Goal: Task Accomplishment & Management: Complete application form

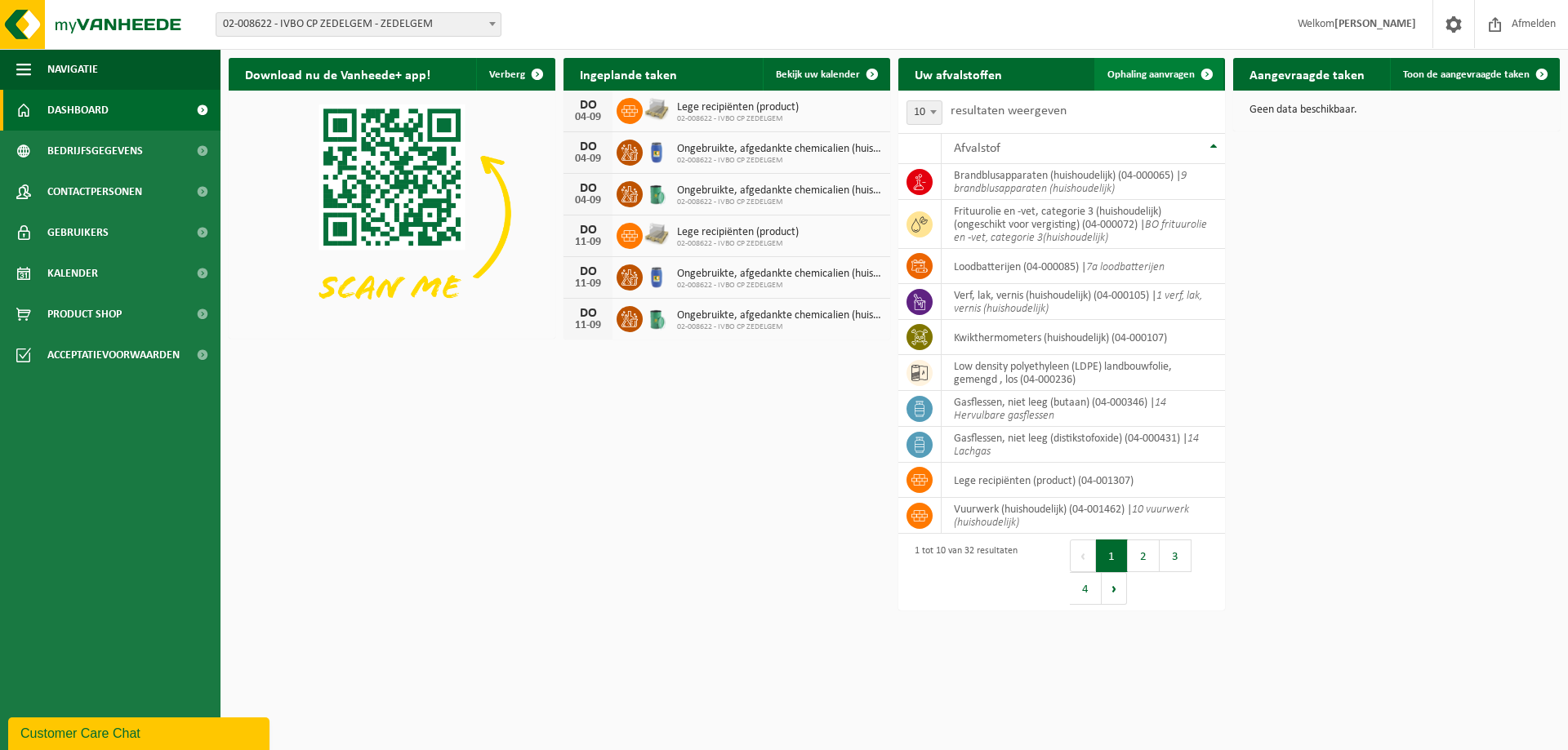
click at [1153, 74] on span "Ophaling aanvragen" at bounding box center [1151, 75] width 88 height 11
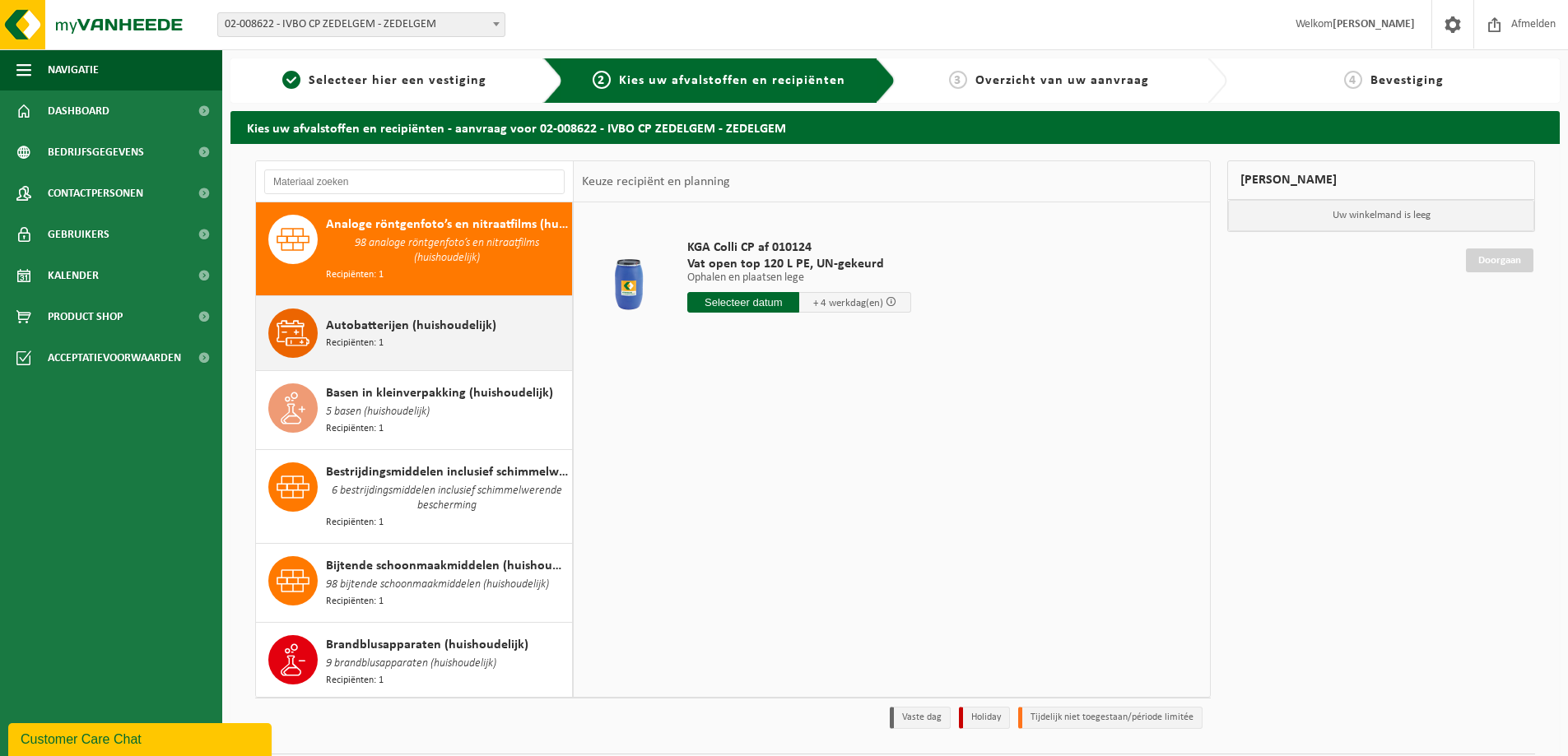
click at [379, 342] on span "Recipiënten: 1" at bounding box center [355, 344] width 58 height 16
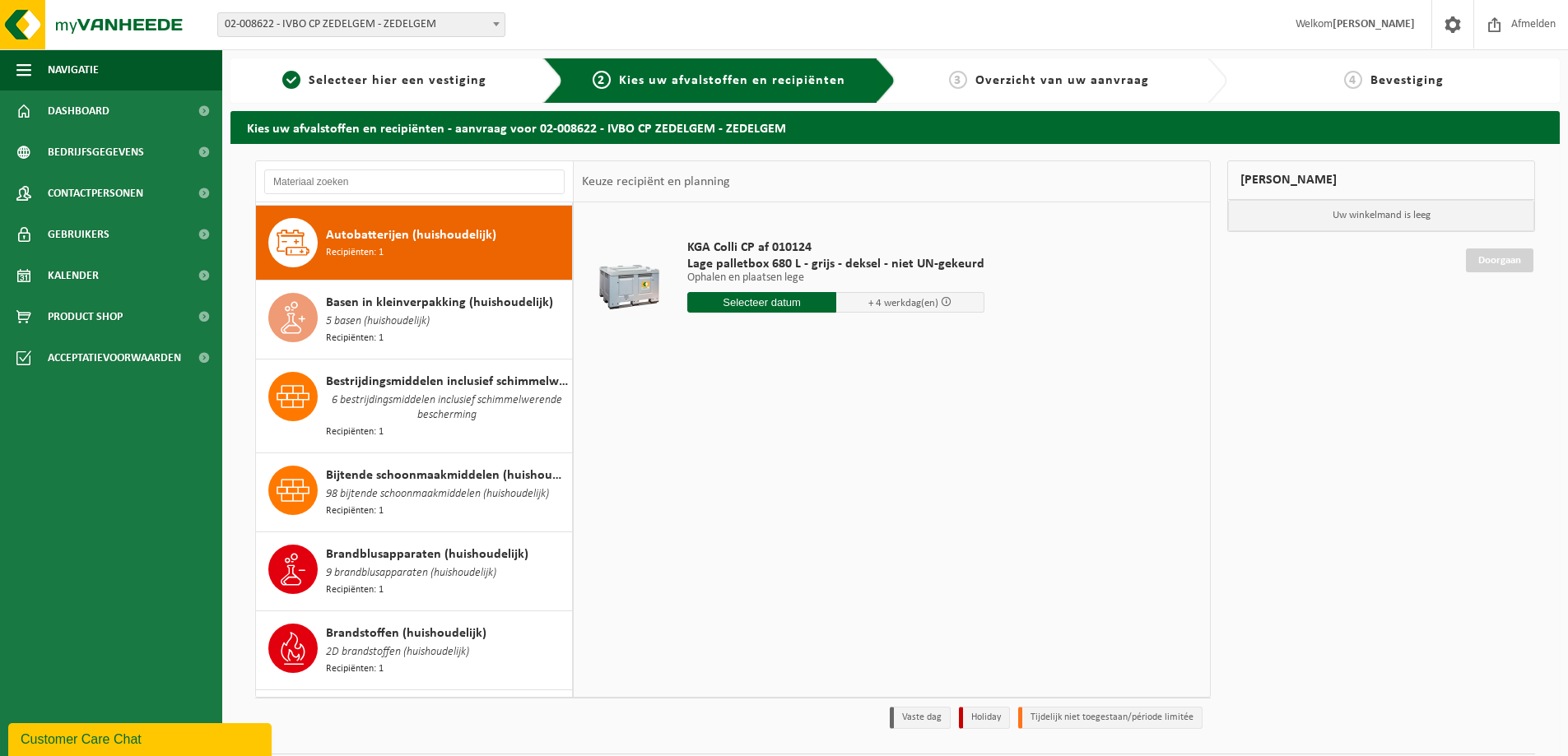
click at [379, 342] on div "Basen in kleinverpakking (huishoudelijk) 5 basen (huishoudelijk) Recipiënten: 1" at bounding box center [414, 320] width 317 height 78
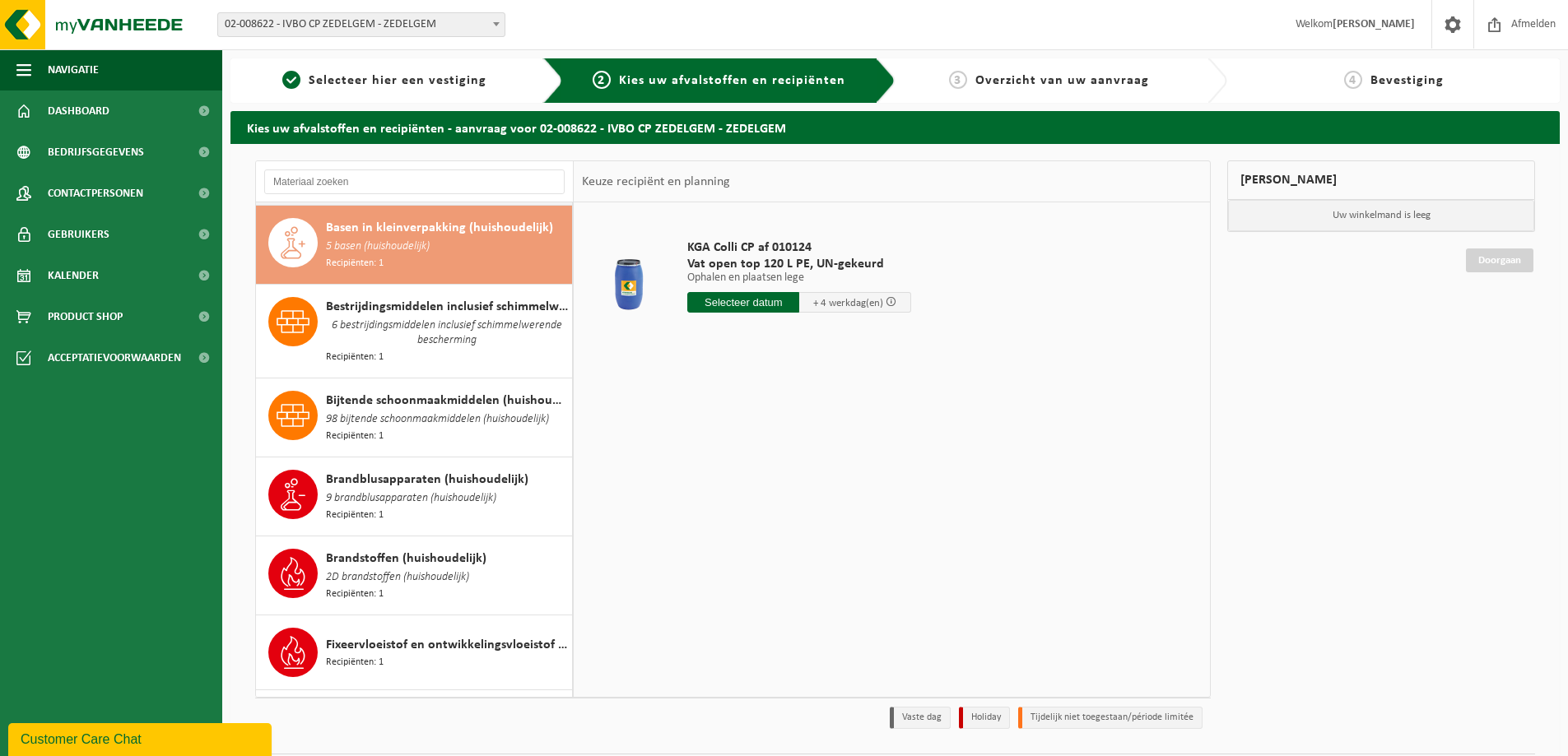
click at [379, 350] on span "Recipiënten: 1" at bounding box center [355, 358] width 58 height 16
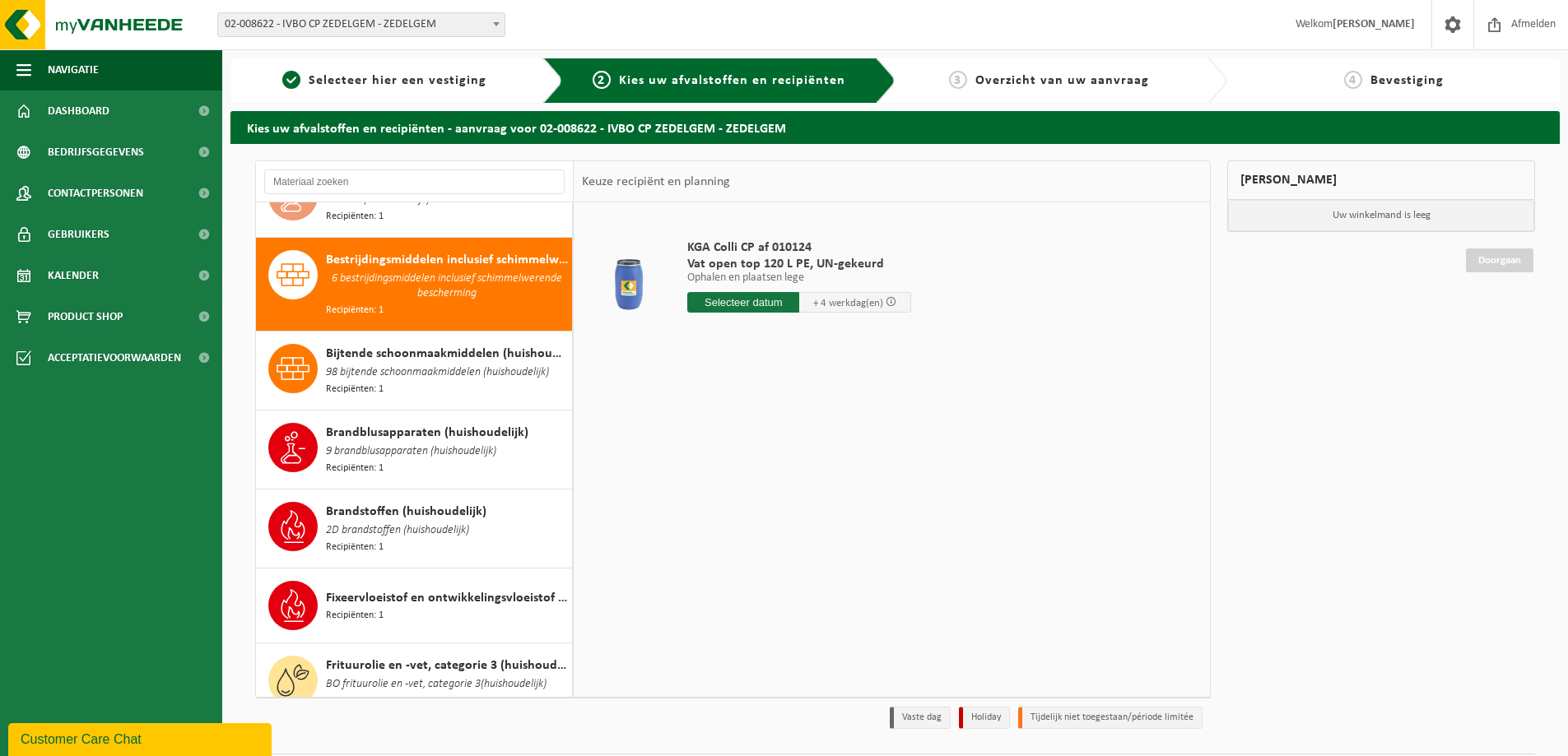
scroll to position [242, 0]
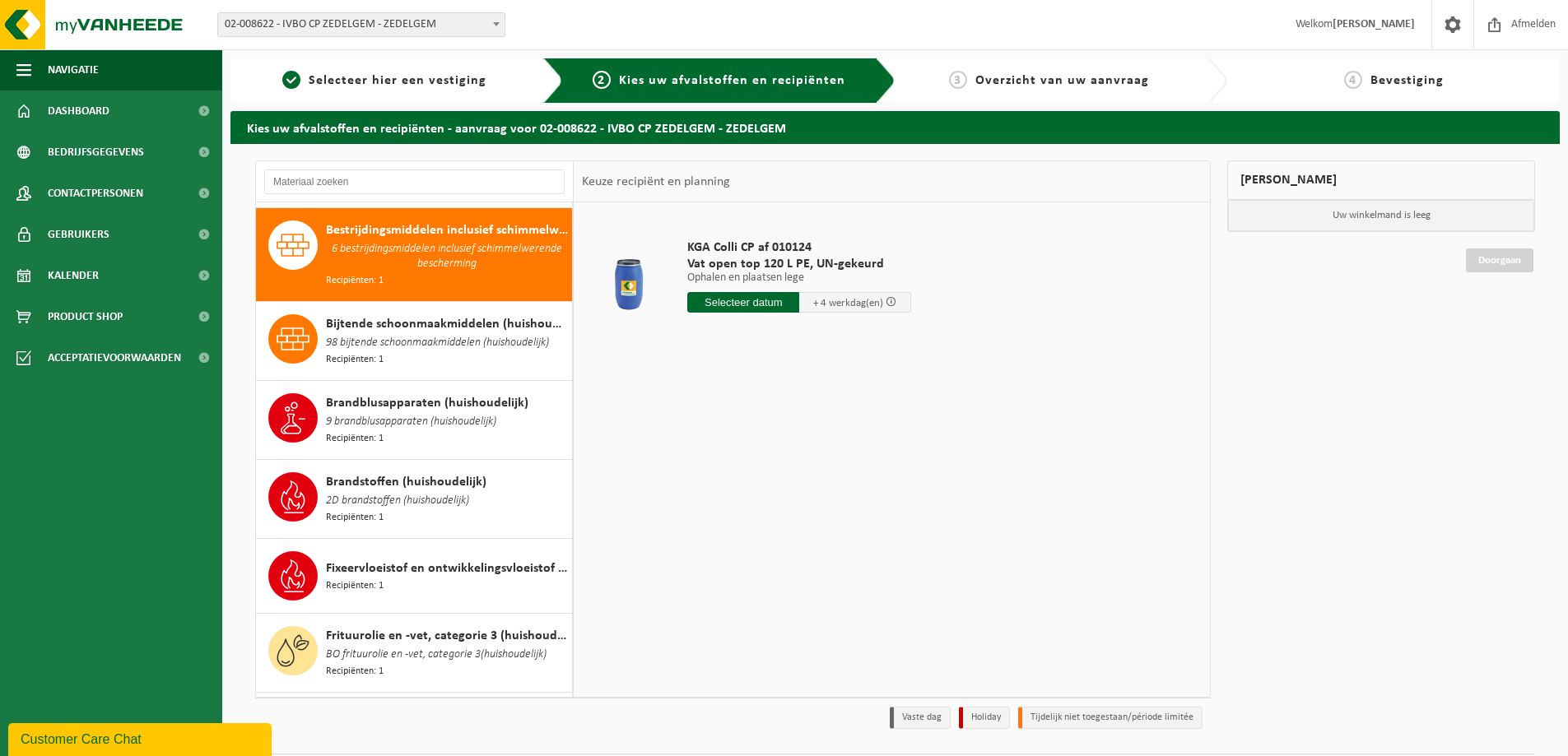
click at [733, 299] on input "text" at bounding box center [744, 302] width 112 height 20
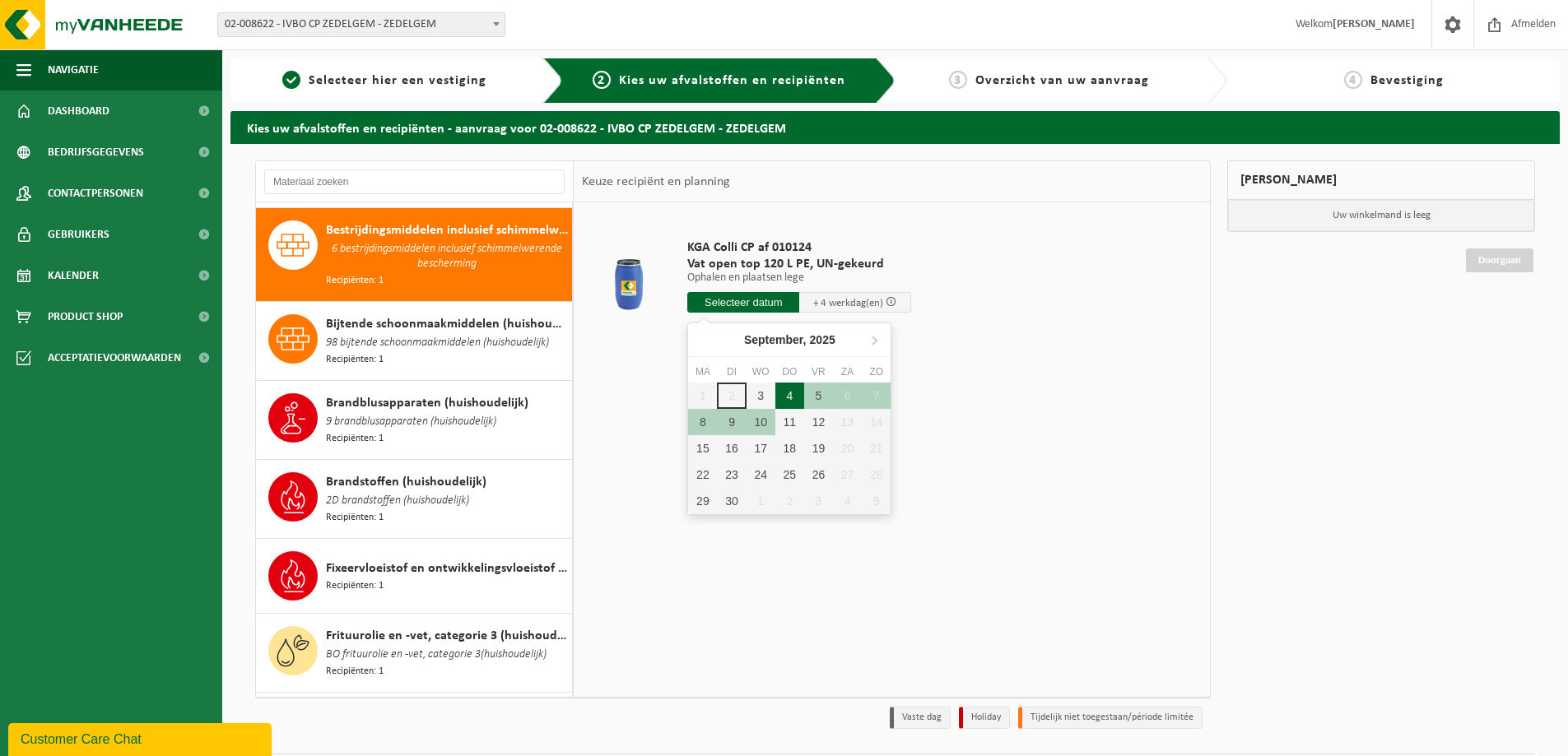
click at [794, 395] on div "4" at bounding box center [789, 396] width 29 height 27
type input "Van 2025-09-04"
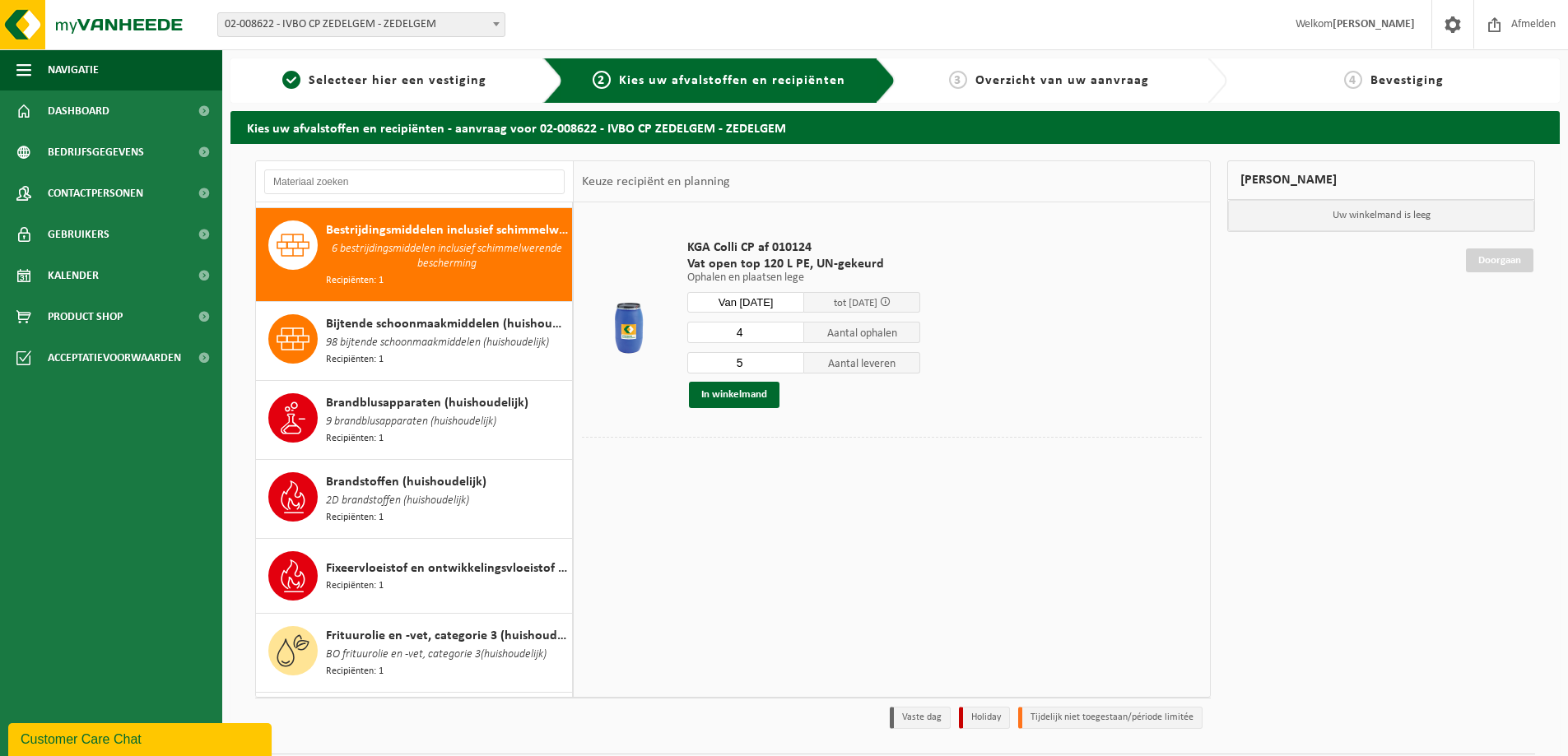
click at [789, 337] on input "4" at bounding box center [746, 332] width 117 height 21
type input "3"
click at [789, 337] on input "3" at bounding box center [746, 332] width 117 height 21
click at [793, 365] on input "4" at bounding box center [746, 363] width 117 height 21
type input "3"
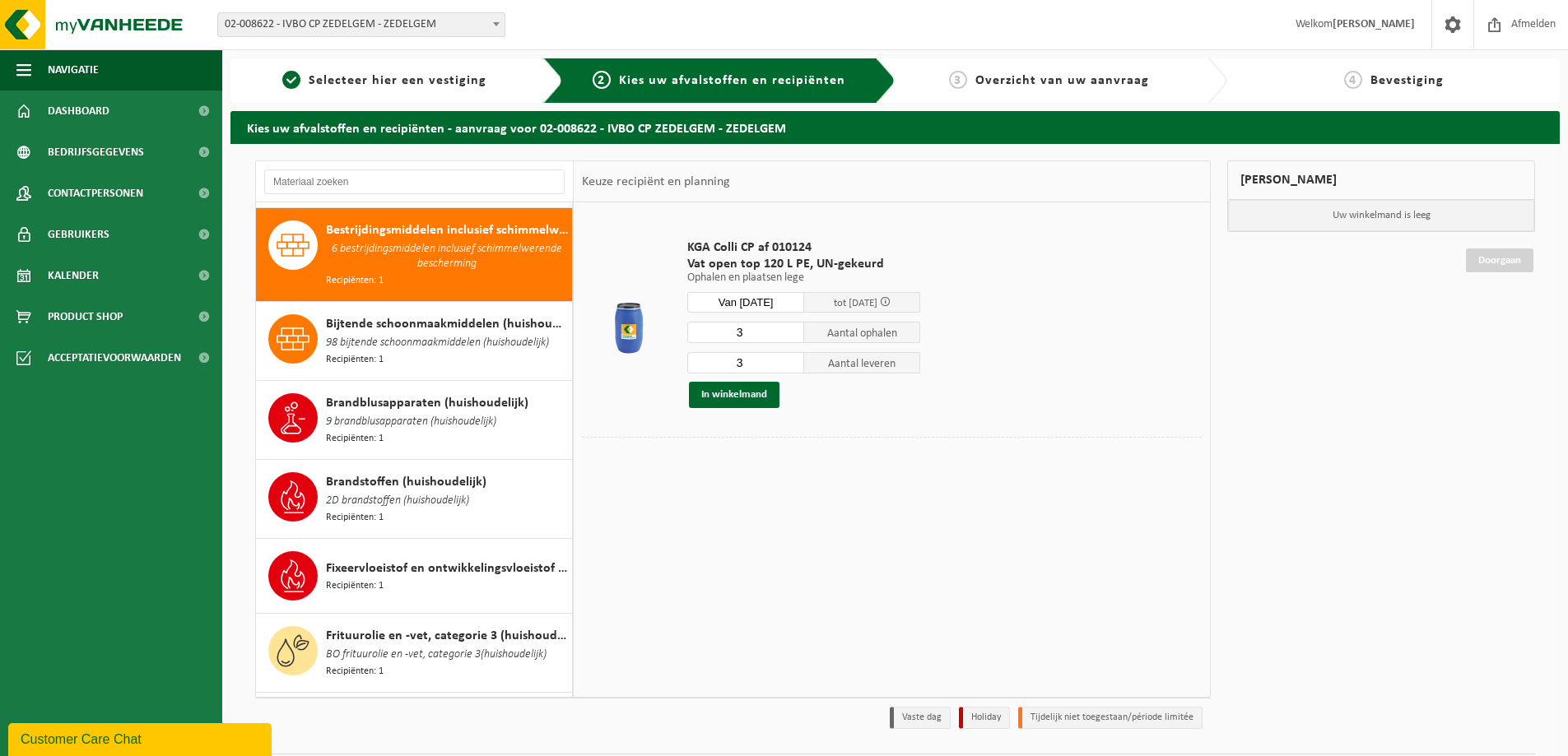
click at [793, 365] on input "3" at bounding box center [746, 363] width 117 height 21
click at [720, 392] on button "In winkelmand" at bounding box center [734, 395] width 91 height 27
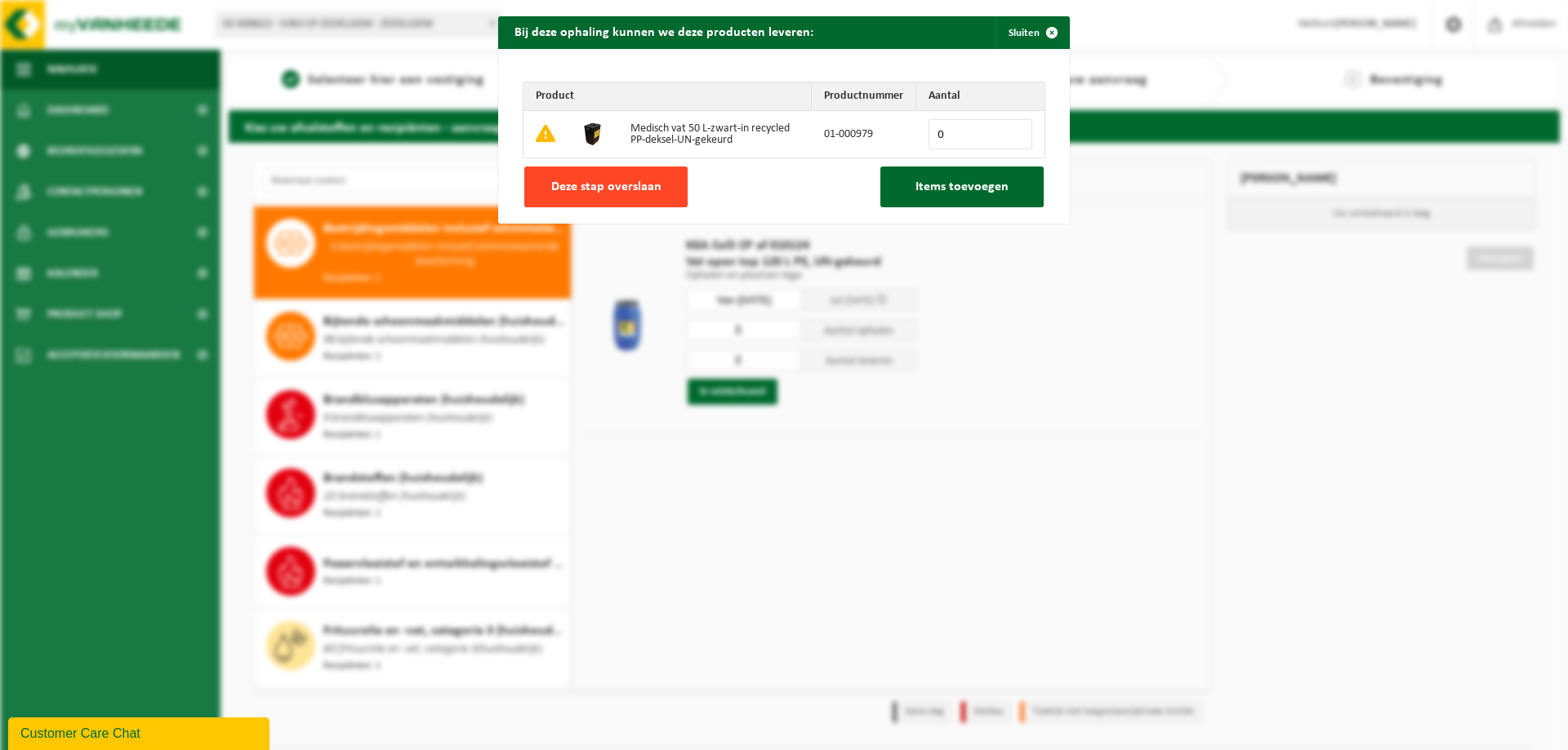
click at [593, 187] on span "Deze stap overslaan" at bounding box center [606, 186] width 110 height 13
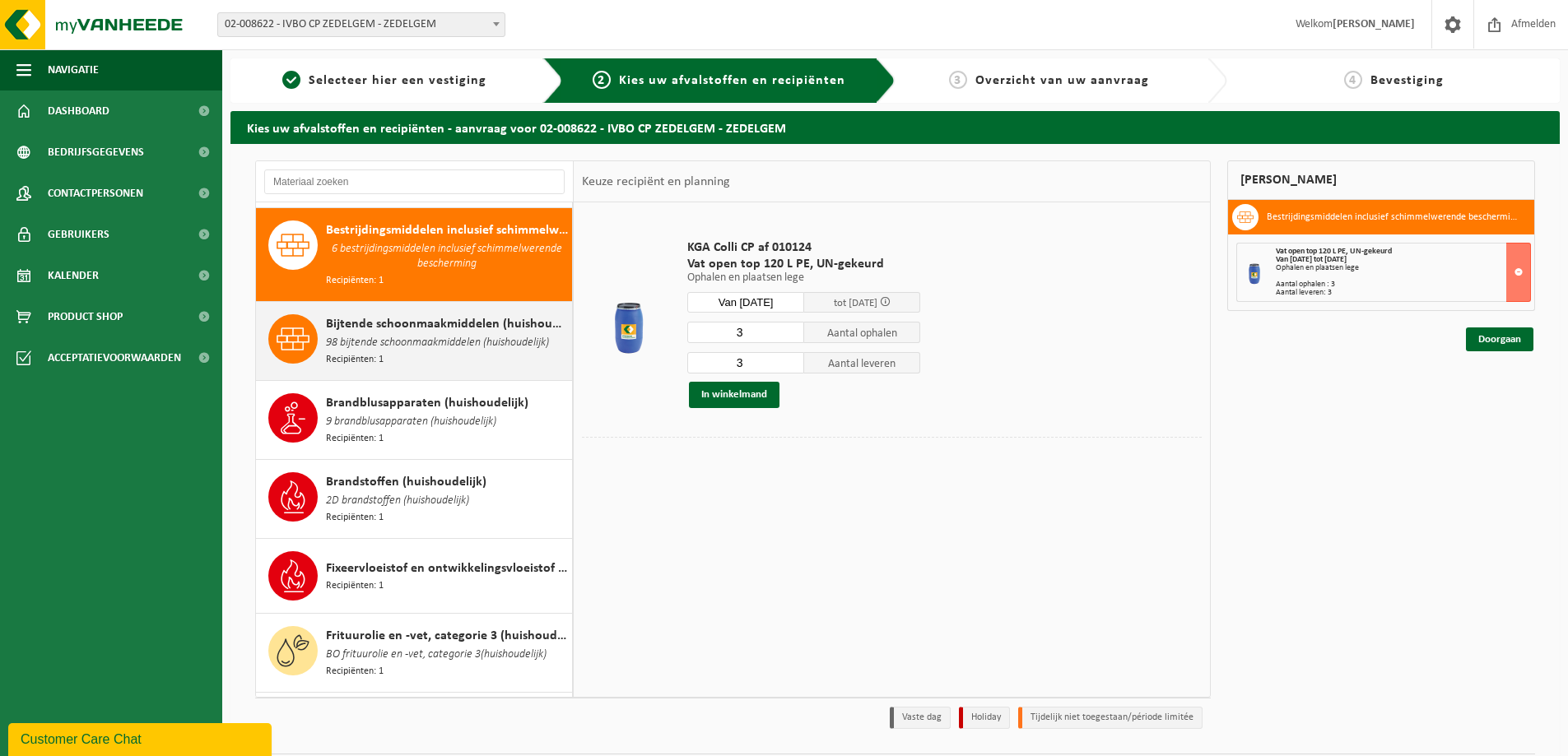
click at [412, 319] on span "Bijtende schoonmaakmiddelen (huishoudelijk)" at bounding box center [447, 324] width 242 height 20
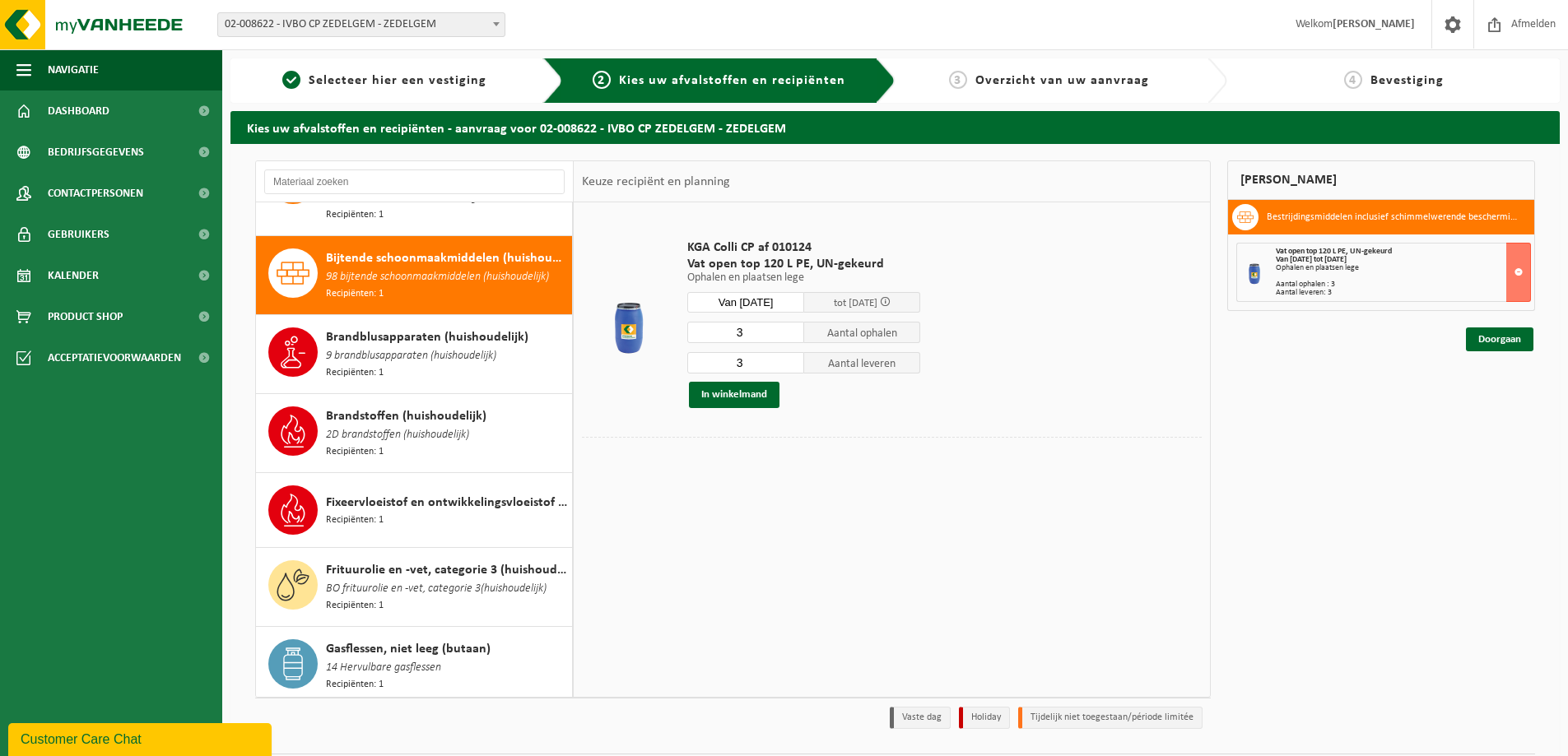
scroll to position [332, 0]
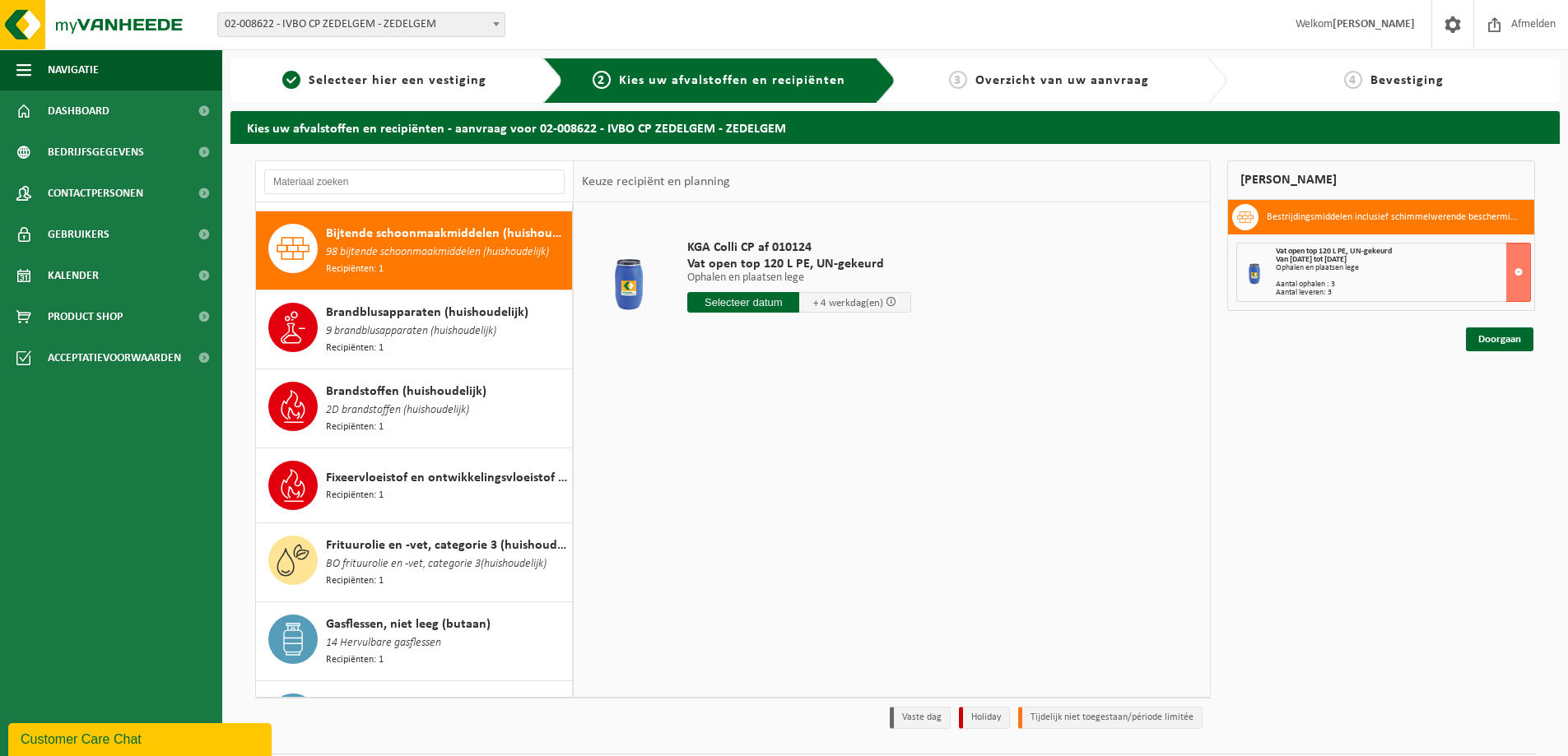
click at [412, 322] on span "9 brandblusapparaten (huishoudelijk)" at bounding box center [411, 331] width 170 height 18
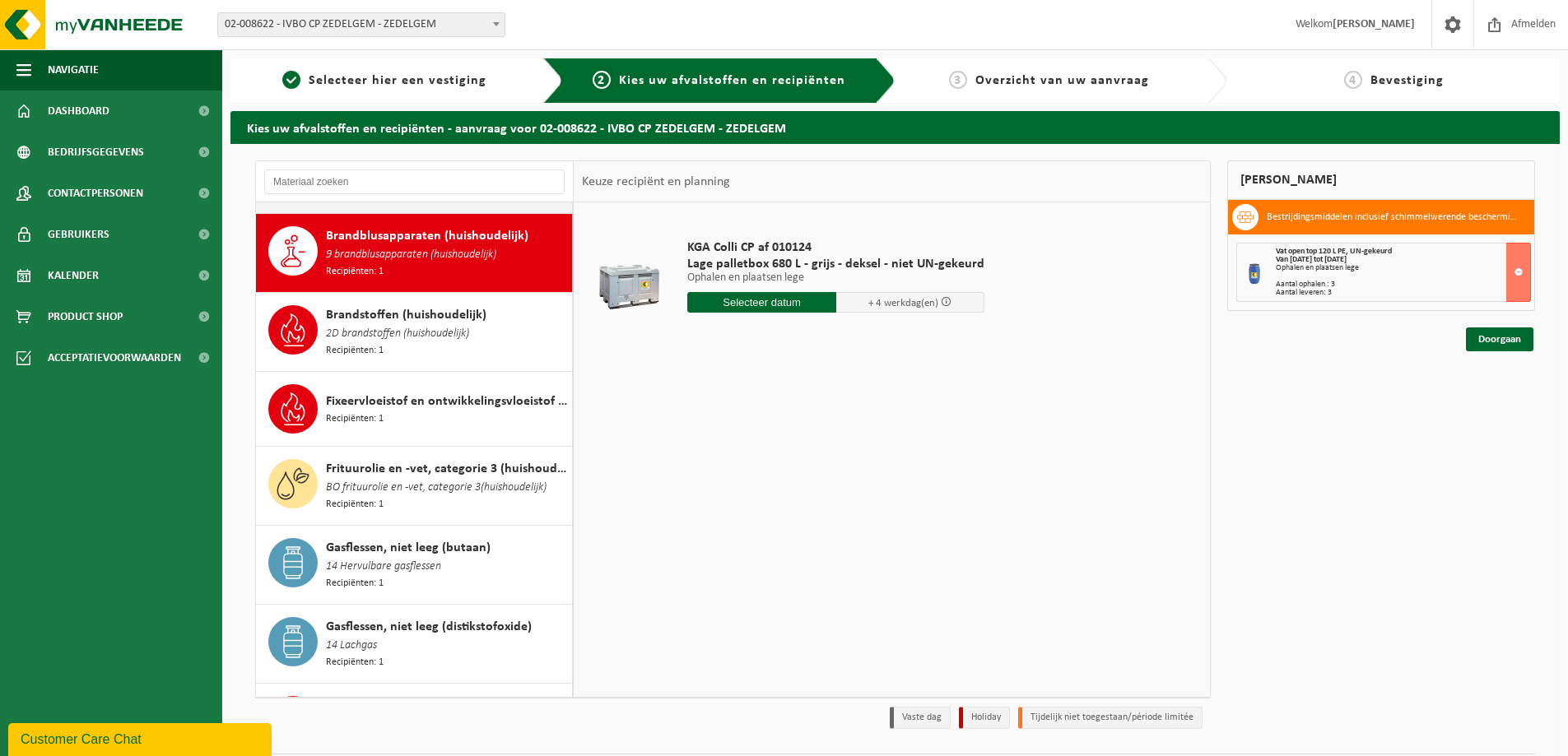
click at [412, 325] on span "2D brandstoffen (huishoudelijk)" at bounding box center [397, 334] width 143 height 18
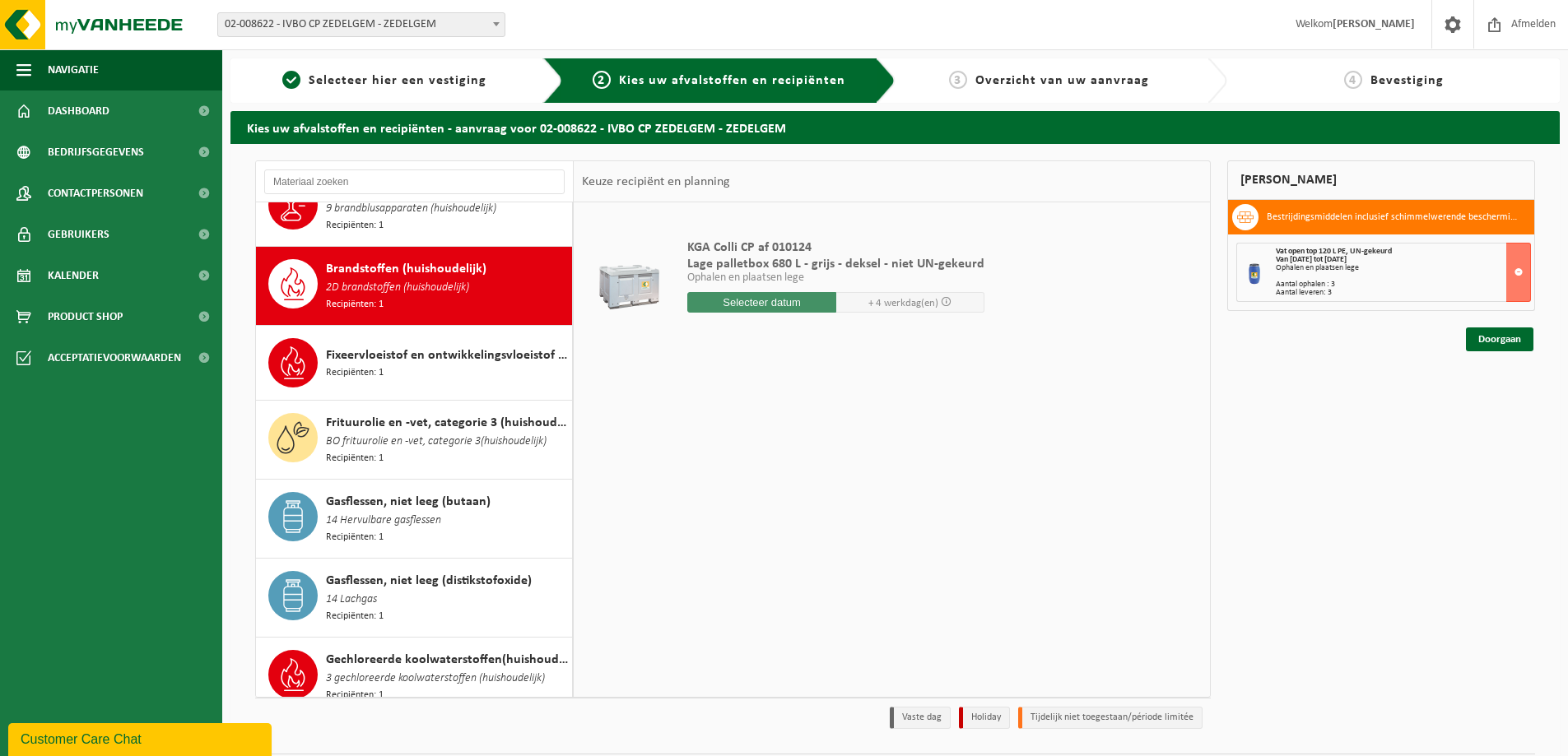
scroll to position [485, 0]
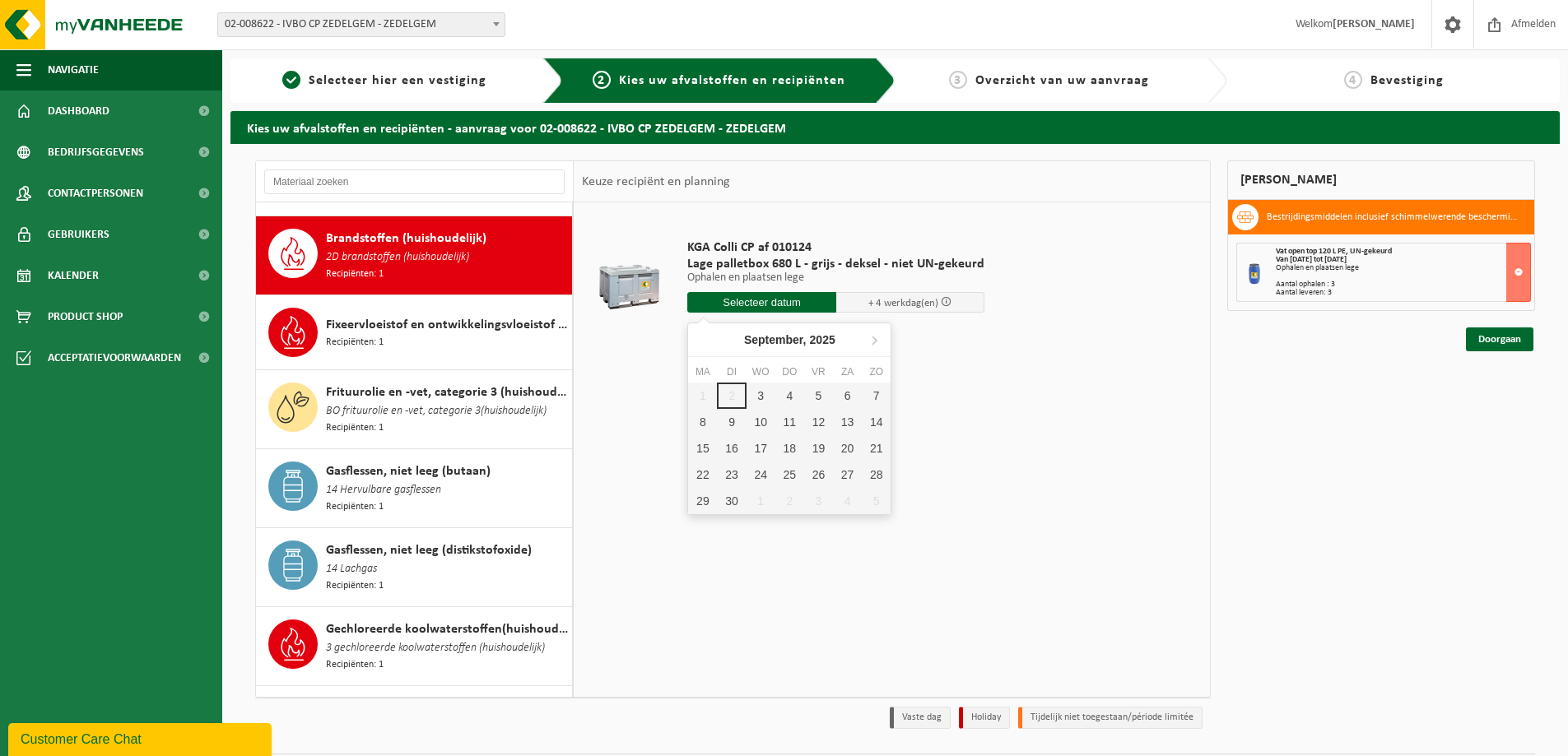
click at [763, 299] on input "text" at bounding box center [762, 302] width 149 height 20
click at [796, 402] on div "4" at bounding box center [789, 396] width 29 height 27
type input "Van 2025-09-04"
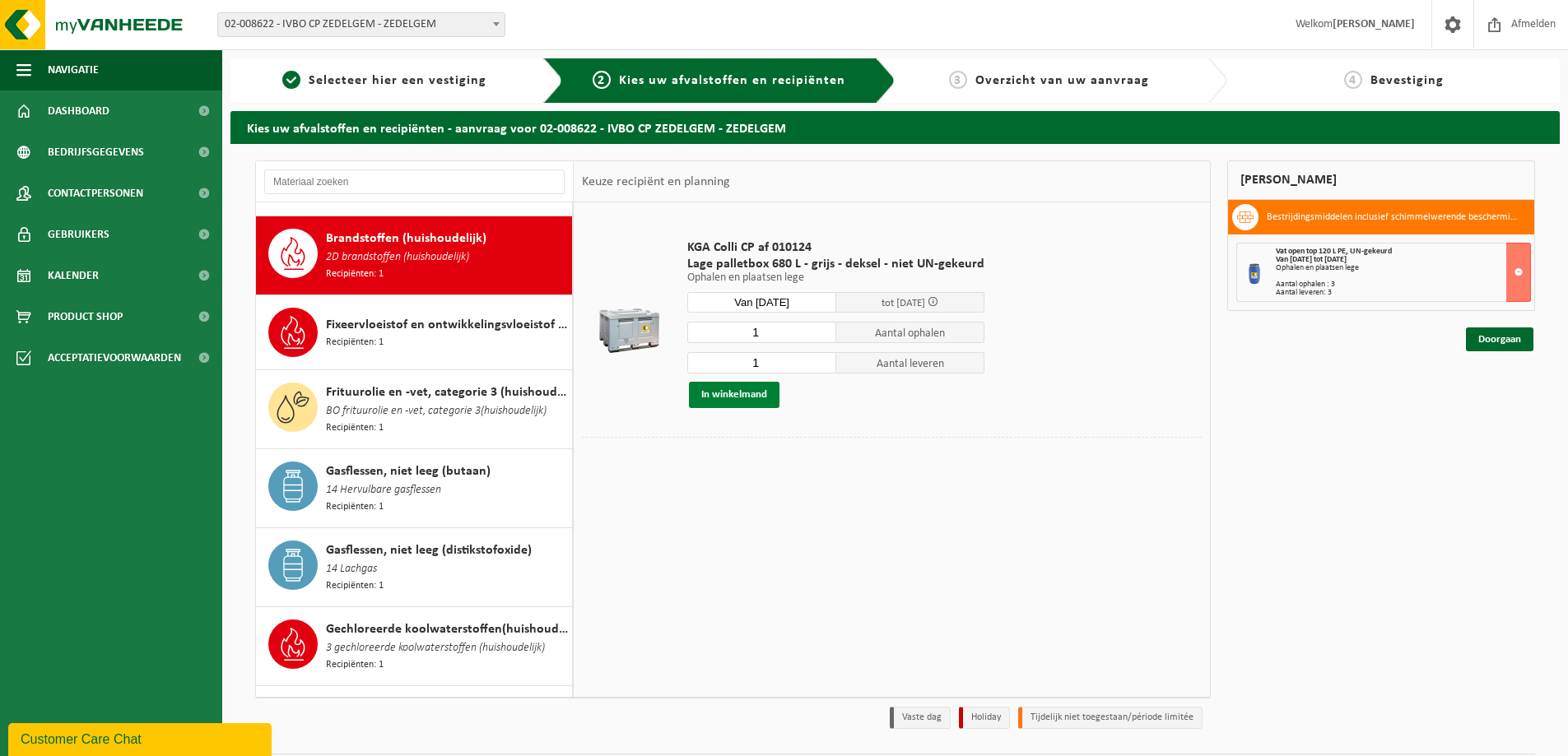
click at [726, 396] on button "In winkelmand" at bounding box center [734, 395] width 91 height 27
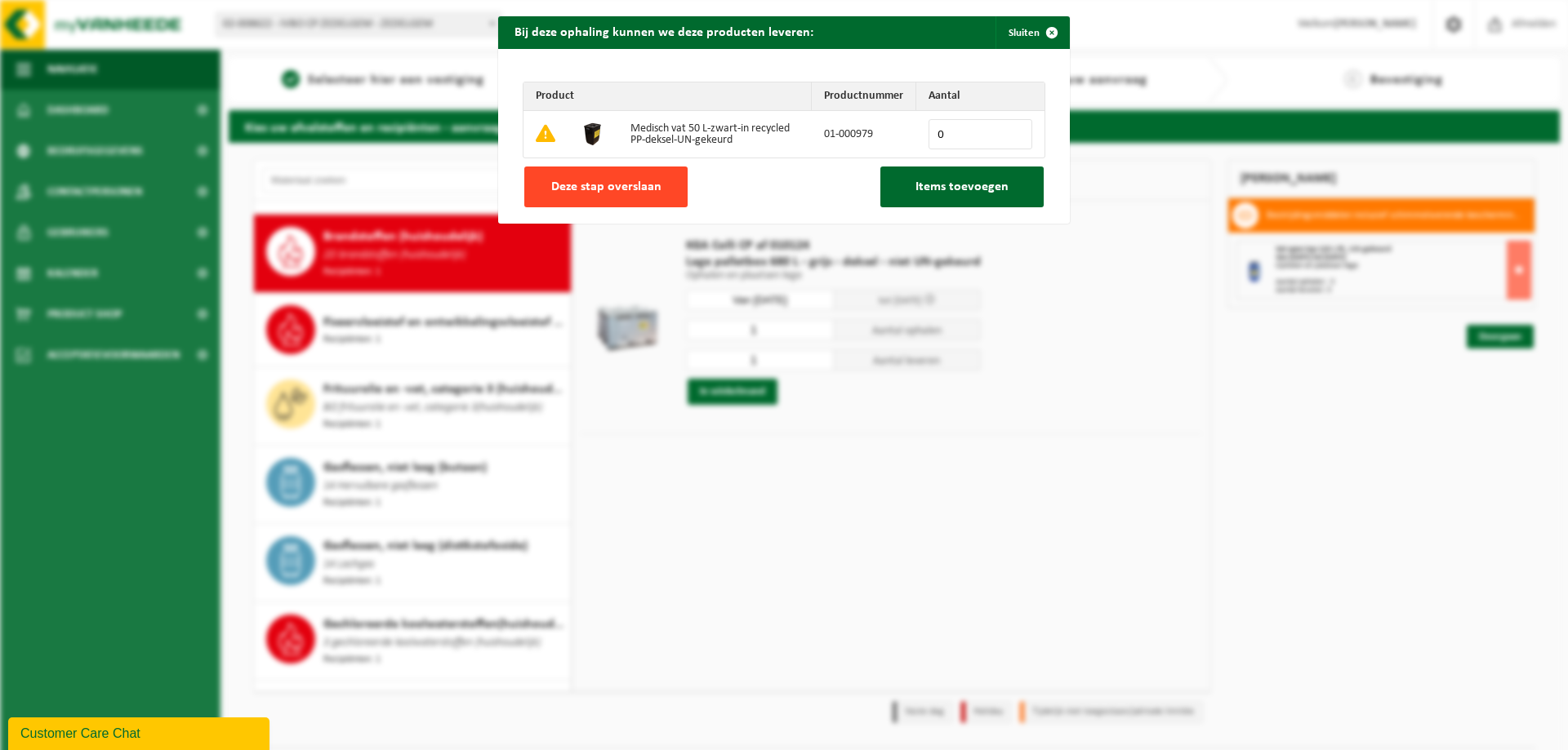
click at [608, 193] on span "Deze stap overslaan" at bounding box center [606, 186] width 110 height 13
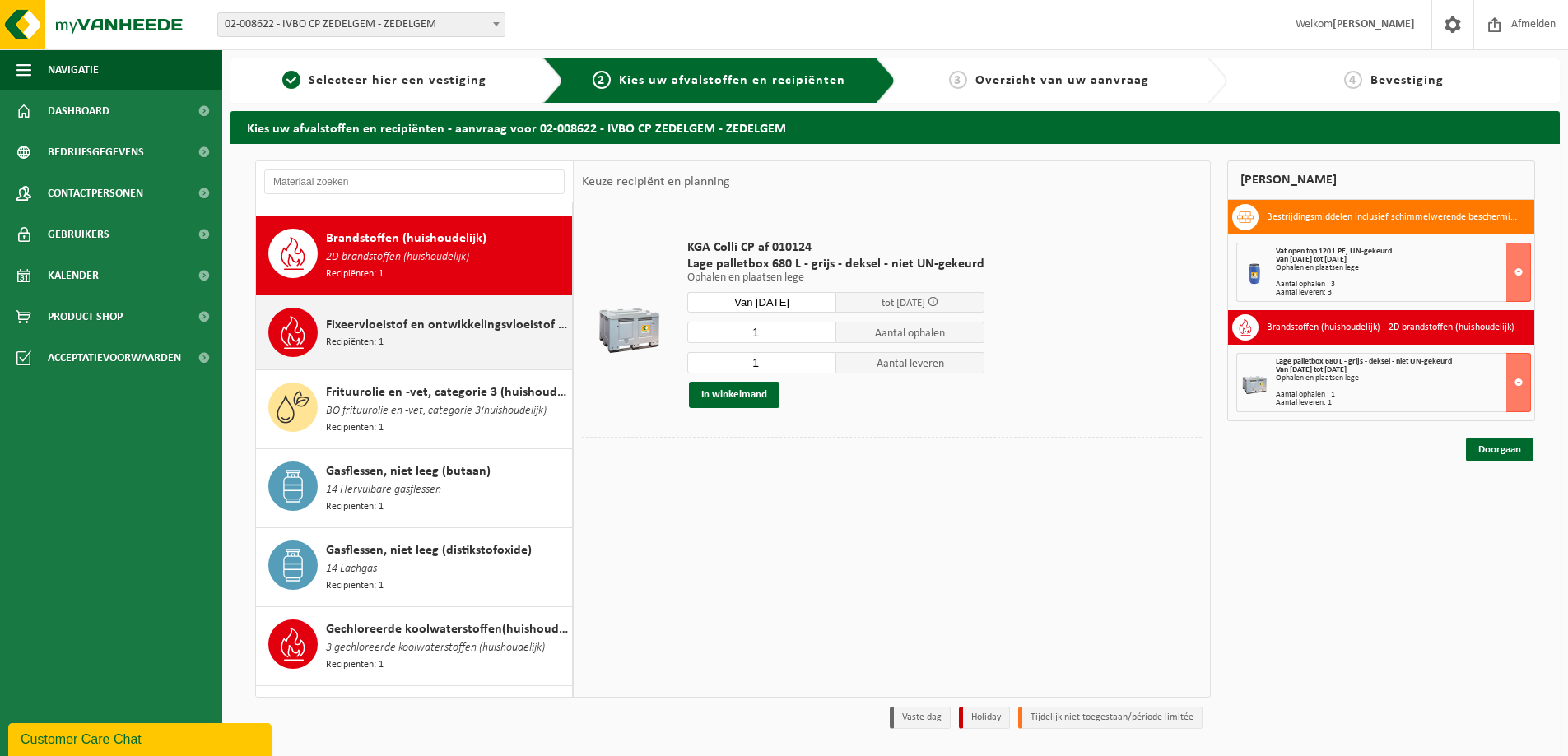
click at [471, 315] on span "Fixeervloeistof en ontwikkelingsvloeistof gemengd, huishoudelijk" at bounding box center [447, 325] width 242 height 20
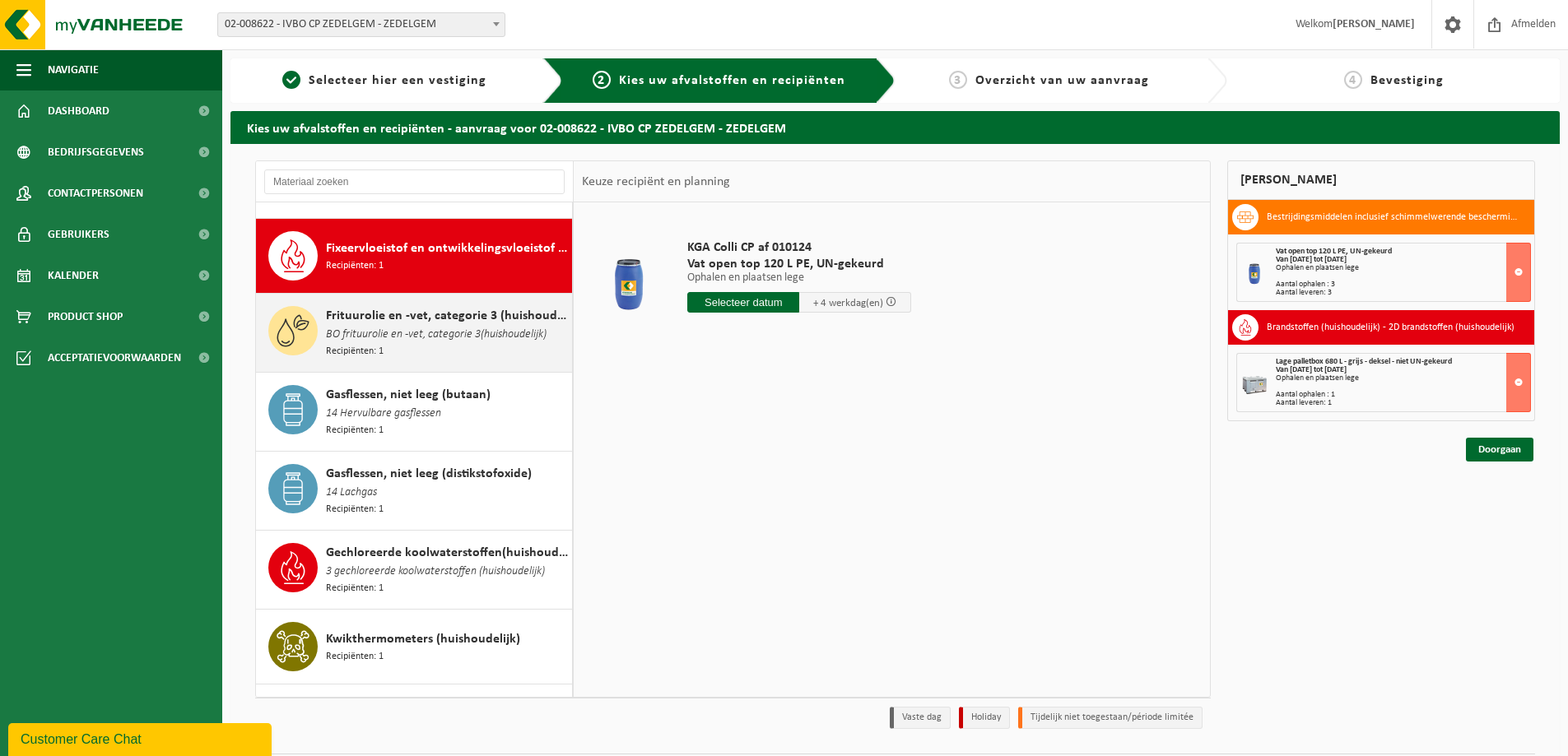
click at [494, 326] on span "BO frituurolie en -vet, categorie 3(huishoudelijk)" at bounding box center [437, 335] width 221 height 18
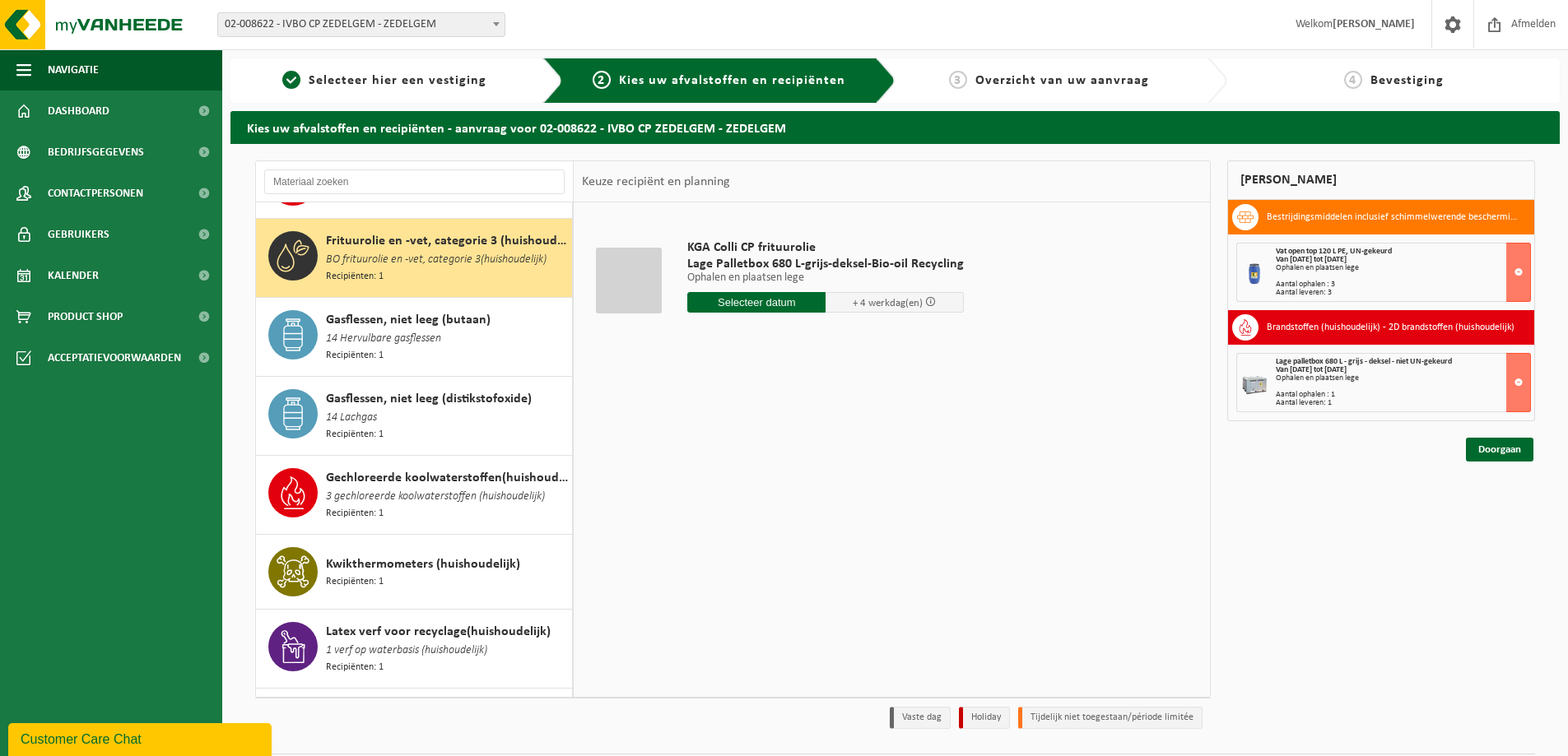
click at [494, 316] on div "Gasflessen, niet leeg (butaan) 14 Hervulbare gasflessen Recipiënten: 1" at bounding box center [447, 337] width 242 height 53
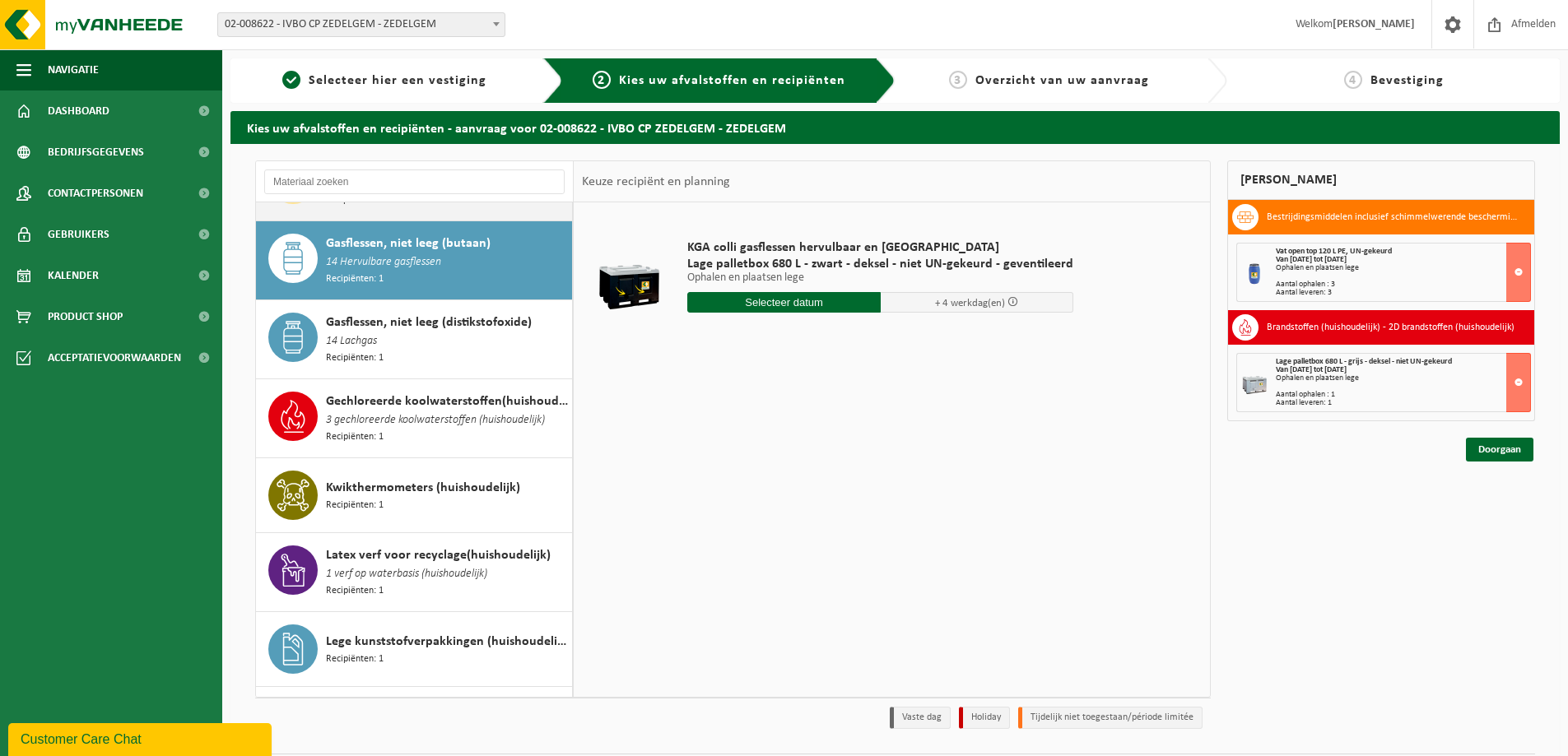
click at [494, 316] on div "Gasflessen, niet leeg (distikstofoxide) 14 Lachgas Recipiënten: 1" at bounding box center [447, 339] width 242 height 53
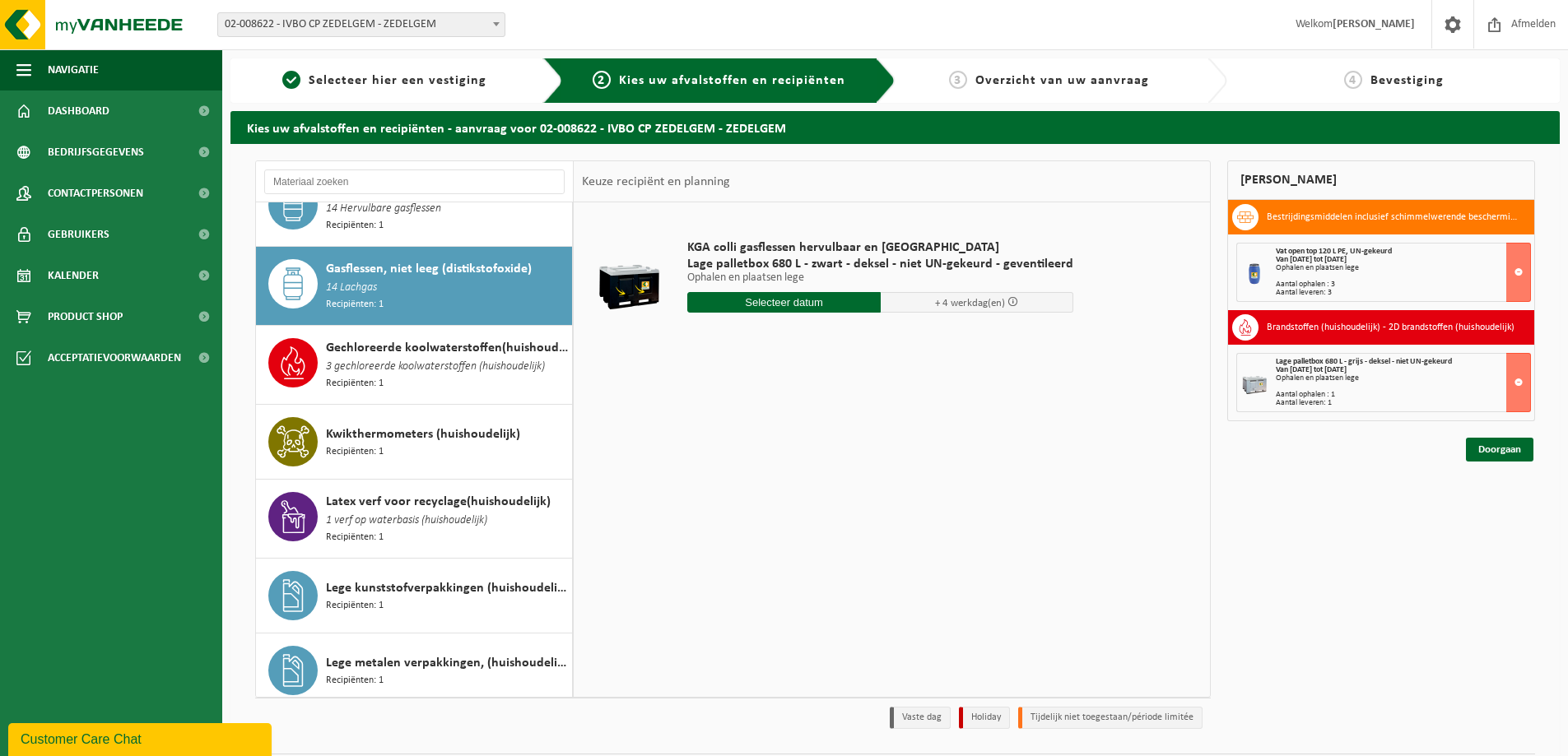
scroll to position [790, 0]
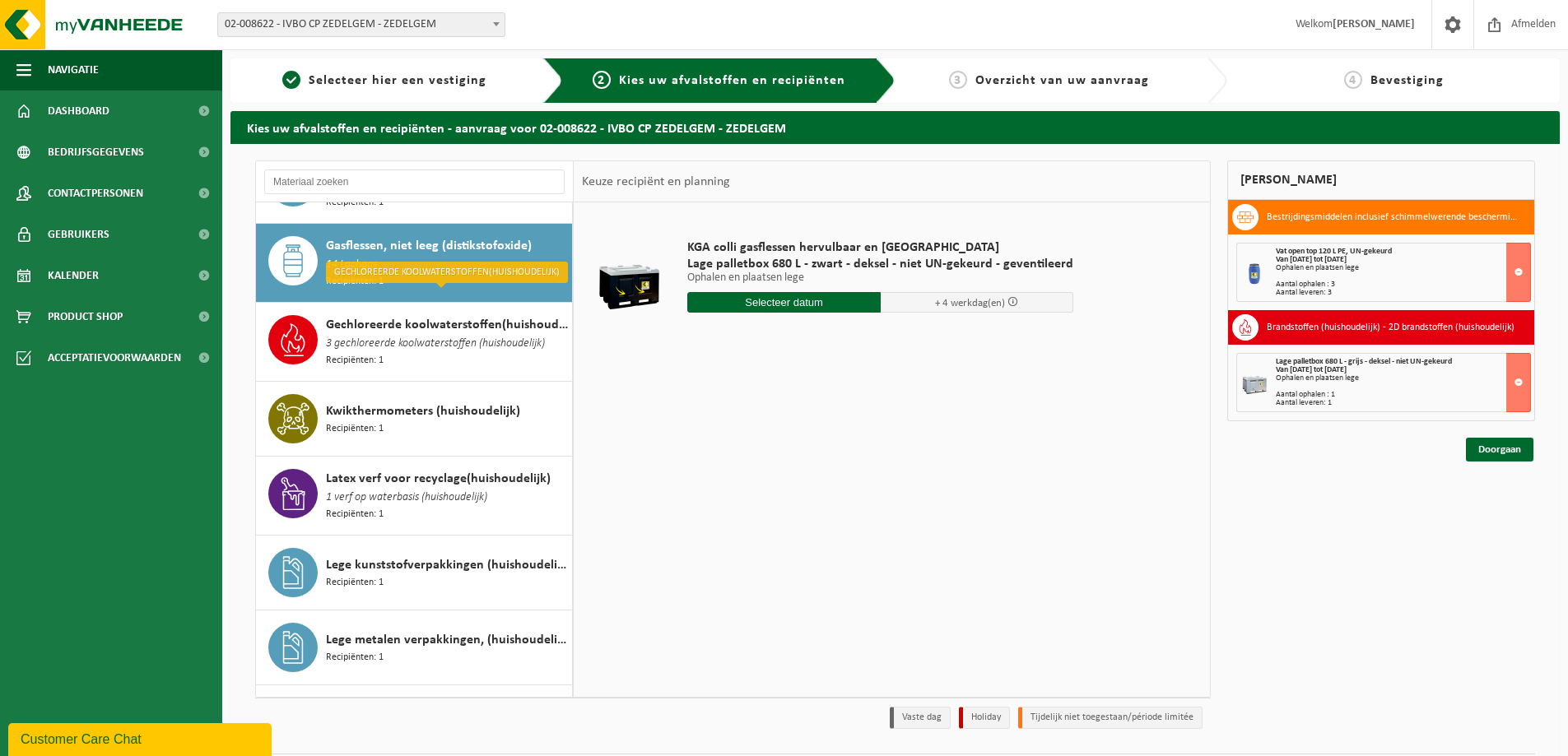
click at [494, 335] on span "3 gechloreerde koolwaterstoffen (huishoudelijk)" at bounding box center [436, 344] width 219 height 18
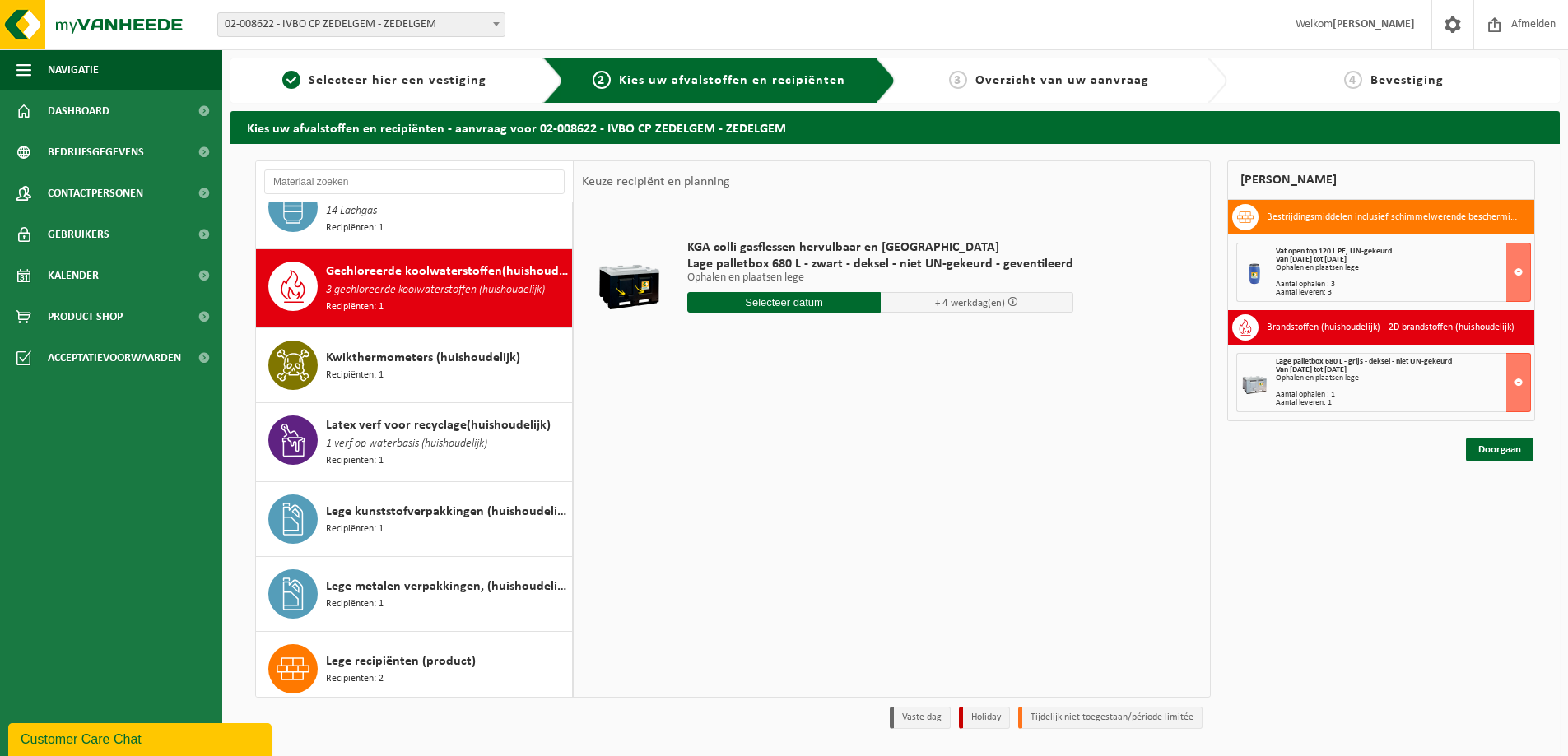
scroll to position [866, 0]
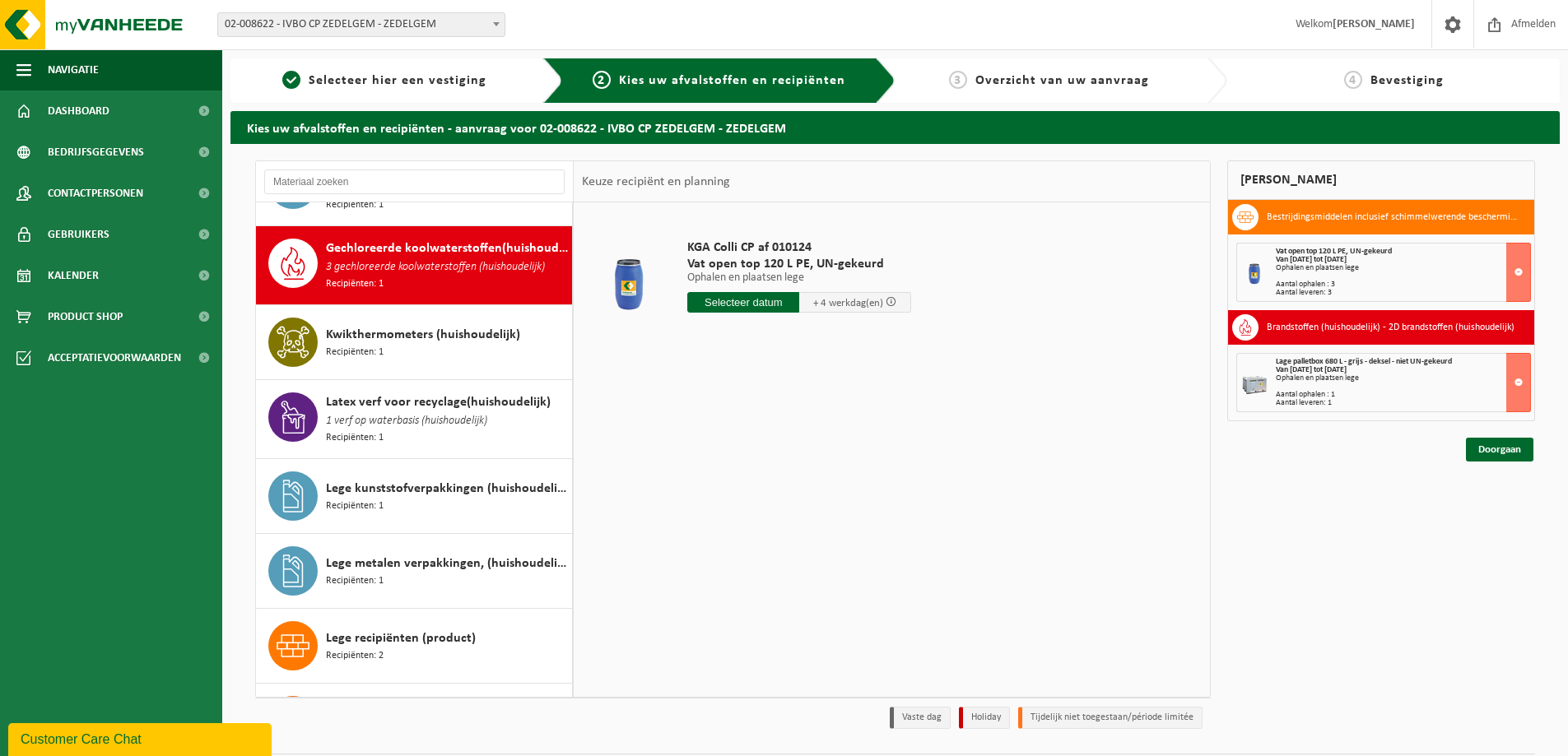
click at [494, 325] on span "Kwikthermometers (huishoudelijk)" at bounding box center [423, 335] width 194 height 20
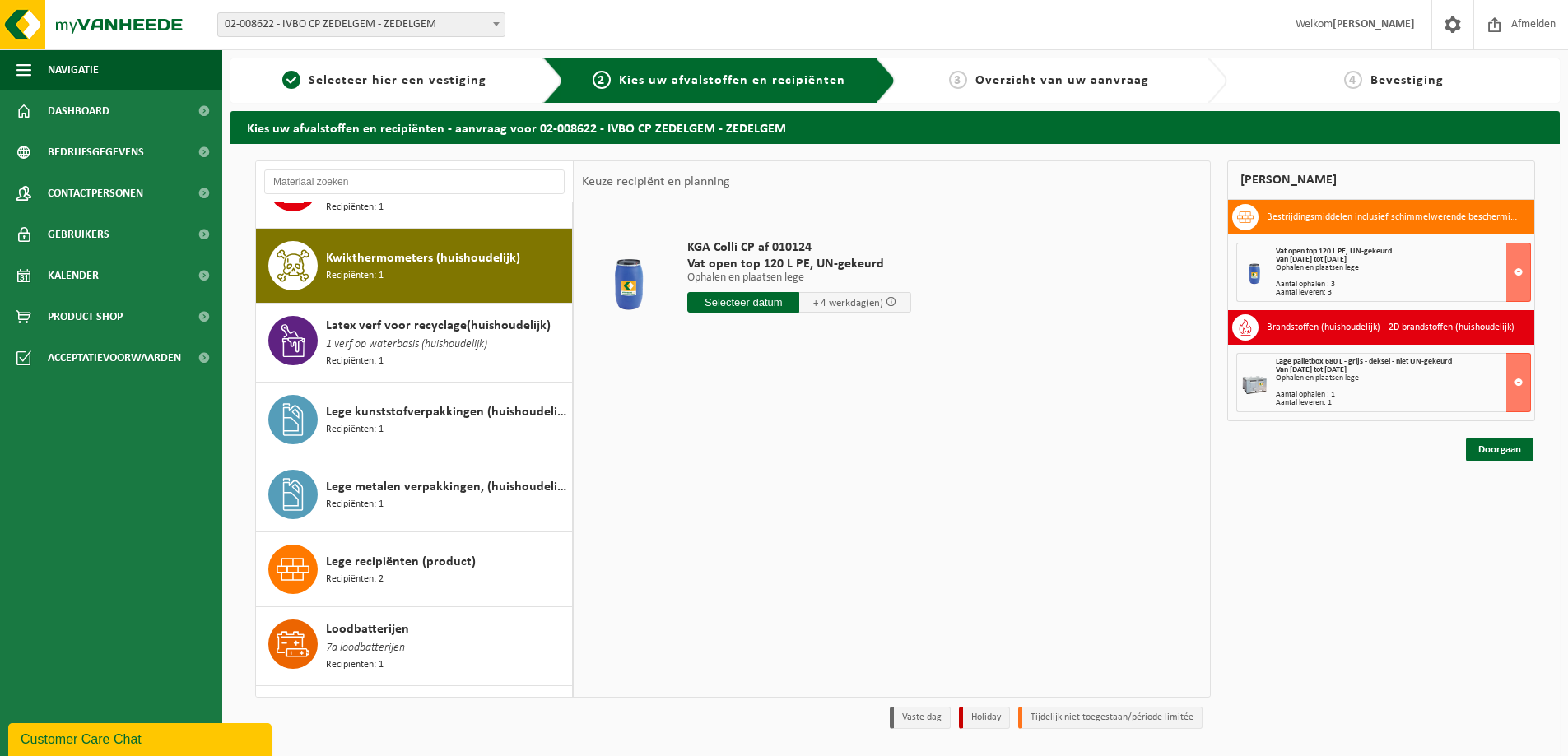
click at [494, 316] on div "Latex verf voor recyclage(huishoudelijk) 1 verf op waterbasis (huishoudelijk) R…" at bounding box center [447, 343] width 242 height 53
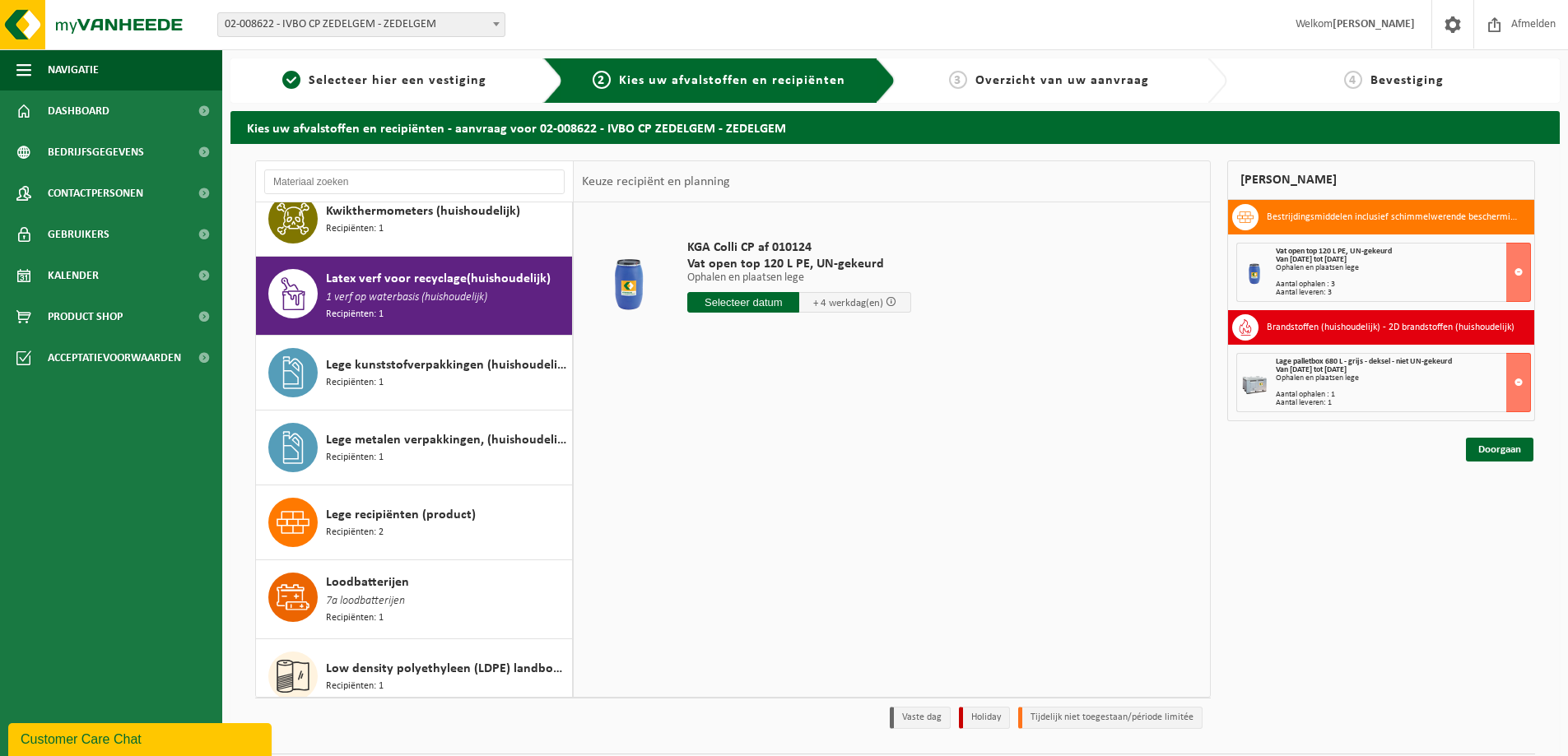
scroll to position [1018, 0]
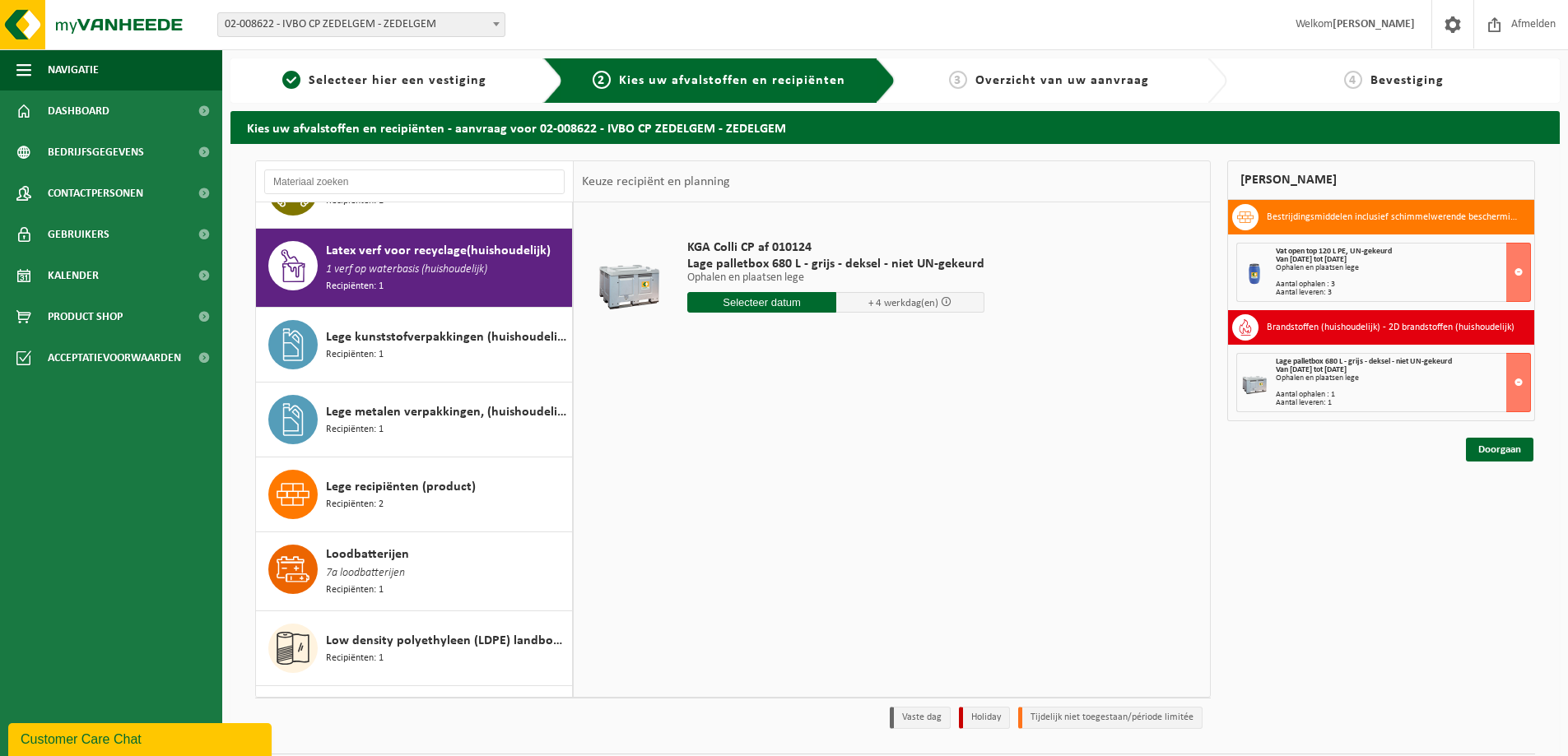
click at [768, 298] on input "text" at bounding box center [762, 302] width 149 height 20
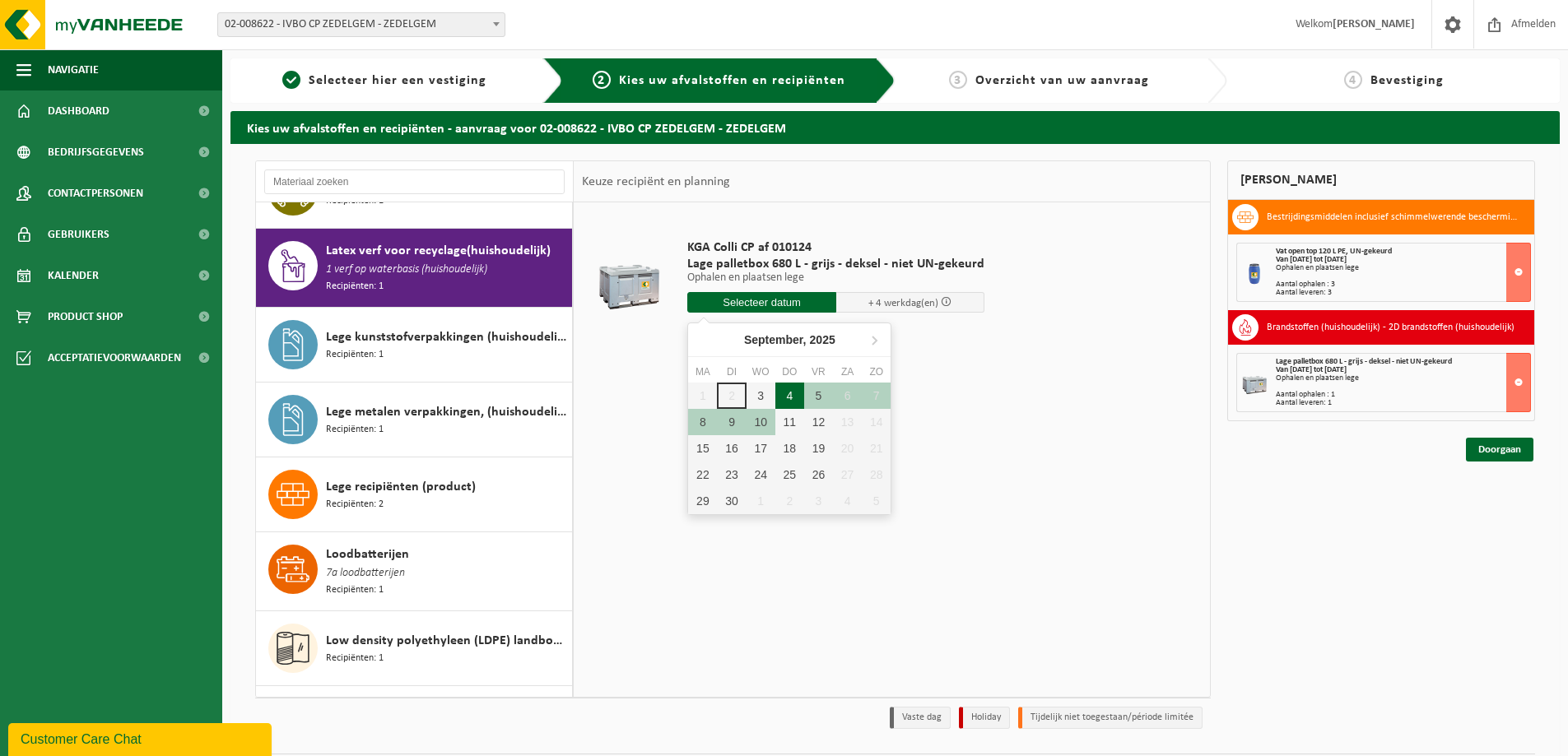
click at [793, 398] on div "4" at bounding box center [789, 396] width 29 height 27
type input "Van 2025-09-04"
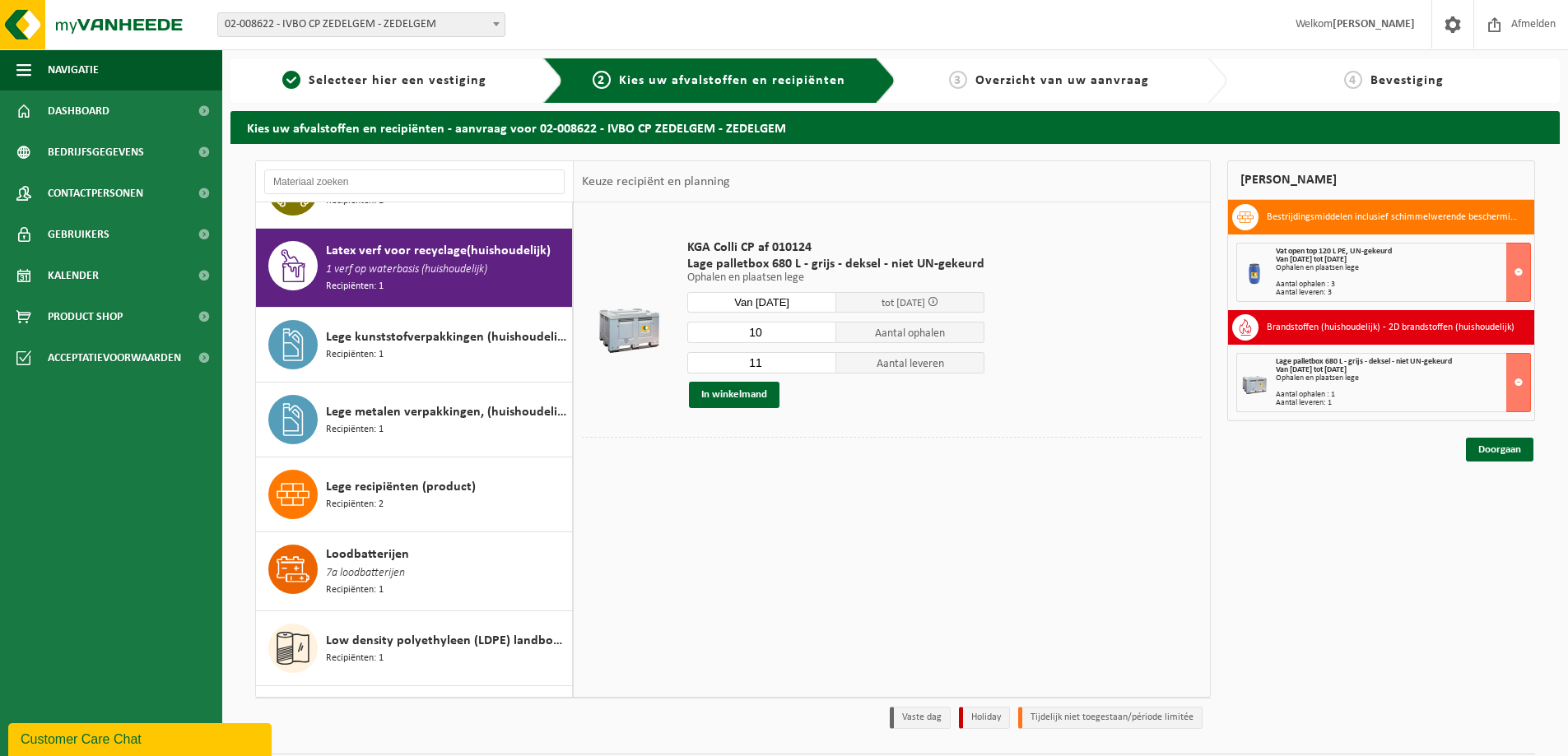
click at [820, 333] on input "10" at bounding box center [762, 332] width 149 height 21
click at [820, 333] on input "9" at bounding box center [762, 332] width 149 height 21
click at [820, 333] on input "8" at bounding box center [762, 332] width 149 height 21
click at [820, 333] on input "7" at bounding box center [762, 332] width 149 height 21
click at [820, 333] on input "6" at bounding box center [762, 332] width 149 height 21
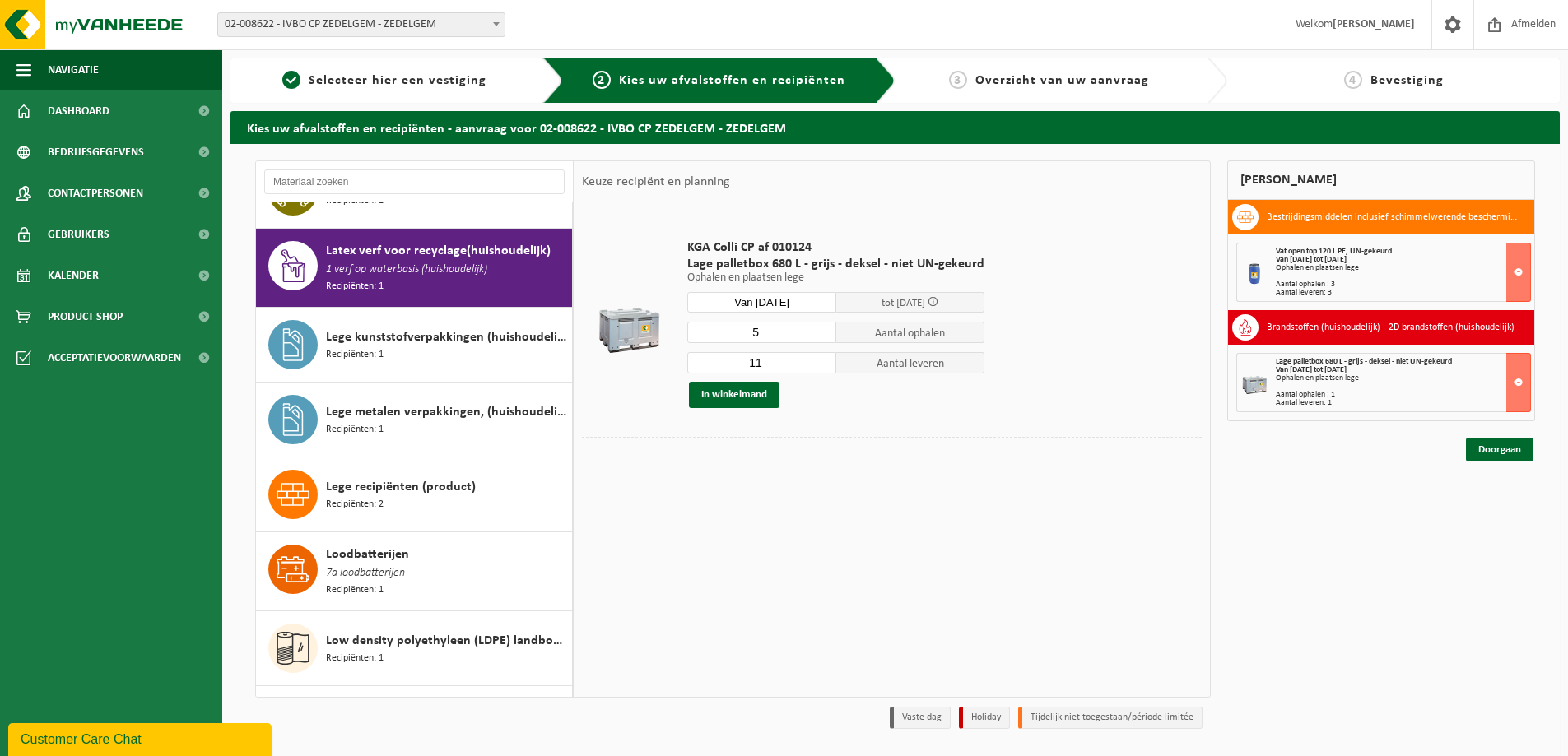
type input "5"
click at [820, 333] on input "5" at bounding box center [762, 332] width 149 height 21
click at [821, 363] on input "10" at bounding box center [762, 363] width 149 height 21
click at [821, 363] on input "9" at bounding box center [762, 363] width 149 height 21
click at [821, 363] on input "8" at bounding box center [762, 363] width 149 height 21
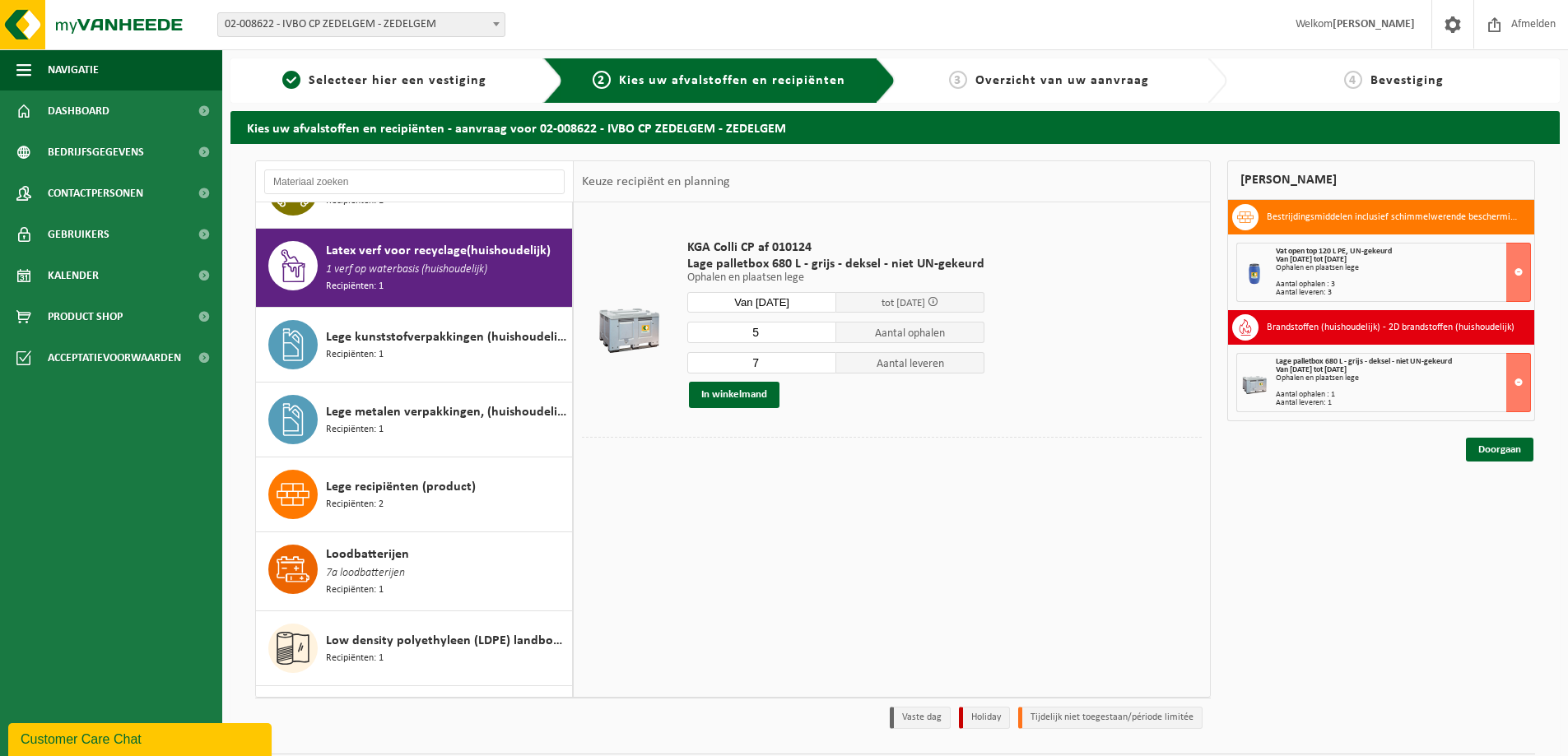
click at [821, 363] on input "7" at bounding box center [762, 363] width 149 height 21
click at [821, 363] on input "6" at bounding box center [762, 363] width 149 height 21
type input "5"
click at [821, 363] on input "5" at bounding box center [762, 363] width 149 height 21
click at [726, 394] on button "In winkelmand" at bounding box center [734, 395] width 91 height 27
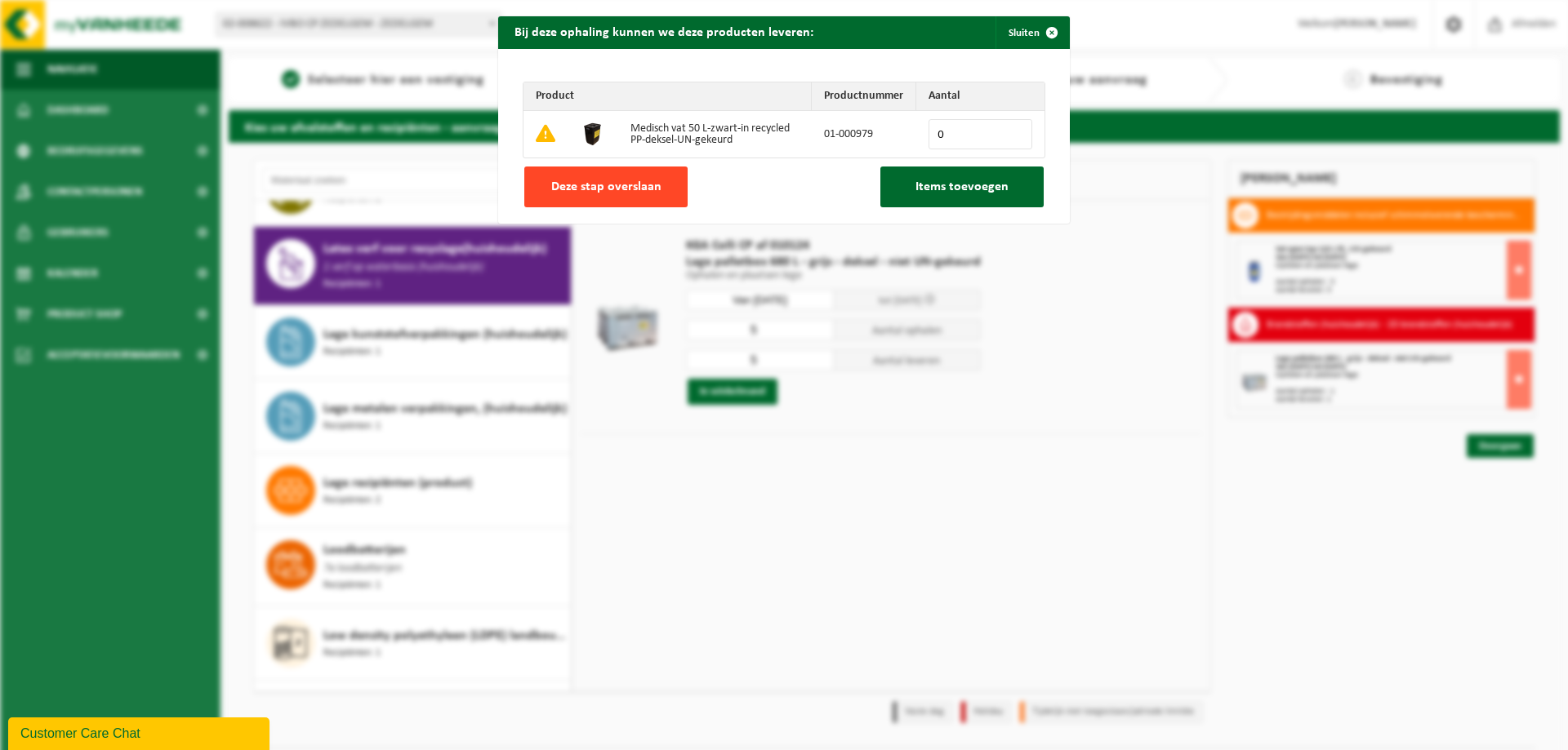
click at [603, 178] on button "Deze stap overslaan" at bounding box center [605, 187] width 164 height 41
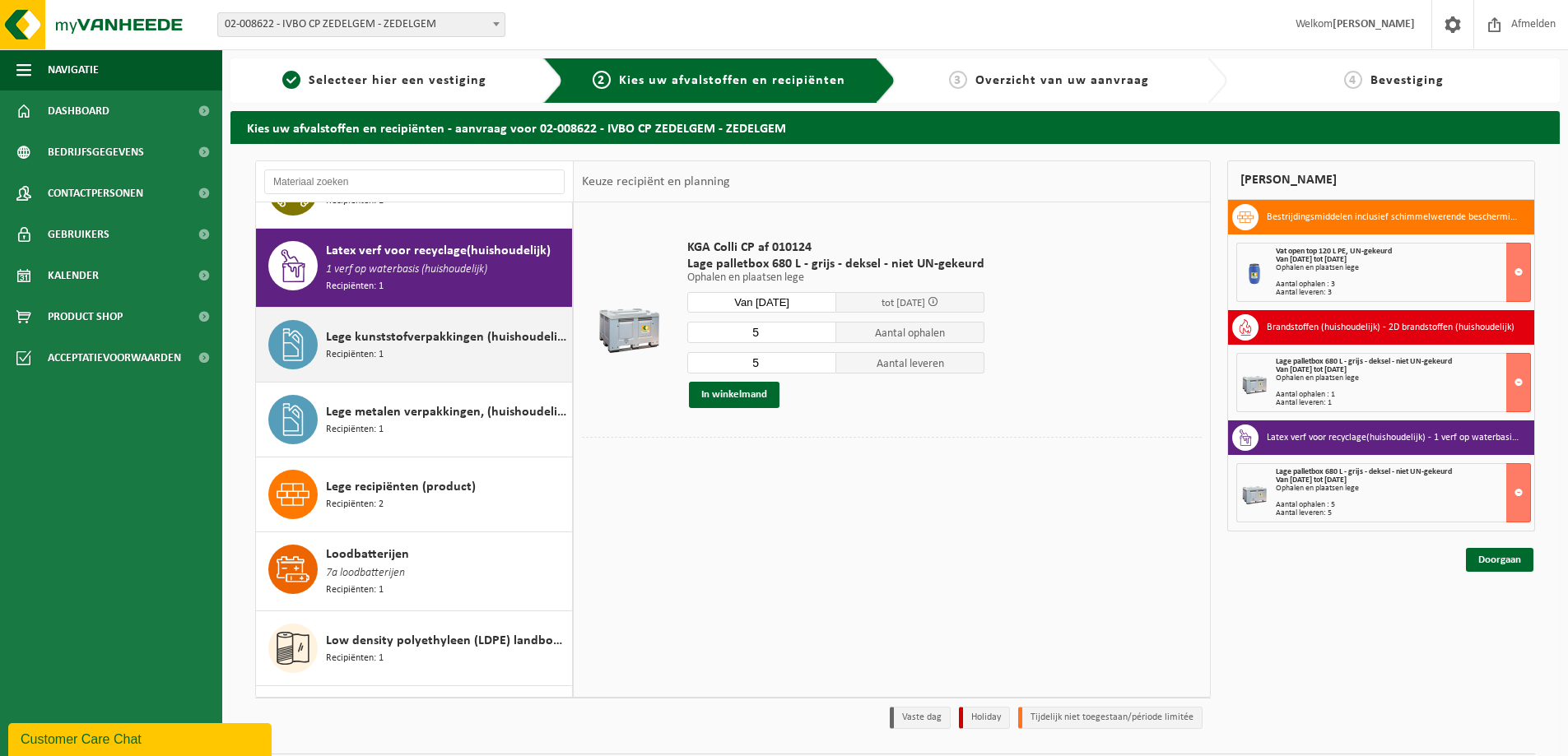
click at [420, 328] on span "Lege kunststofverpakkingen (huishoudelijk)" at bounding box center [447, 337] width 242 height 20
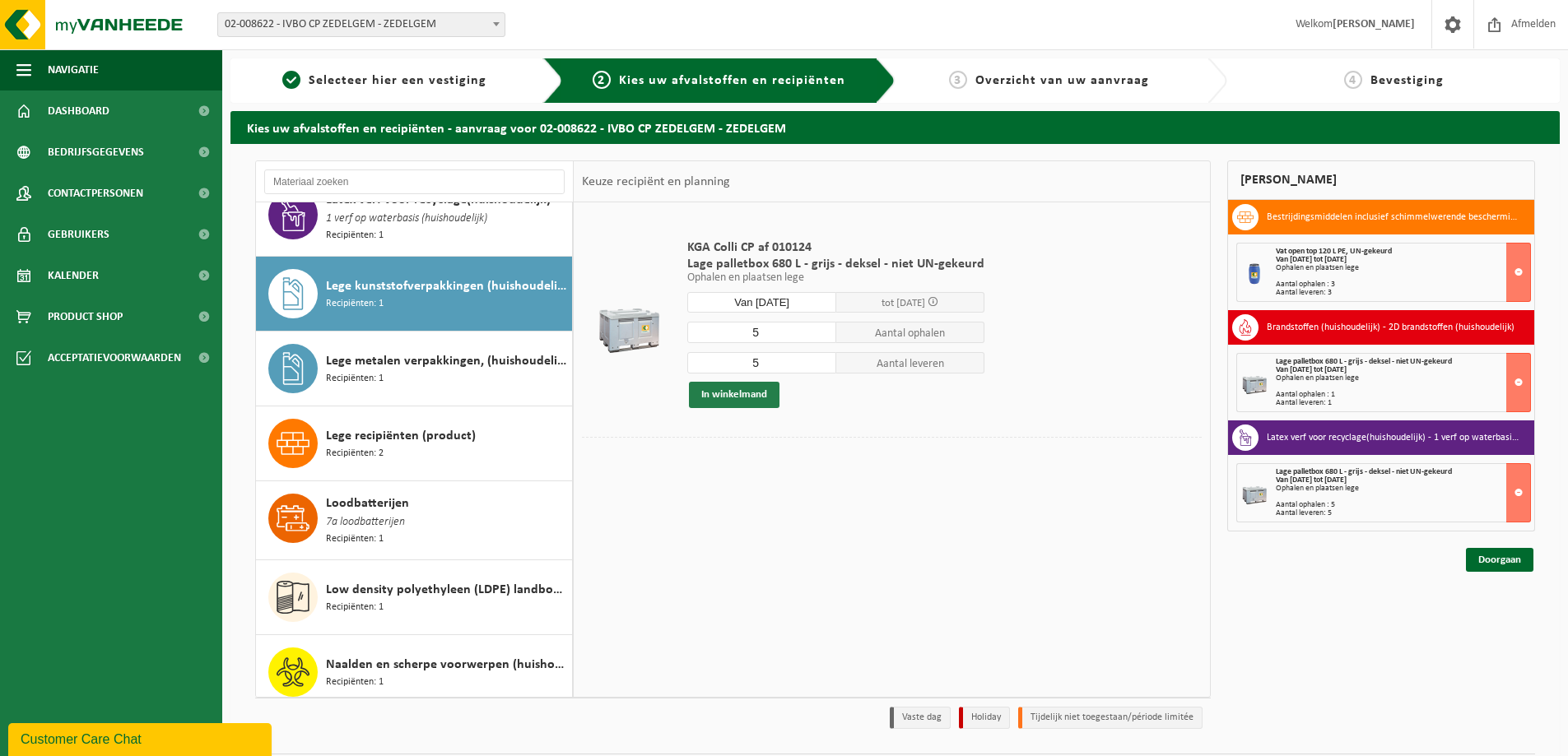
scroll to position [1094, 0]
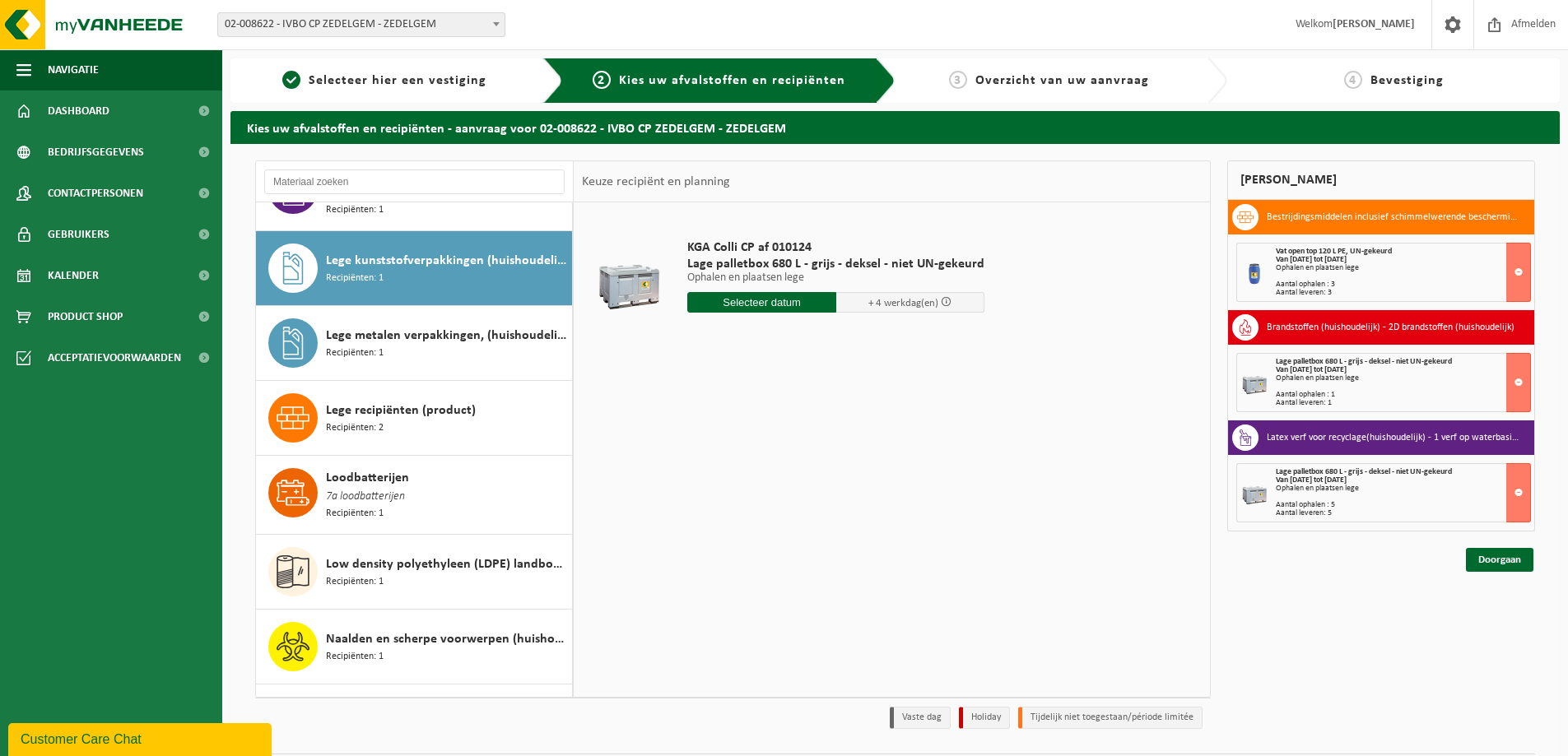
click at [747, 297] on input "text" at bounding box center [762, 302] width 149 height 20
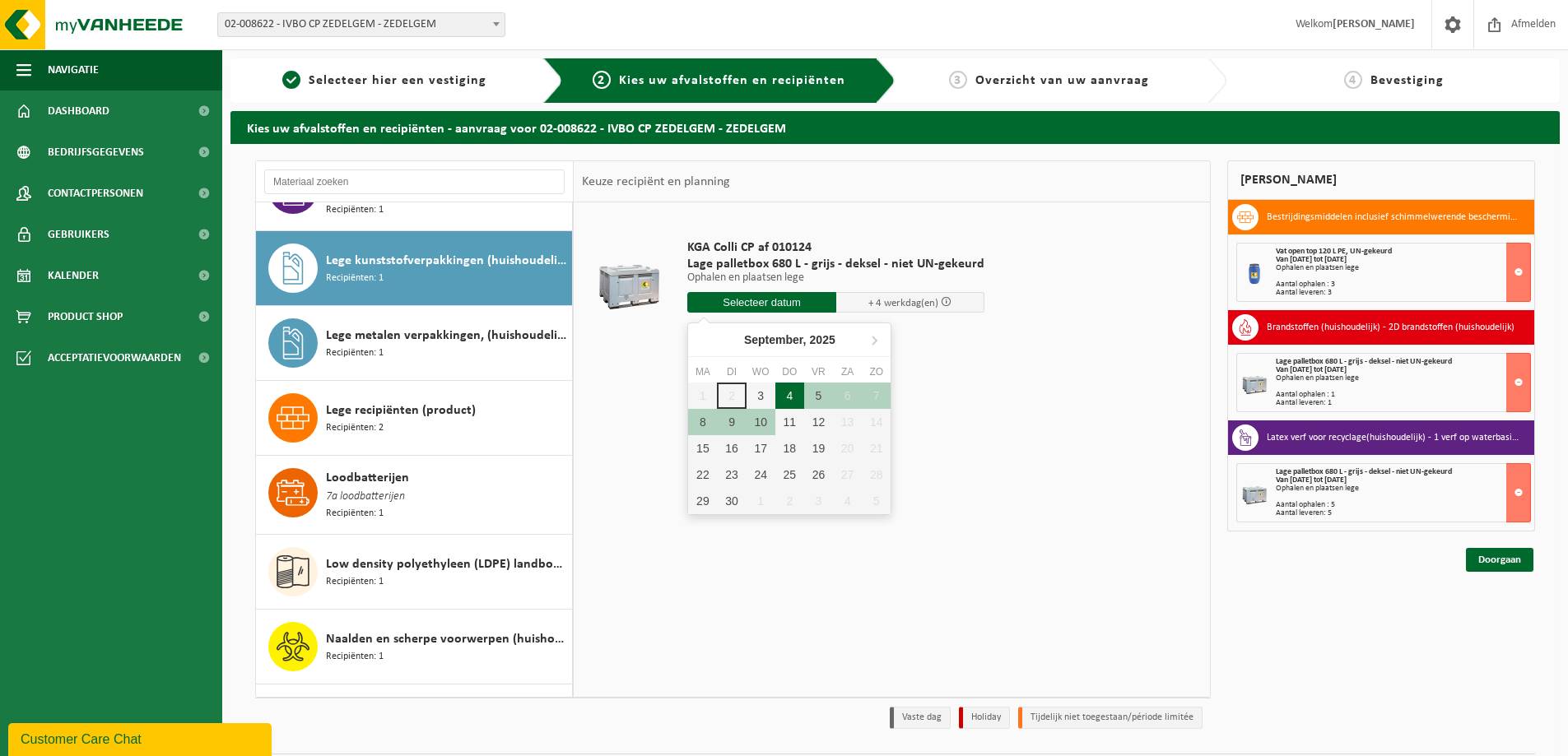
click at [788, 406] on div "4" at bounding box center [789, 396] width 29 height 27
type input "Van 2025-09-04"
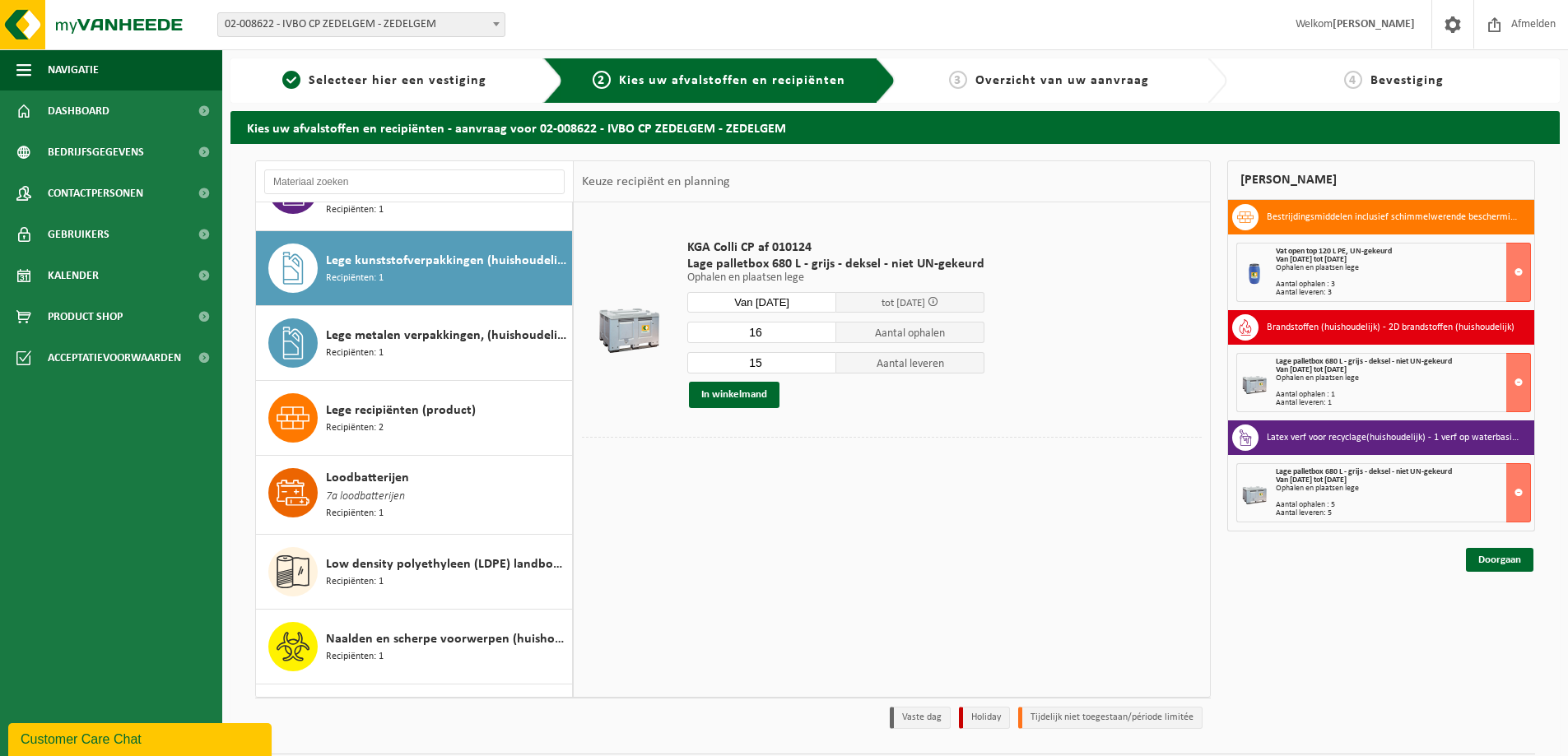
click at [821, 330] on input "16" at bounding box center [762, 332] width 149 height 21
click at [821, 330] on input "17" at bounding box center [762, 332] width 149 height 21
click at [821, 330] on input "18" at bounding box center [762, 332] width 149 height 21
click at [819, 332] on input "17" at bounding box center [762, 332] width 149 height 21
click at [819, 332] on input "16" at bounding box center [762, 332] width 149 height 21
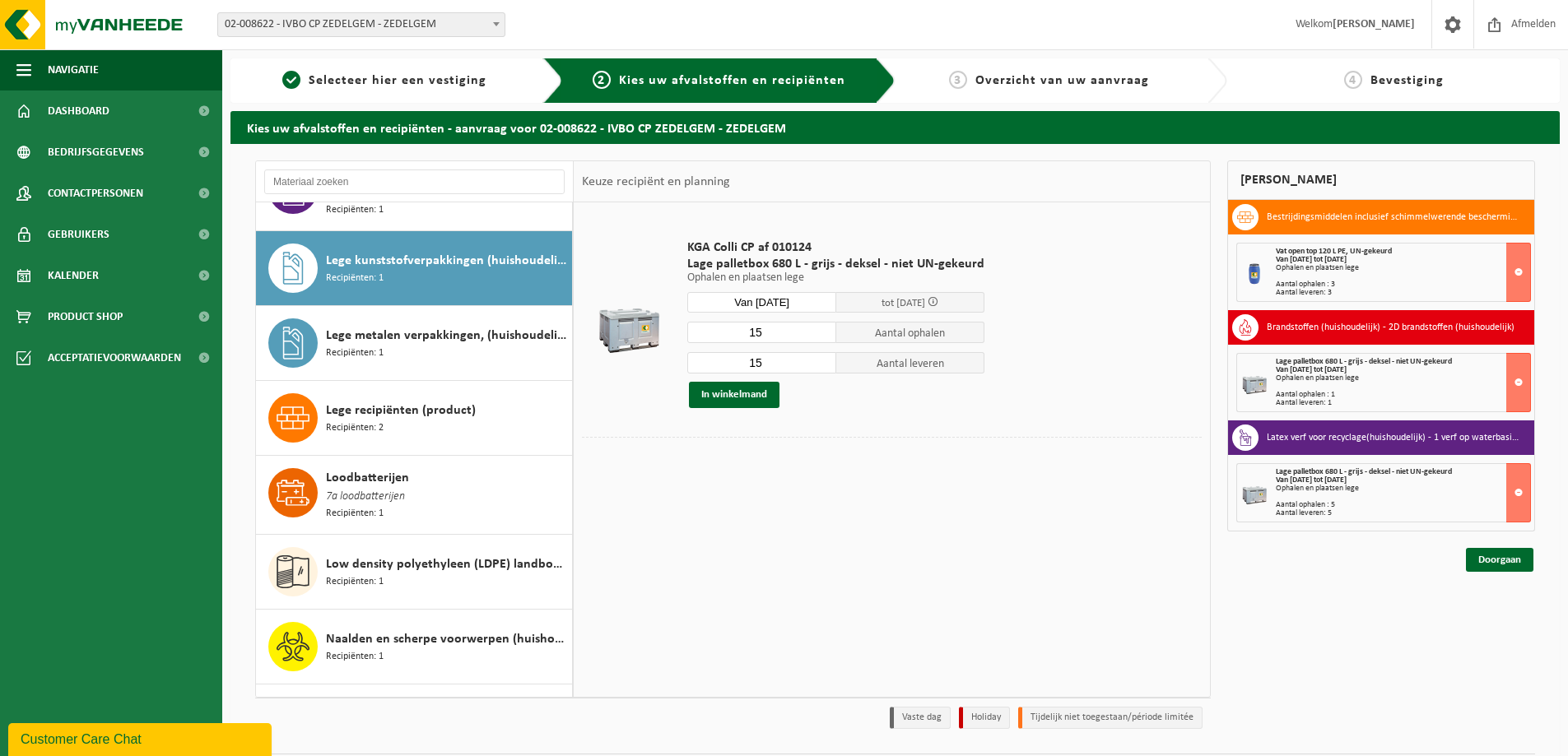
click at [819, 332] on input "15" at bounding box center [762, 332] width 149 height 21
click at [819, 332] on input "14" at bounding box center [762, 332] width 149 height 21
click at [819, 332] on input "13" at bounding box center [762, 332] width 149 height 21
click at [819, 332] on input "12" at bounding box center [762, 332] width 149 height 21
click at [819, 332] on input "11" at bounding box center [762, 332] width 149 height 21
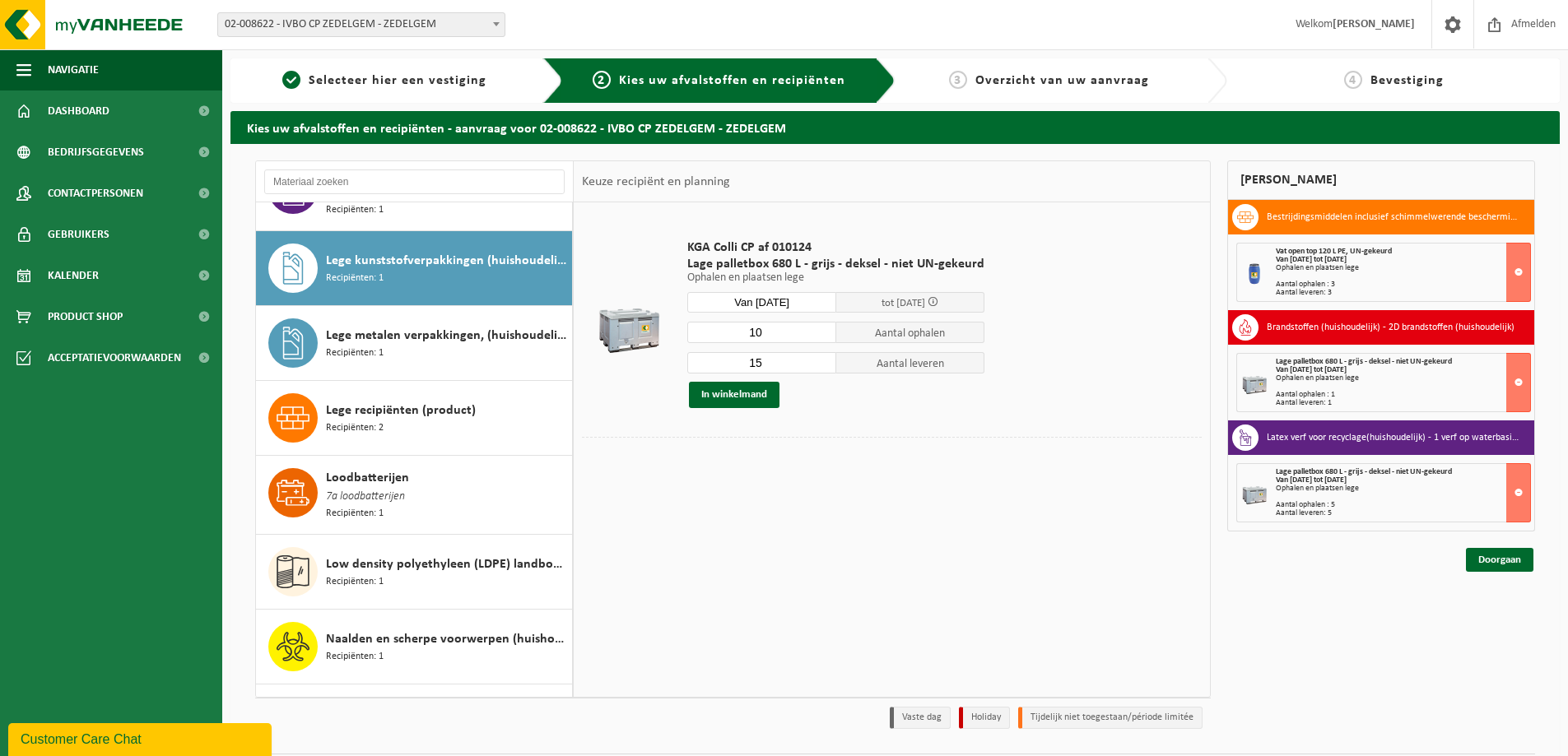
click at [819, 332] on input "10" at bounding box center [762, 332] width 149 height 21
click at [819, 332] on input "9" at bounding box center [762, 332] width 149 height 21
click at [819, 332] on input "8" at bounding box center [762, 332] width 149 height 21
click at [819, 332] on input "7" at bounding box center [762, 332] width 149 height 21
type input "6"
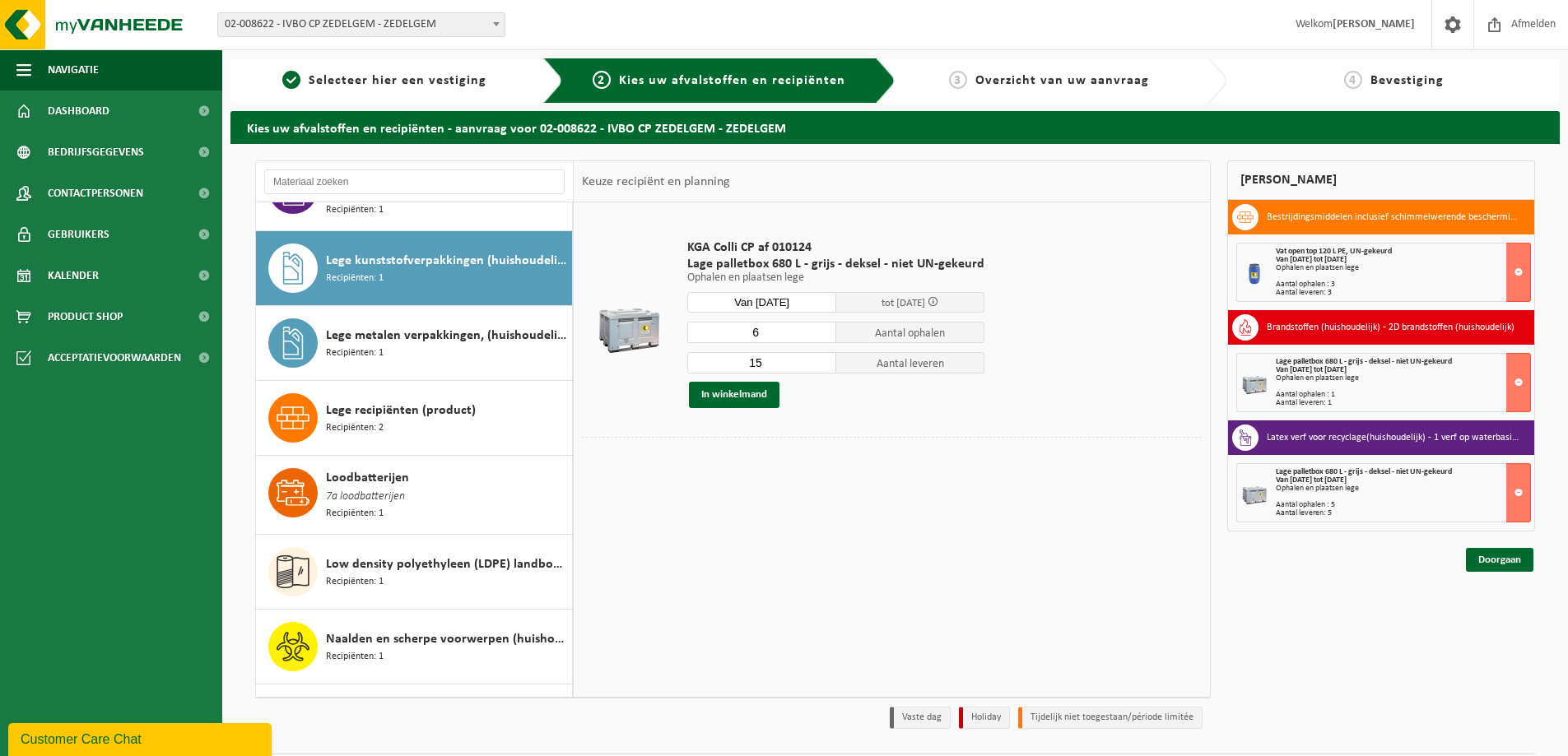
click at [819, 332] on input "6" at bounding box center [762, 332] width 149 height 21
click at [819, 367] on input "14" at bounding box center [762, 363] width 149 height 21
click at [819, 367] on input "13" at bounding box center [762, 363] width 149 height 21
click at [819, 367] on input "12" at bounding box center [762, 363] width 149 height 21
click at [819, 367] on input "11" at bounding box center [762, 363] width 149 height 21
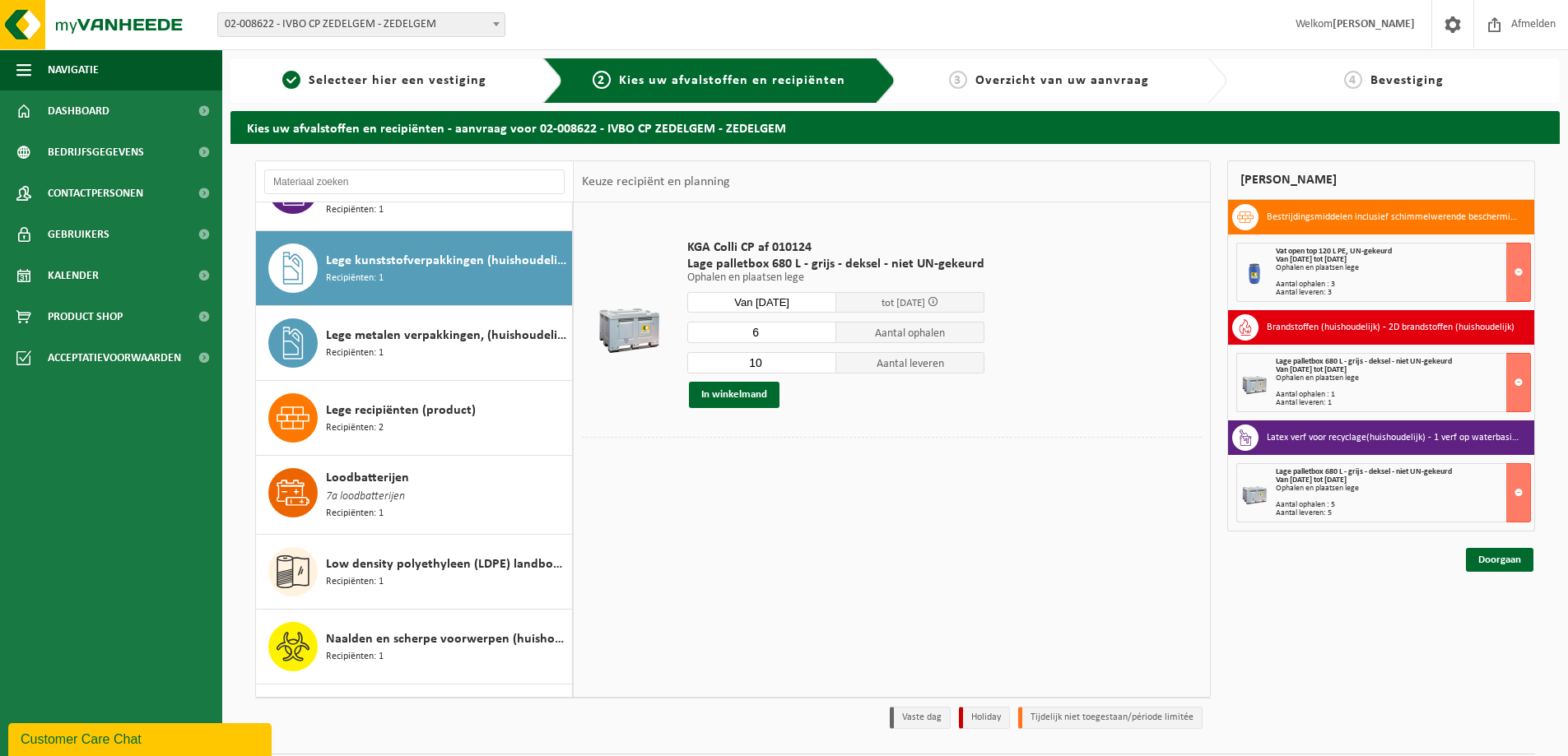
click at [819, 367] on input "10" at bounding box center [762, 363] width 149 height 21
click at [819, 367] on input "9" at bounding box center [762, 363] width 149 height 21
click at [819, 367] on input "8" at bounding box center [762, 363] width 149 height 21
click at [819, 367] on input "7" at bounding box center [762, 363] width 149 height 21
type input "6"
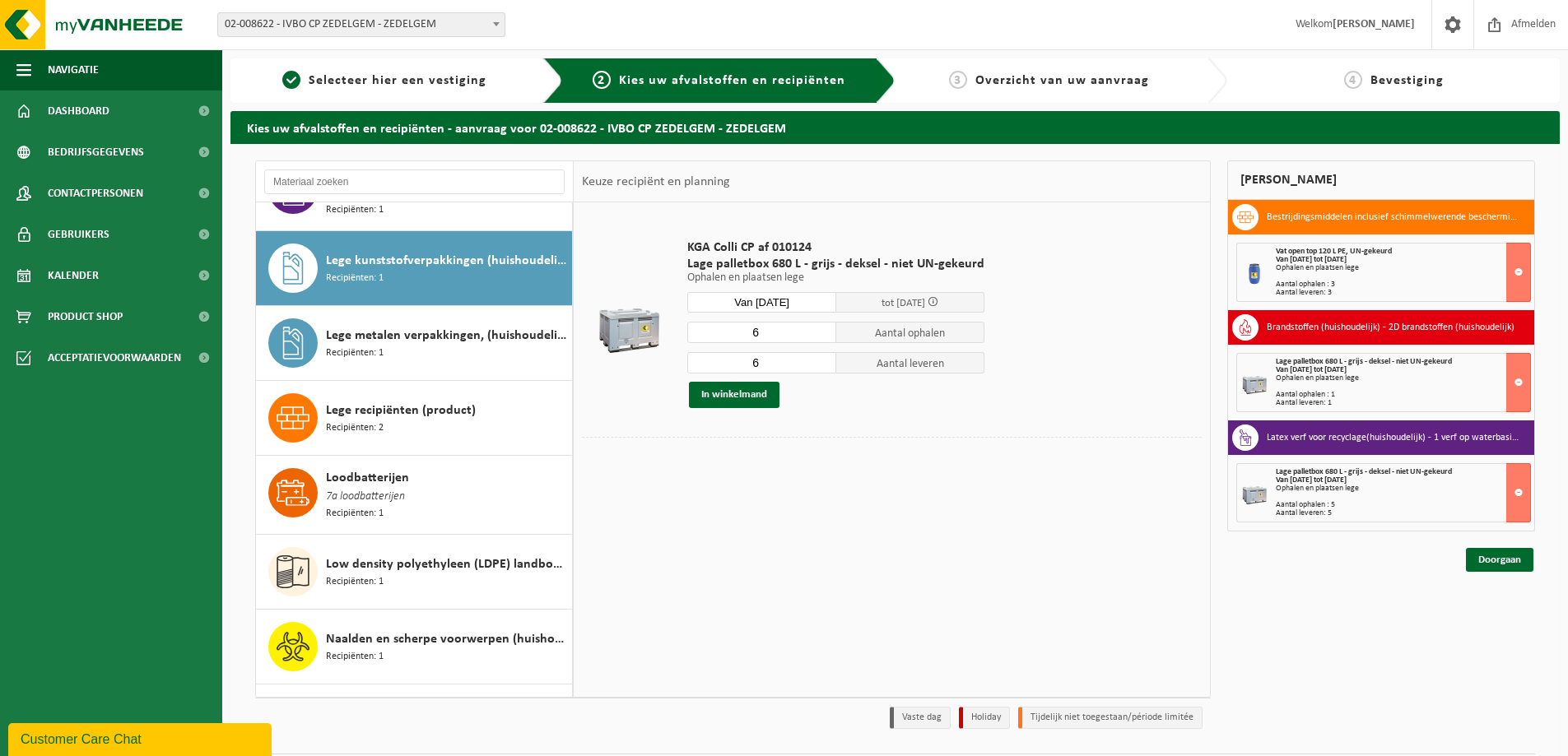
click at [819, 367] on input "6" at bounding box center [762, 363] width 149 height 21
click at [734, 395] on button "In winkelmand" at bounding box center [734, 395] width 91 height 27
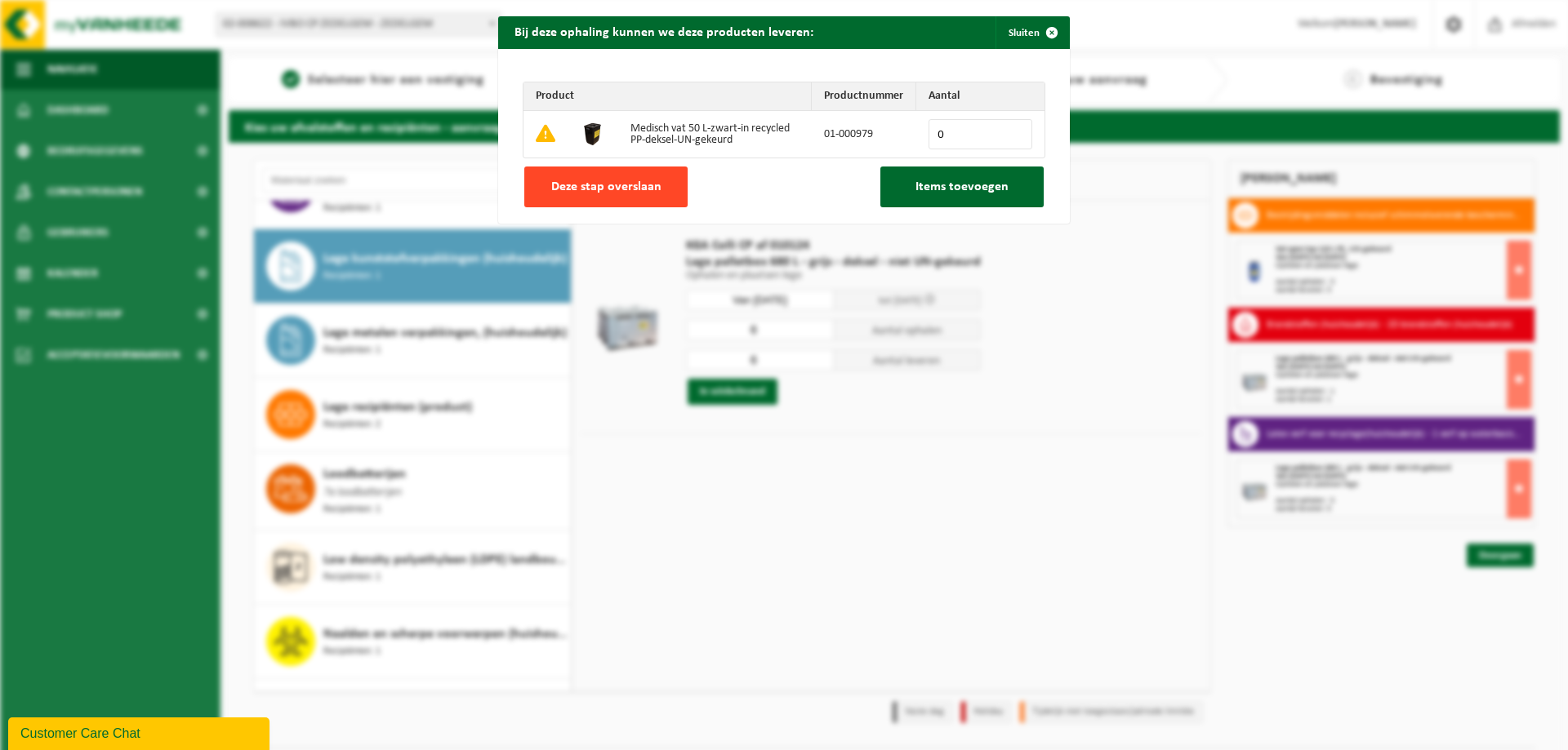
click at [605, 192] on span "Deze stap overslaan" at bounding box center [606, 186] width 110 height 13
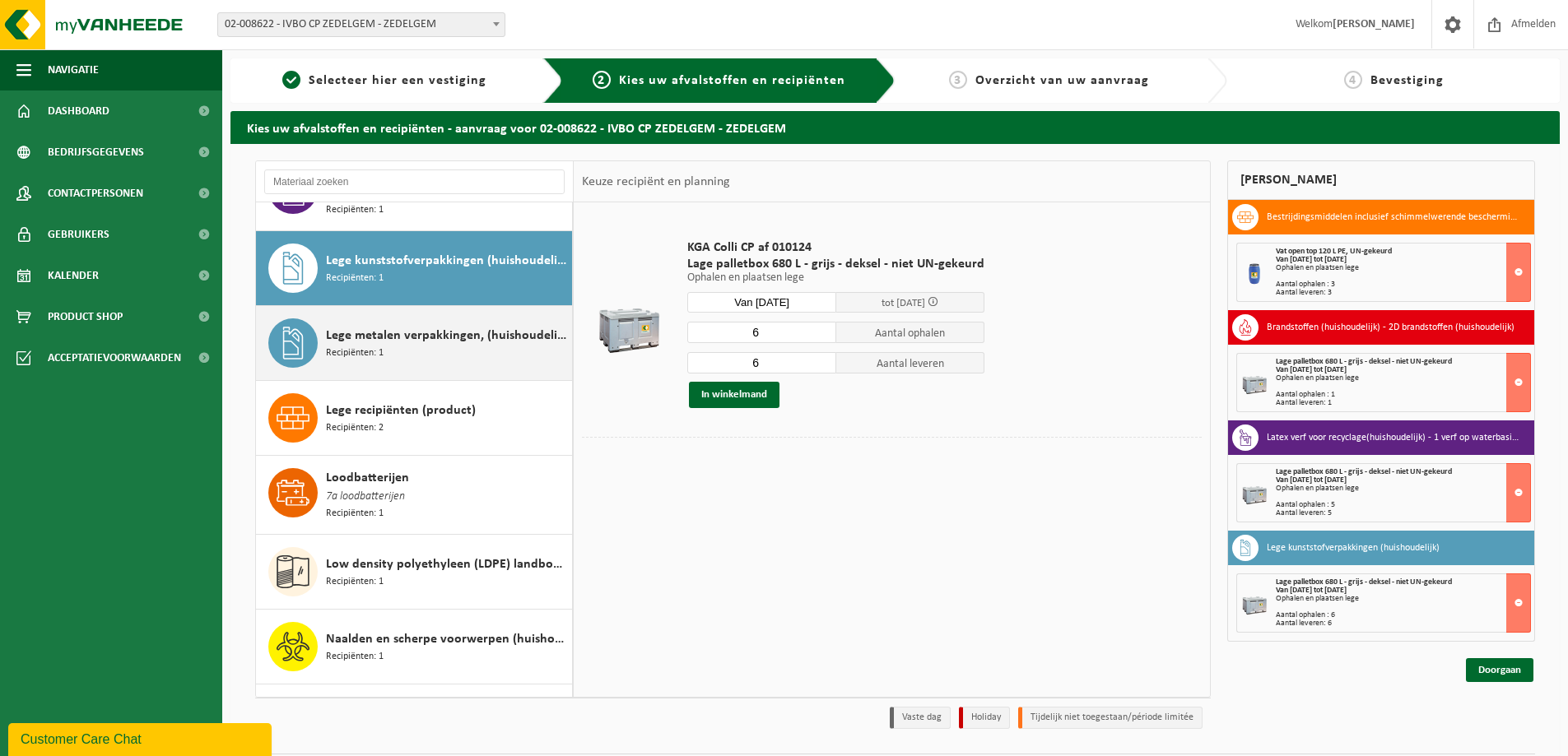
click at [418, 326] on span "Lege metalen verpakkingen, (huishoudelijk)" at bounding box center [447, 336] width 242 height 20
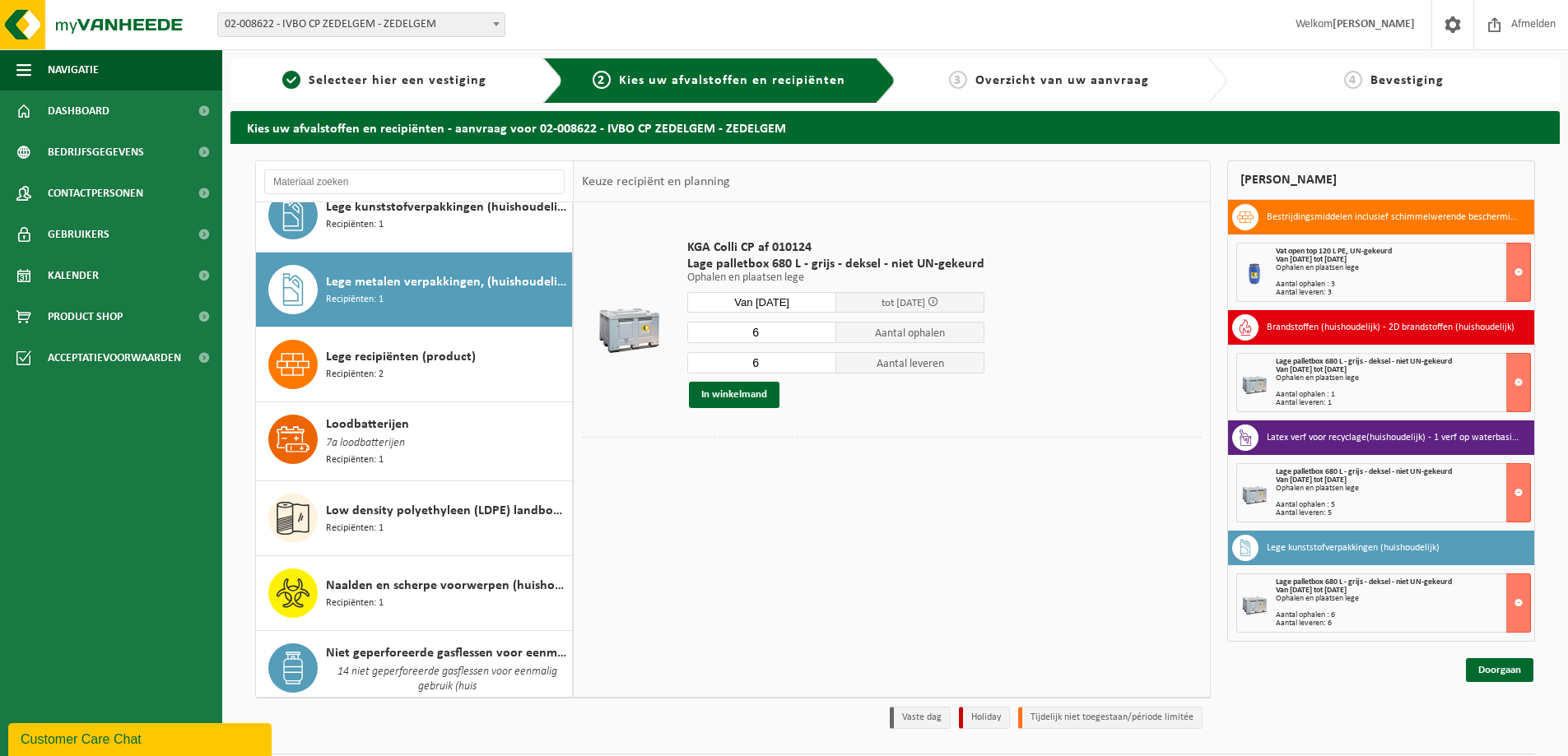
scroll to position [1169, 0]
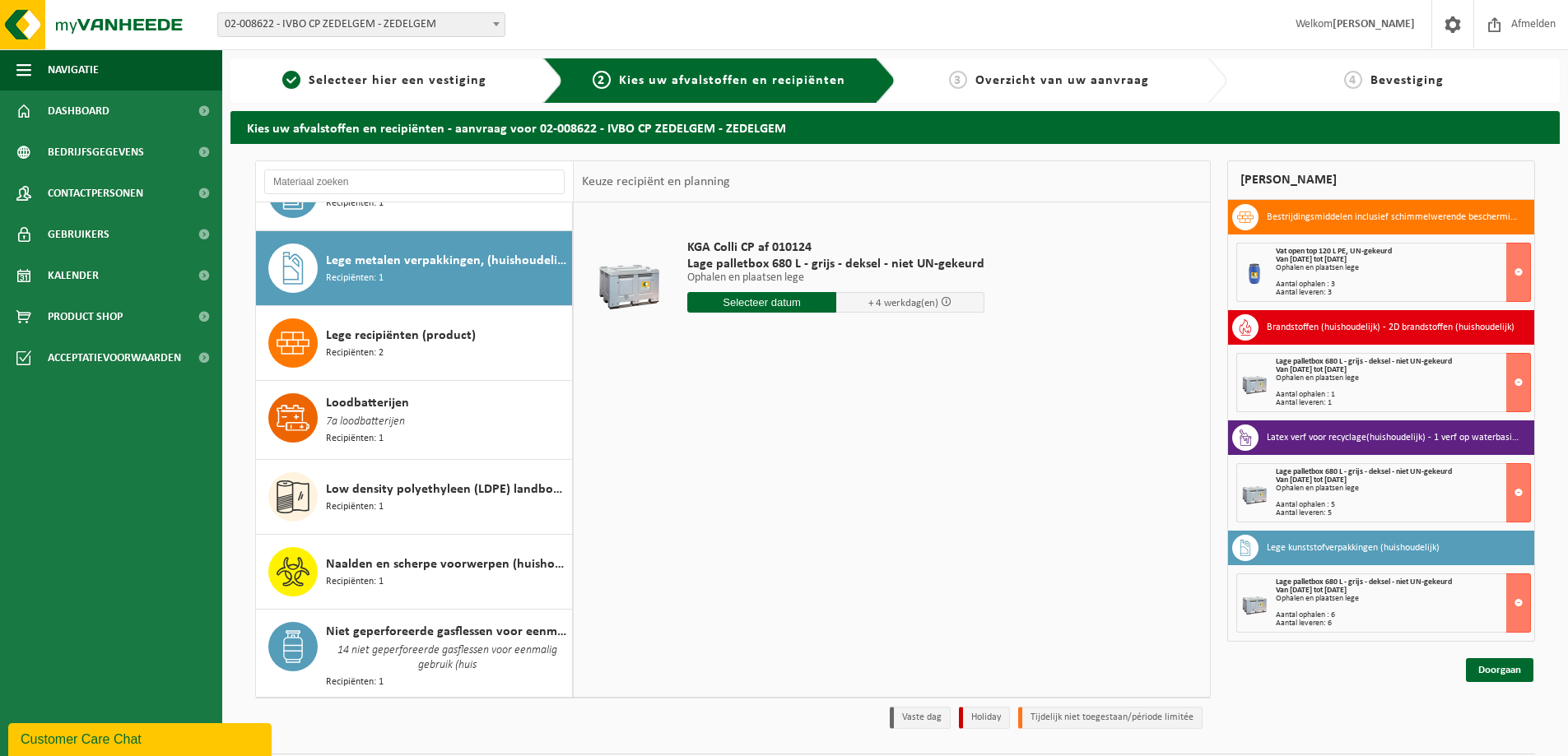
click at [775, 303] on input "text" at bounding box center [762, 302] width 149 height 20
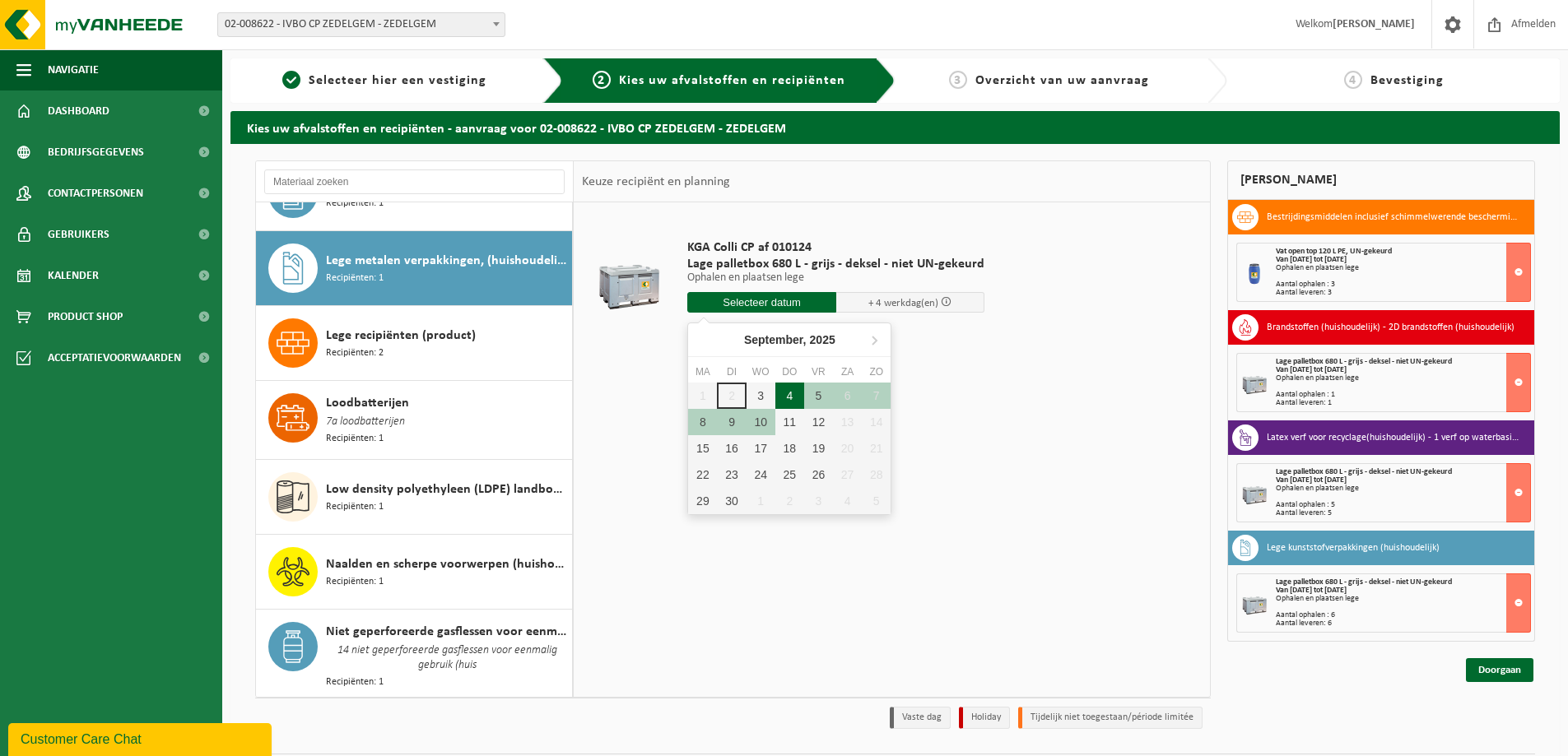
click at [791, 390] on div "4" at bounding box center [789, 396] width 29 height 27
type input "Van 2025-09-04"
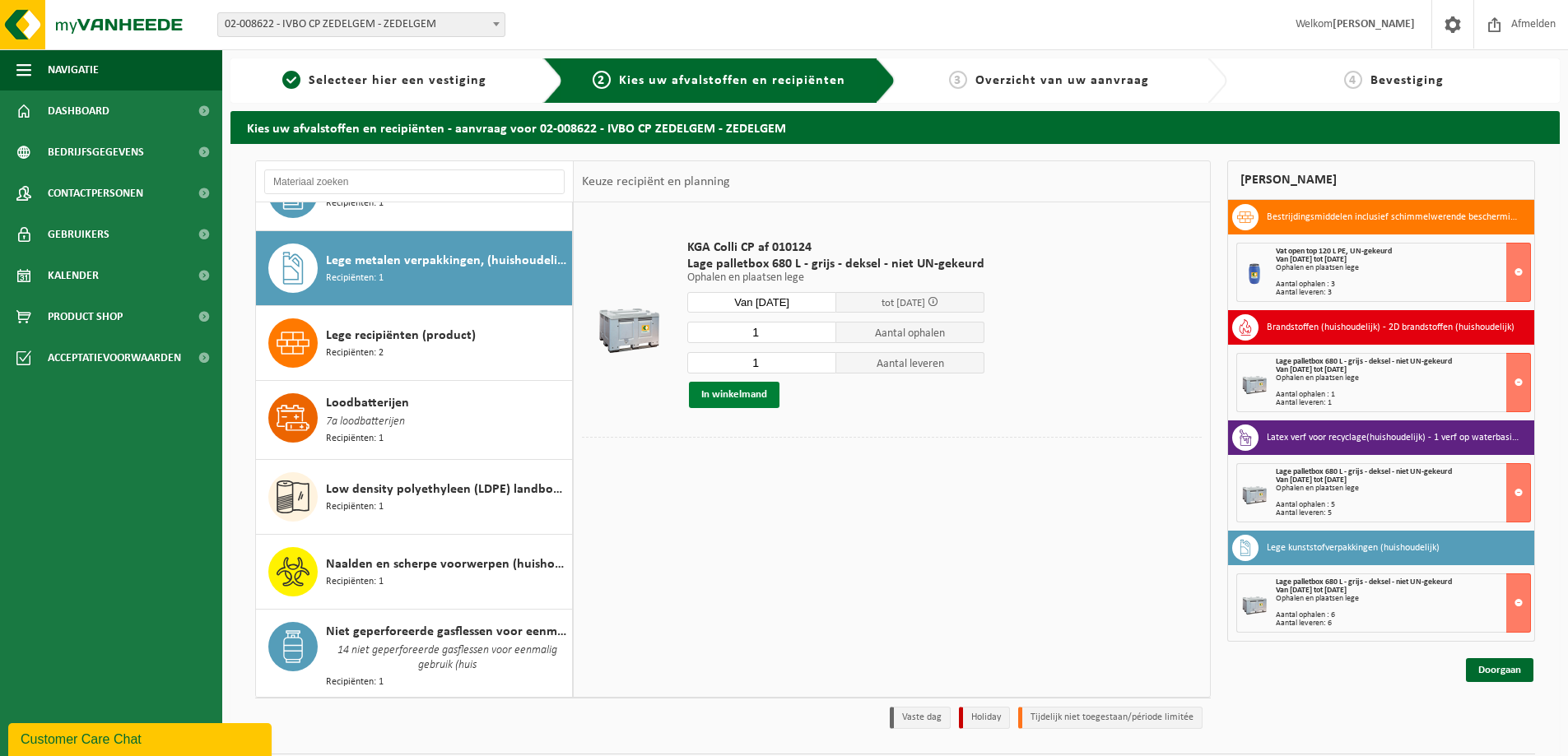
click at [737, 392] on button "In winkelmand" at bounding box center [734, 395] width 91 height 27
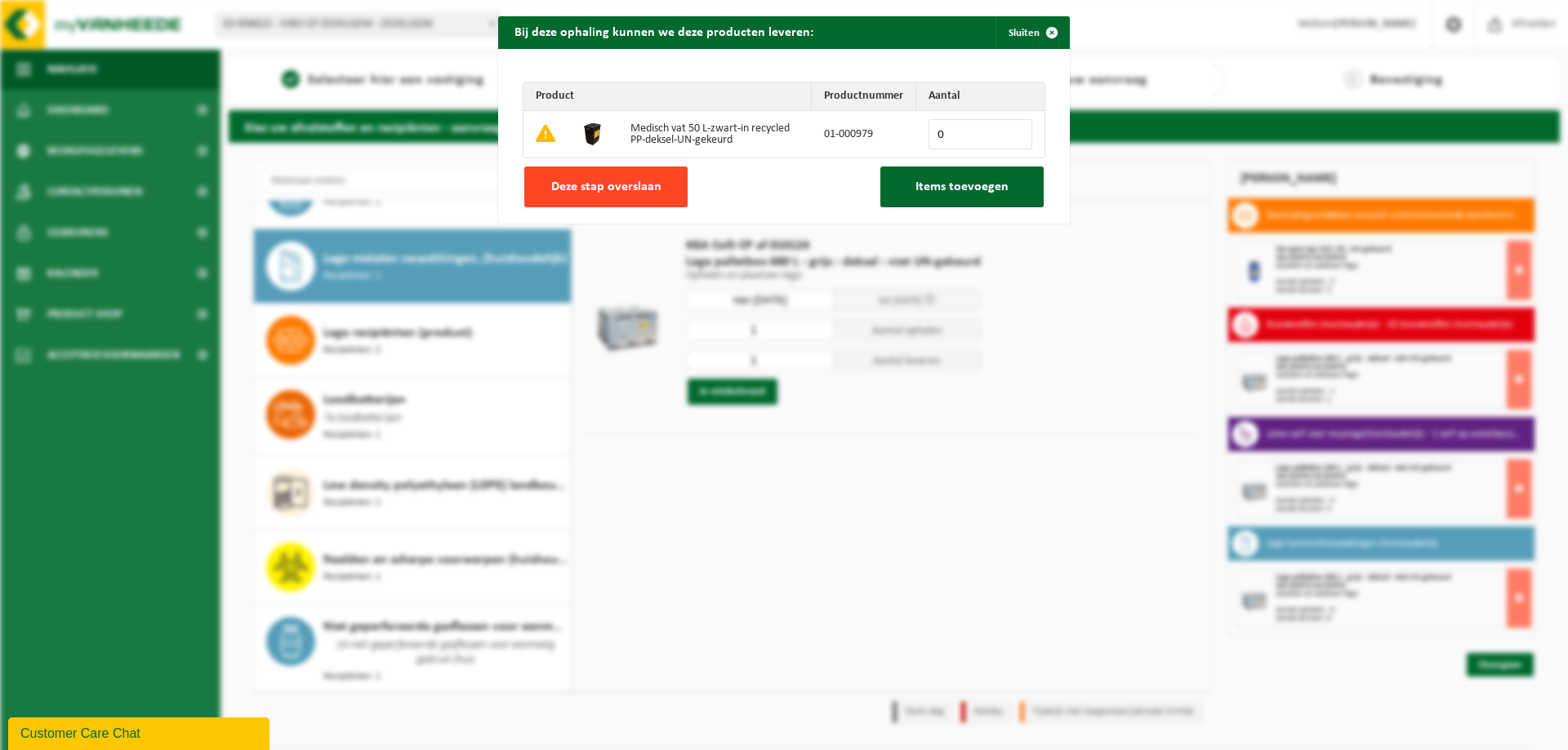
click at [575, 190] on span "Deze stap overslaan" at bounding box center [606, 186] width 110 height 13
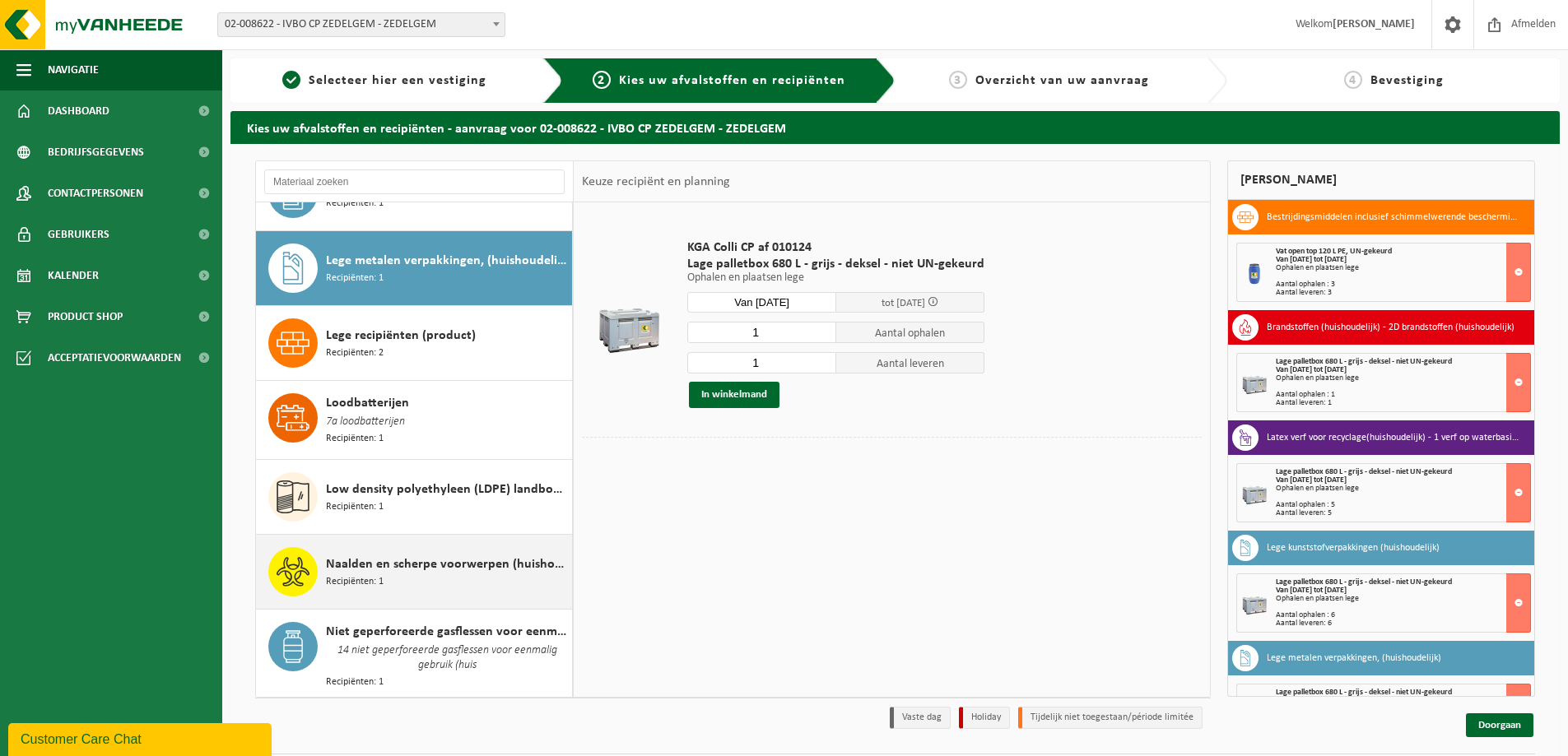
click at [370, 574] on span "Recipiënten: 1" at bounding box center [355, 582] width 58 height 16
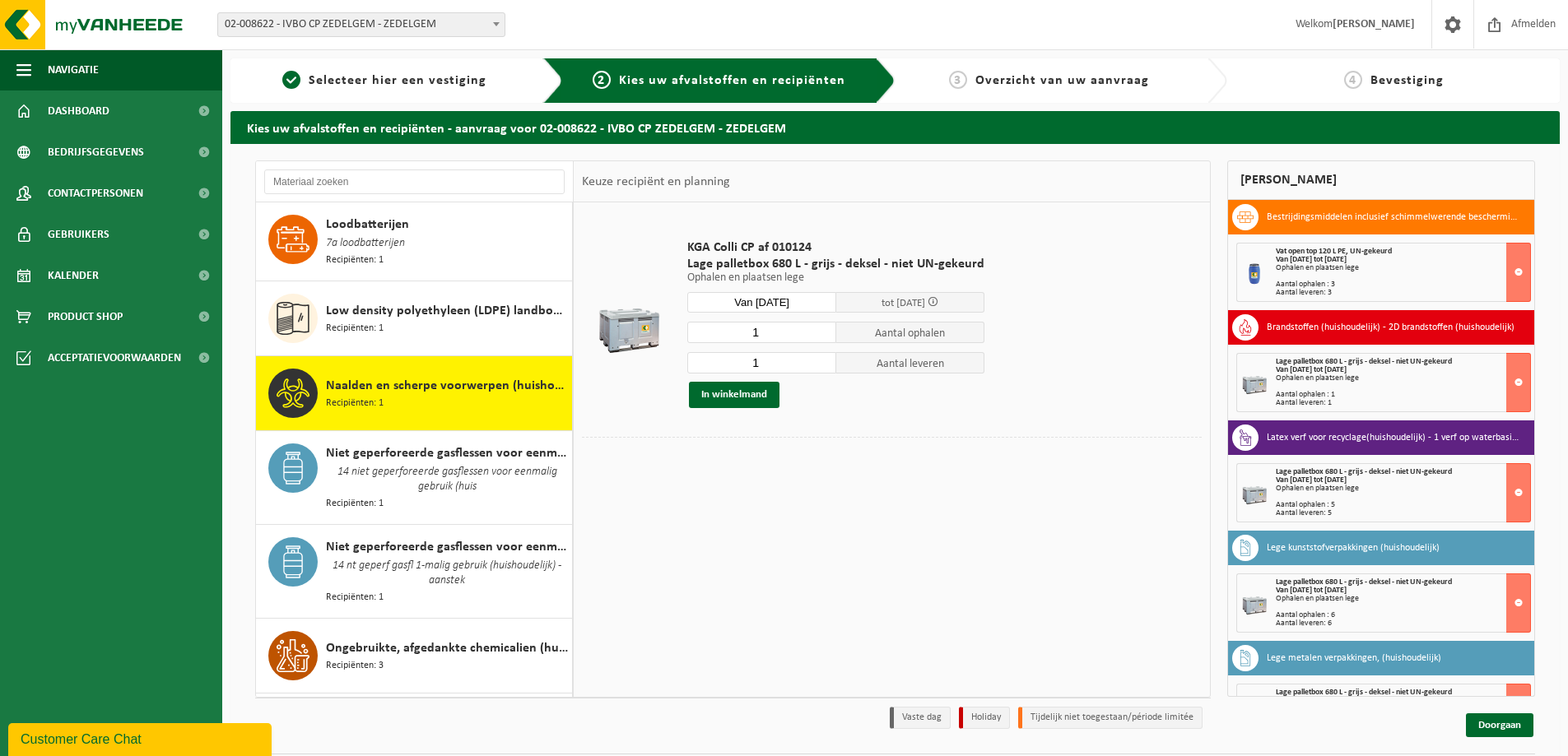
scroll to position [1470, 0]
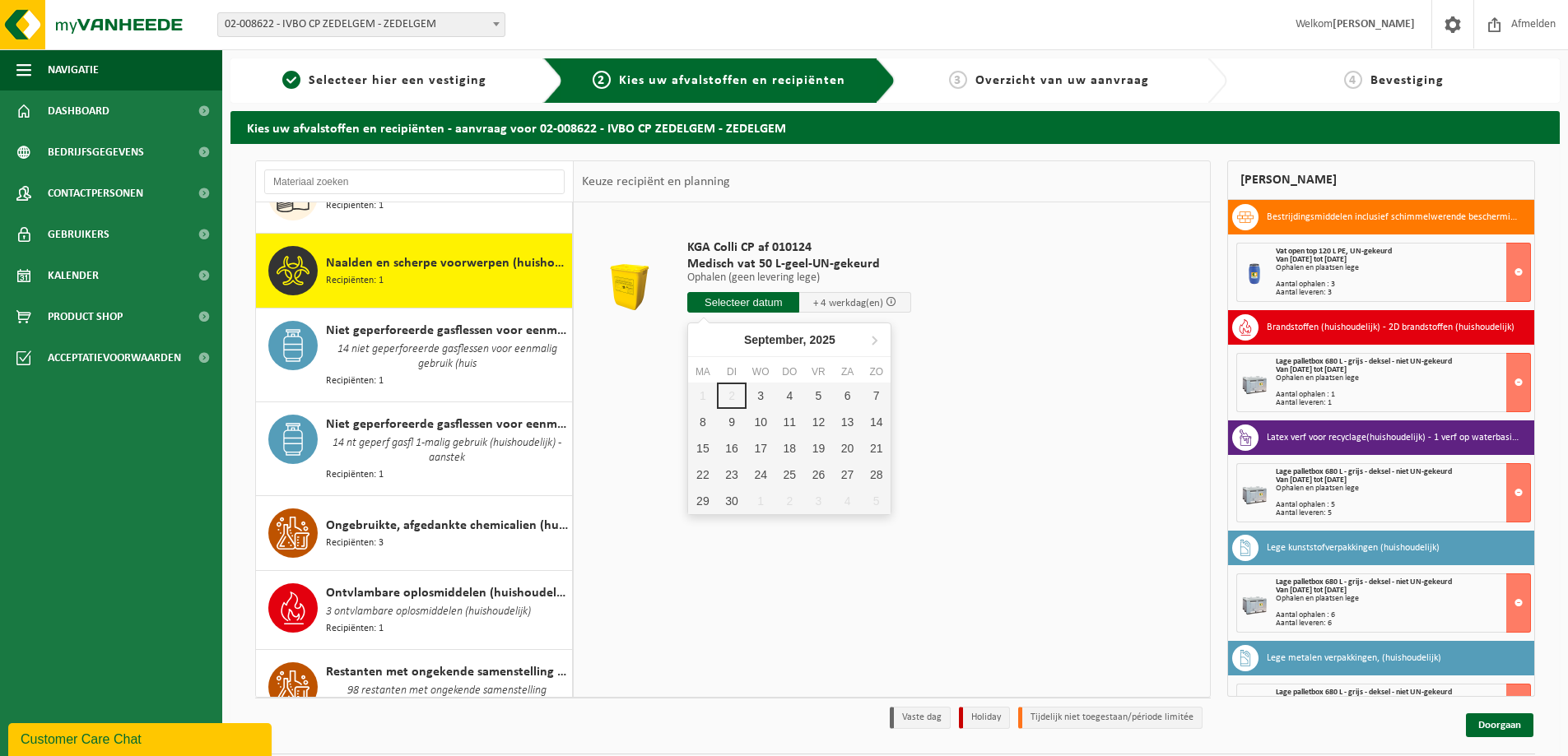
click at [748, 304] on input "text" at bounding box center [744, 302] width 112 height 20
click at [786, 393] on div "4" at bounding box center [789, 396] width 29 height 27
type input "Van 2025-09-04"
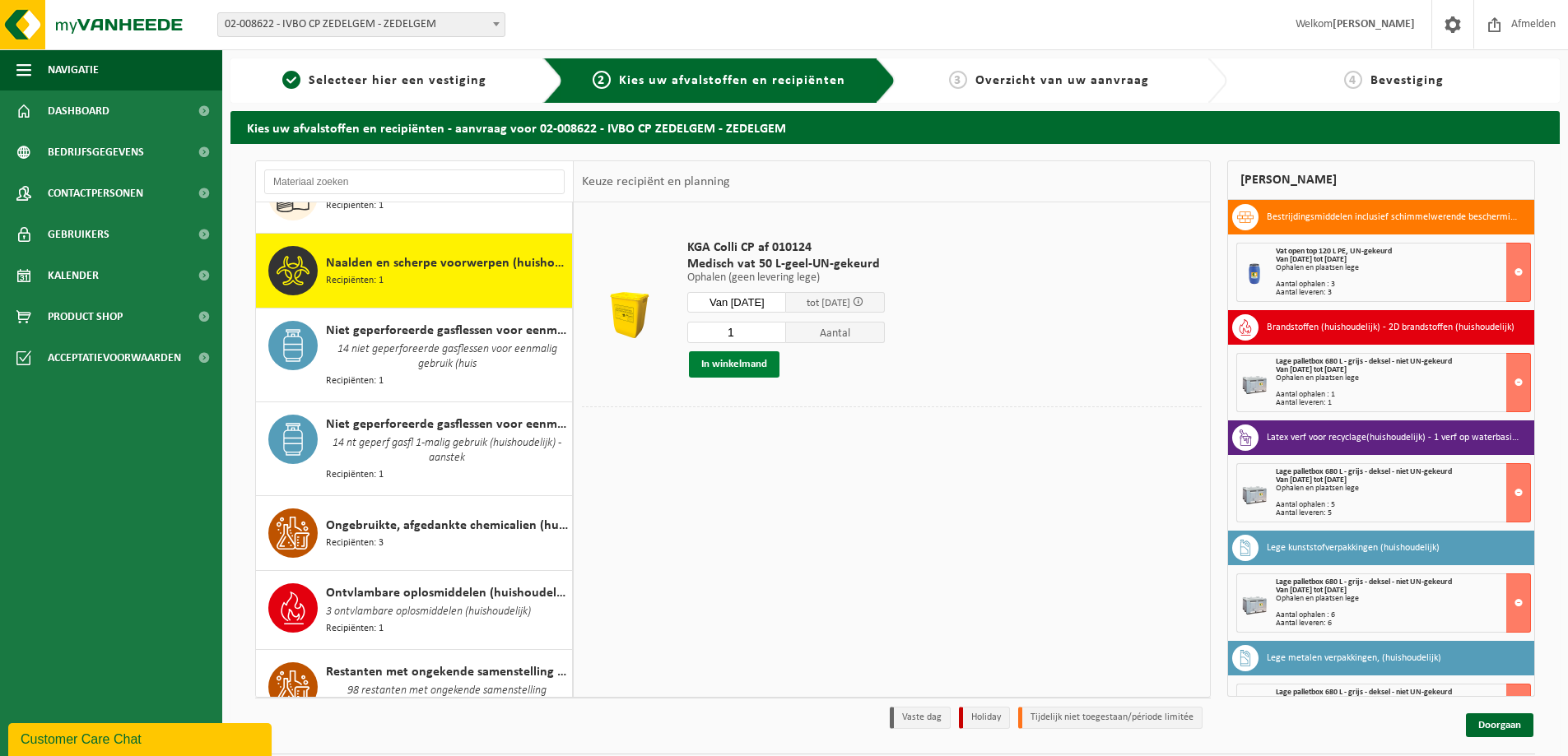
click at [727, 362] on button "In winkelmand" at bounding box center [734, 365] width 91 height 27
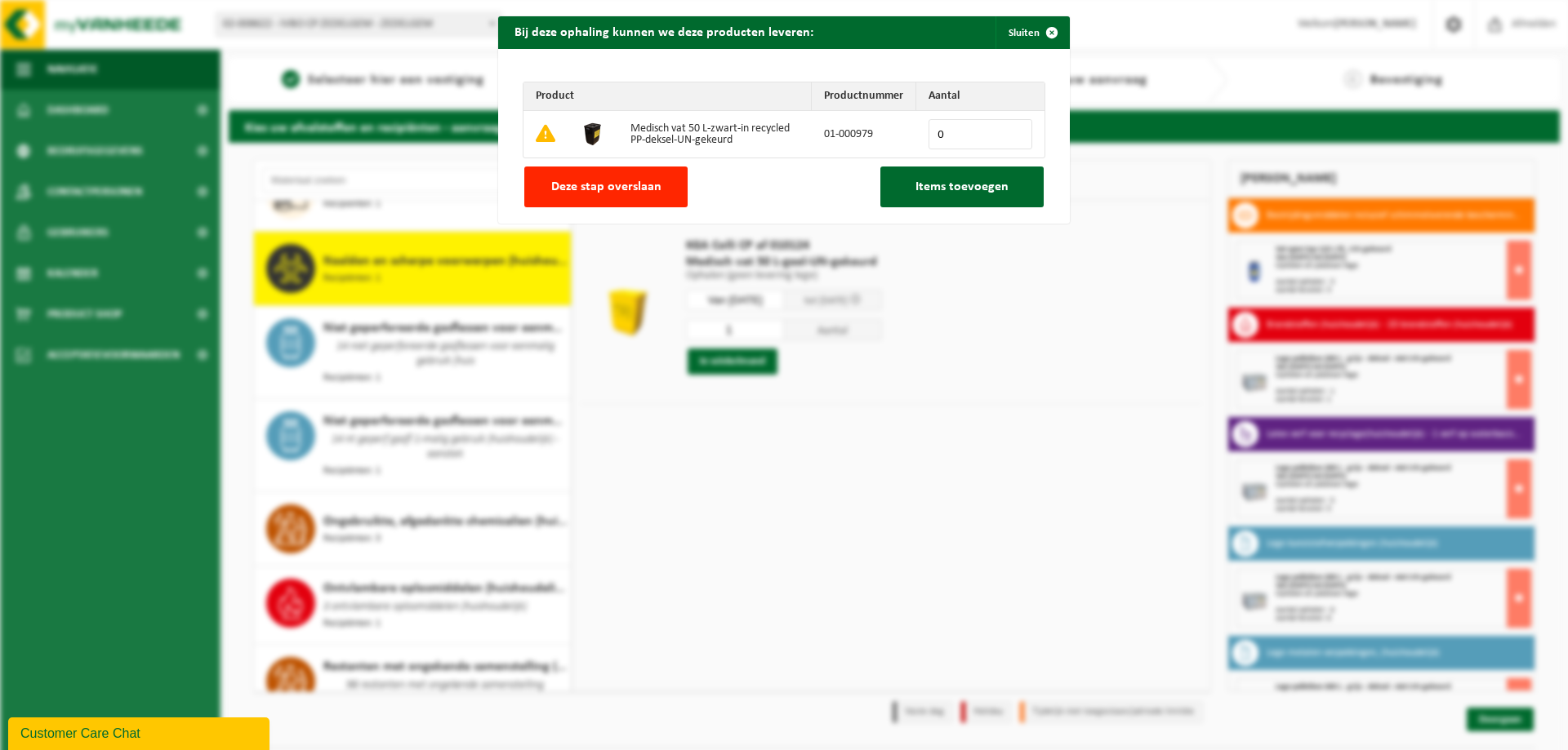
click at [1012, 127] on input "0" at bounding box center [980, 134] width 103 height 30
click at [1009, 128] on input "0" at bounding box center [980, 134] width 103 height 30
type input "1"
click at [1009, 128] on input "1" at bounding box center [980, 134] width 103 height 30
click at [950, 185] on span "Items toevoegen" at bounding box center [962, 186] width 93 height 13
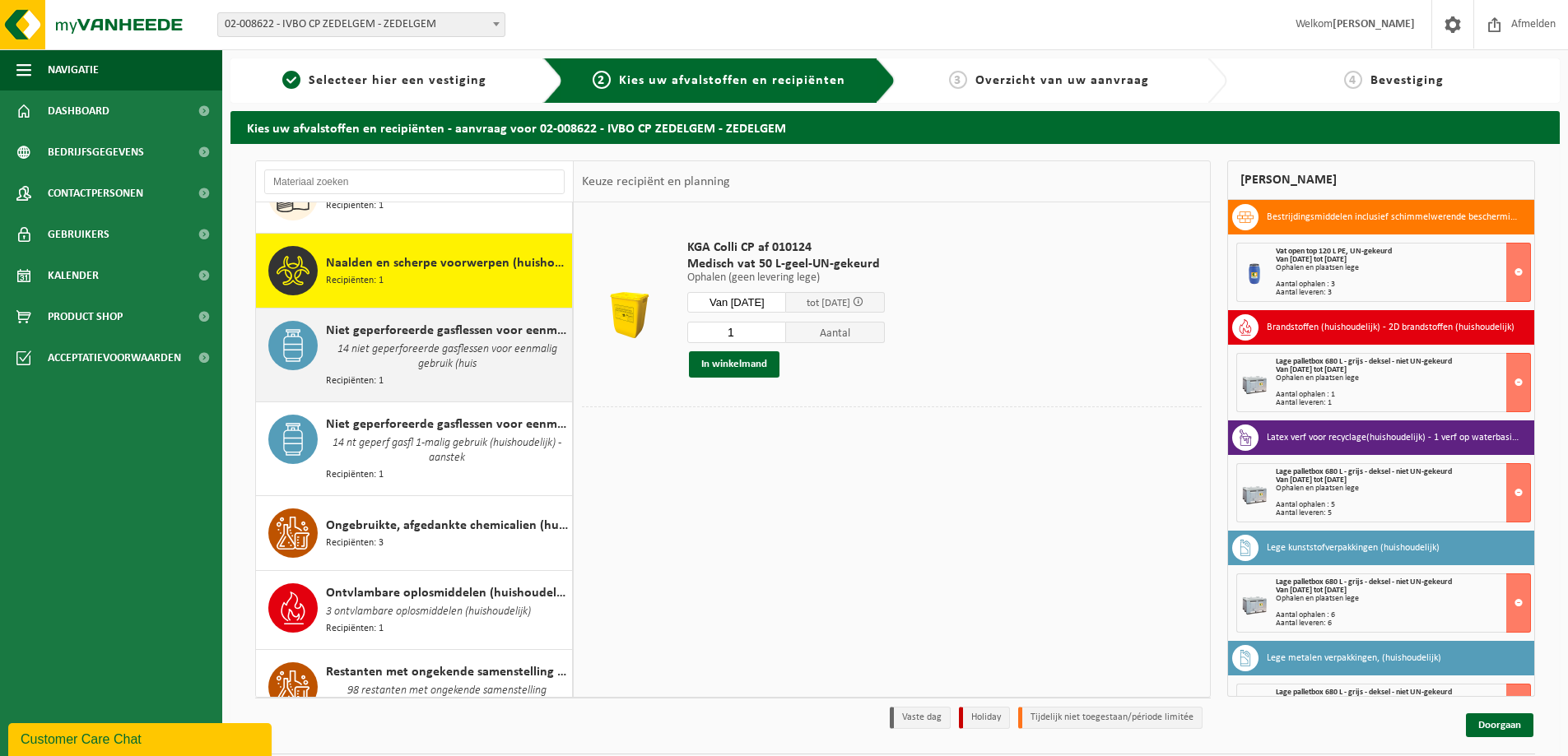
click at [385, 341] on span "14 niet geperforeerde gasflessen voor eenmalig gebruik (huis" at bounding box center [447, 357] width 242 height 33
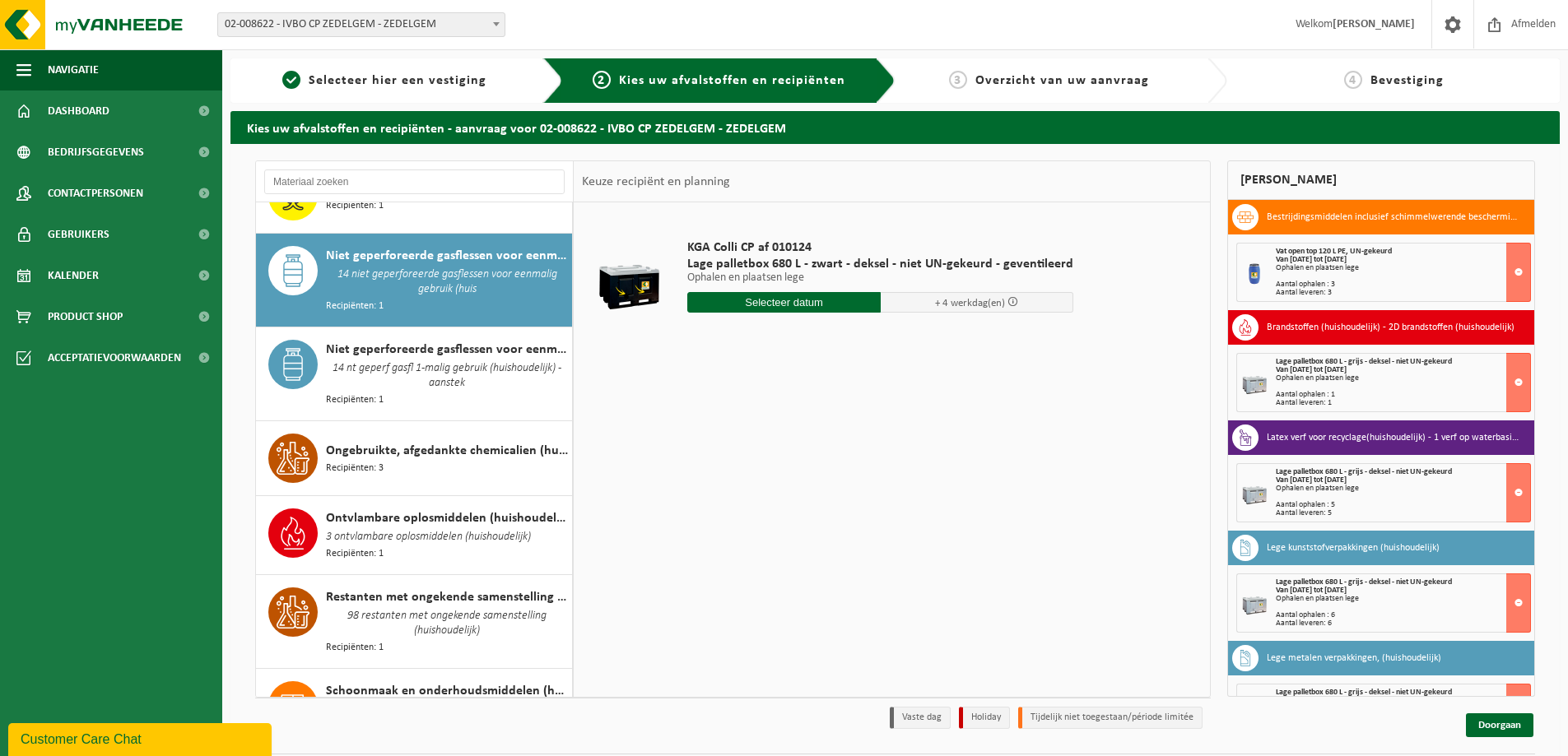
click at [385, 340] on span "Niet geperforeerde gasflessen voor eenmalig gebruik (huishoudelijk) - aanstekers" at bounding box center [447, 350] width 242 height 20
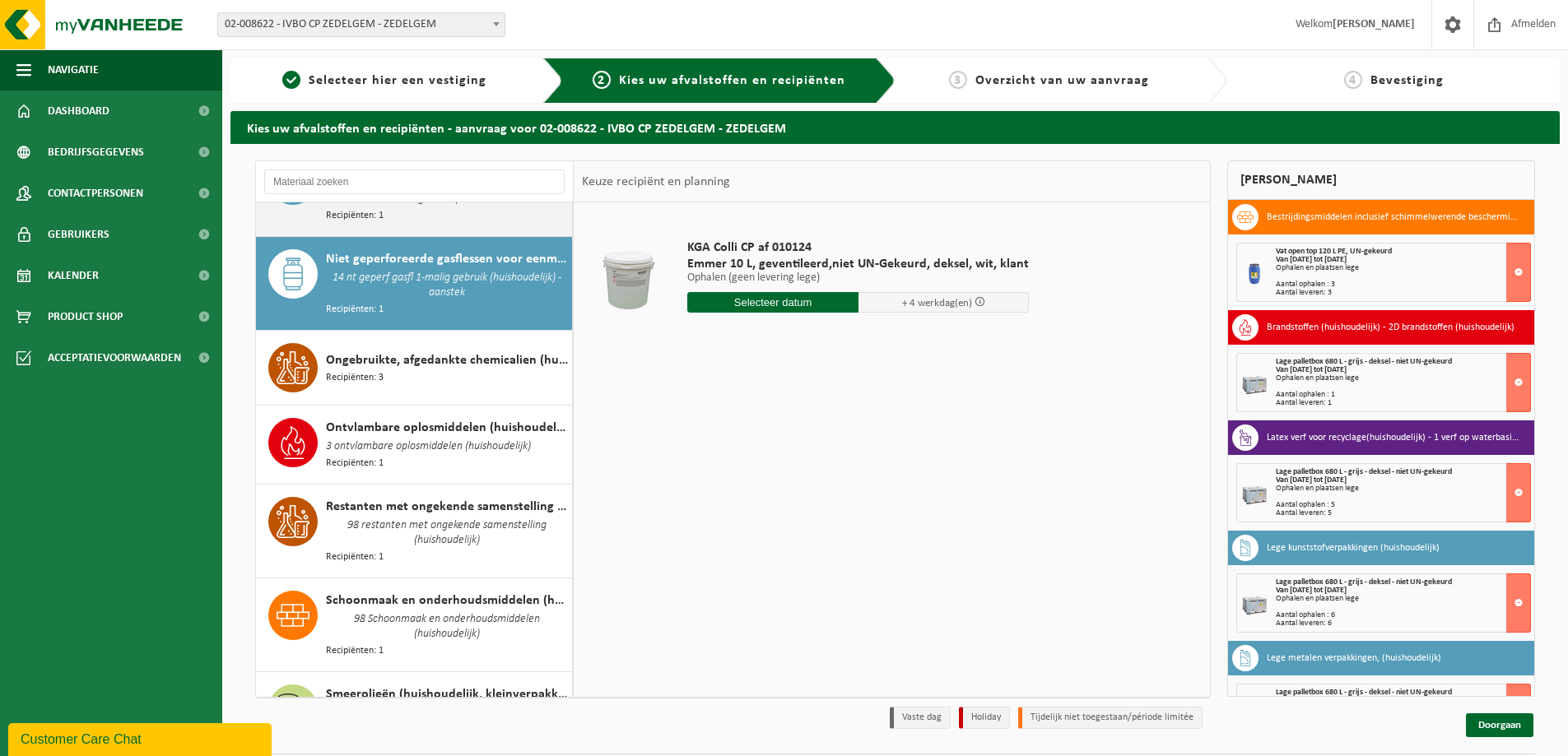
click at [385, 351] on span "Ongebruikte, afgedankte chemicalien (huishoudelijk)" at bounding box center [447, 361] width 242 height 20
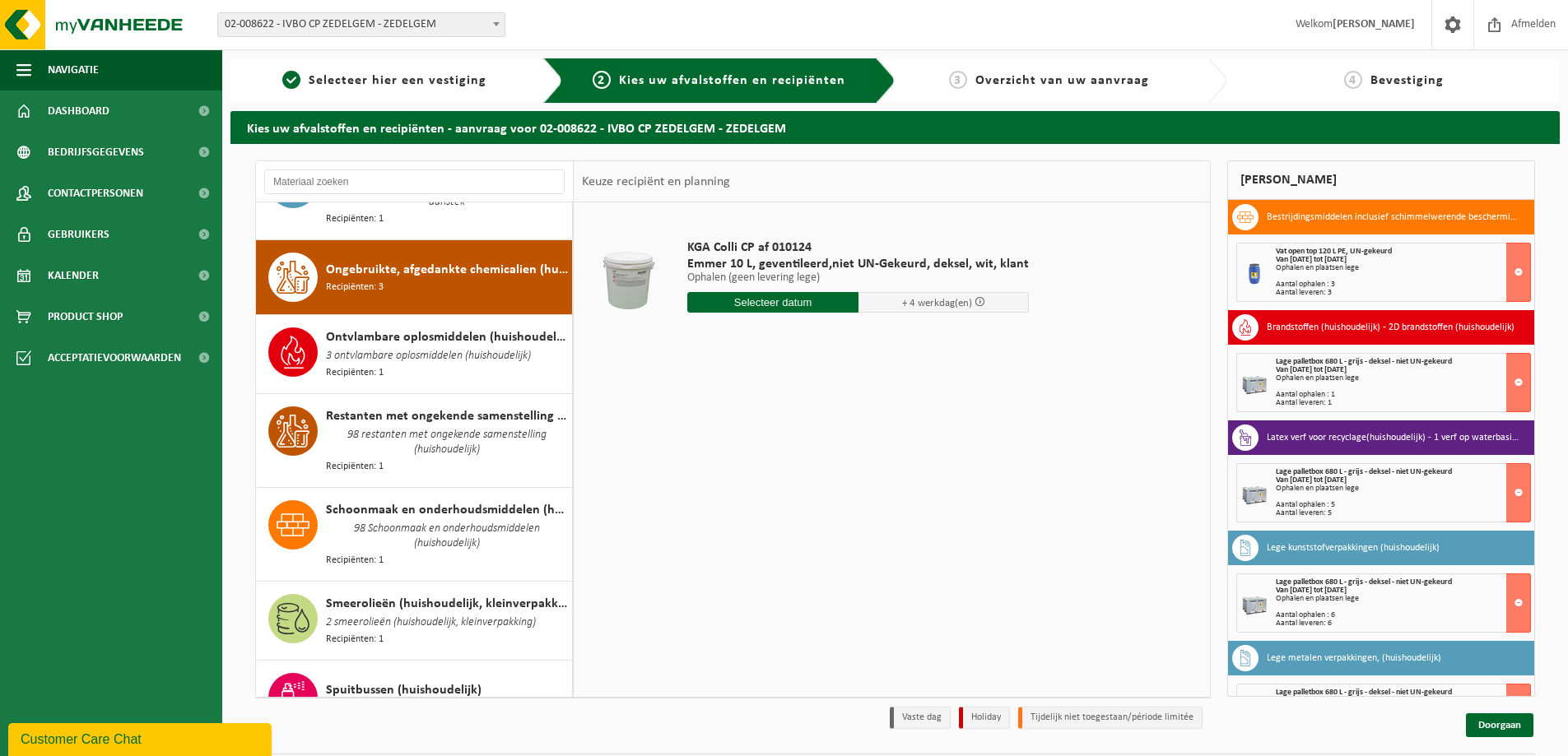
scroll to position [1727, 0]
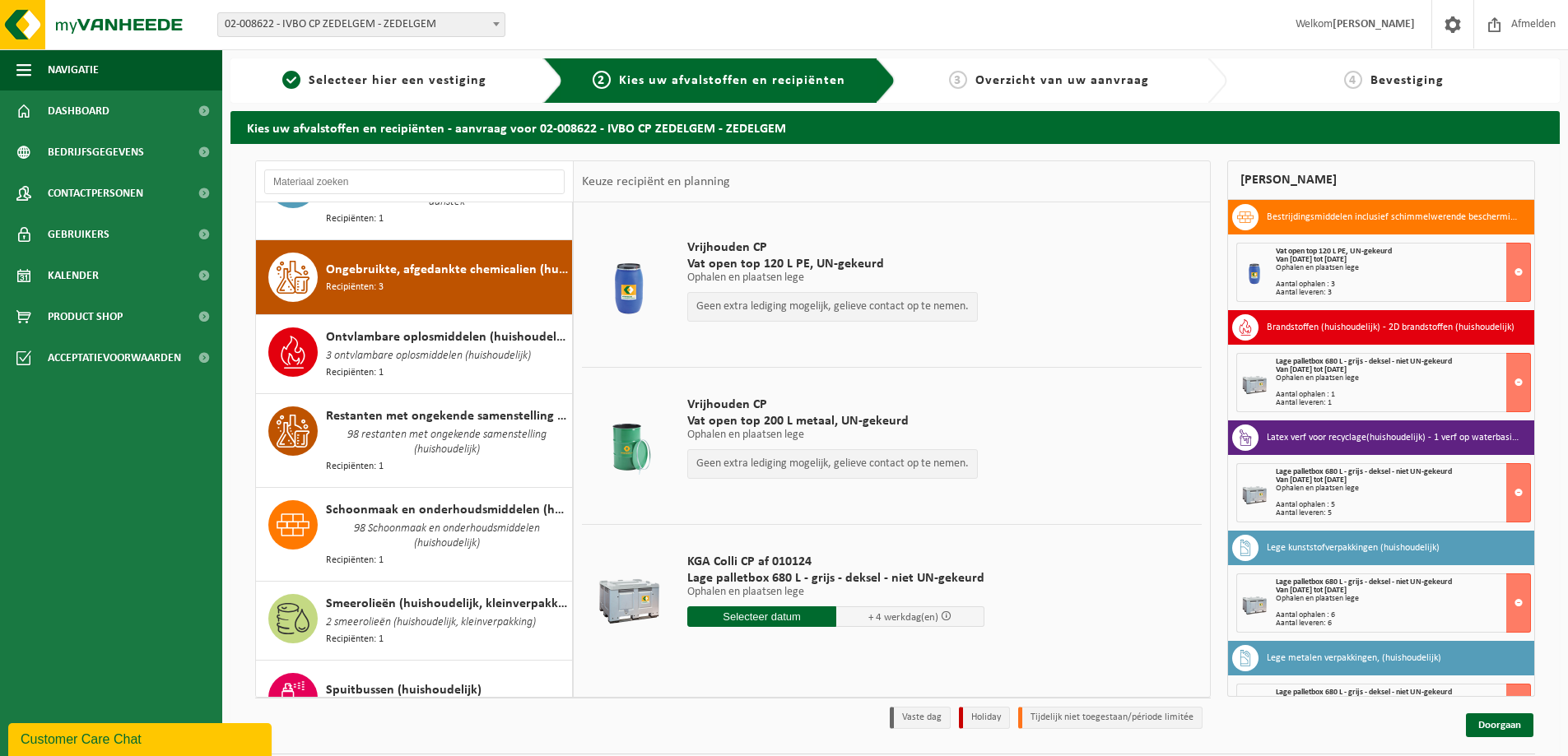
click at [385, 347] on span "3 ontvlambare oplosmiddelen (huishoudelijk)" at bounding box center [429, 356] width 205 height 18
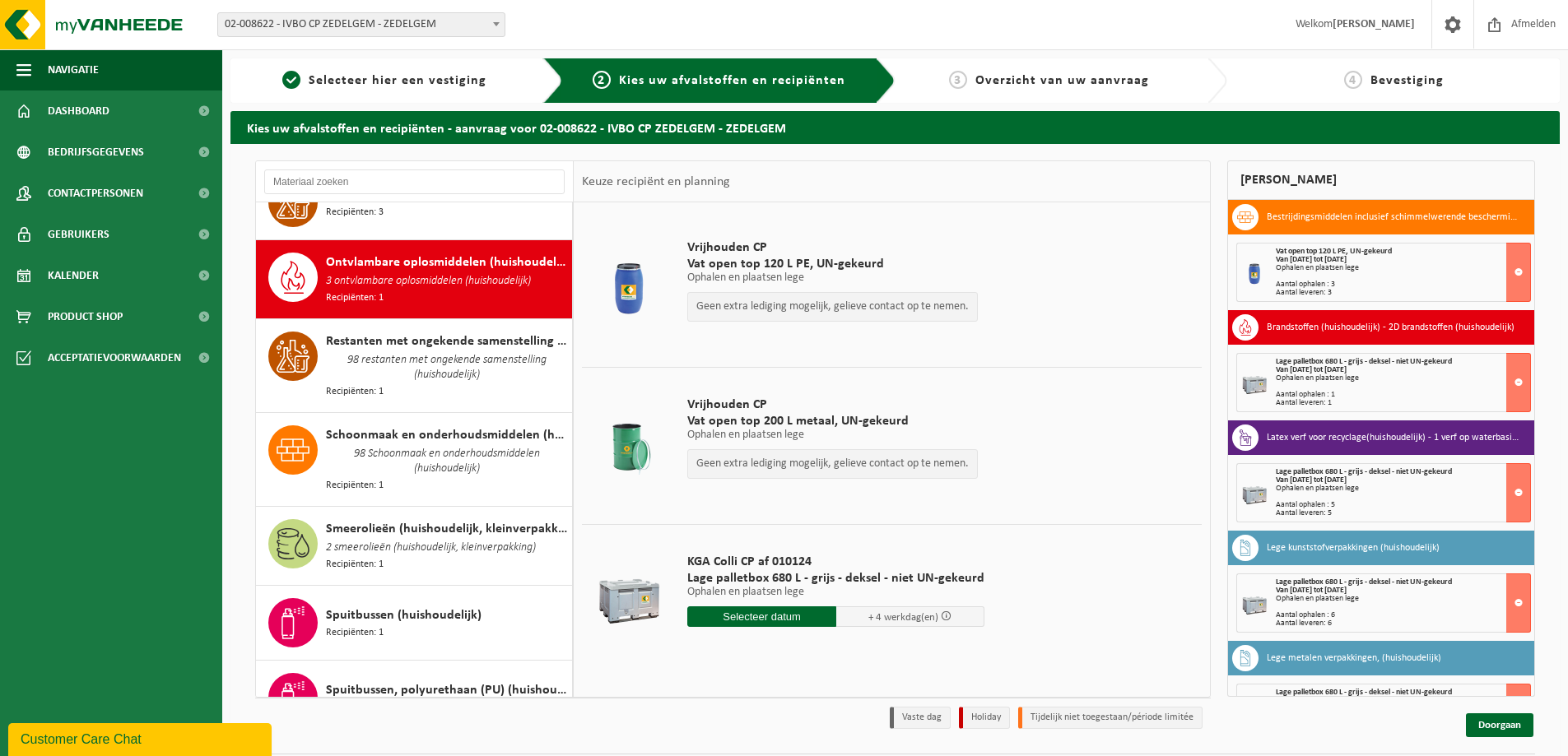
scroll to position [1801, 0]
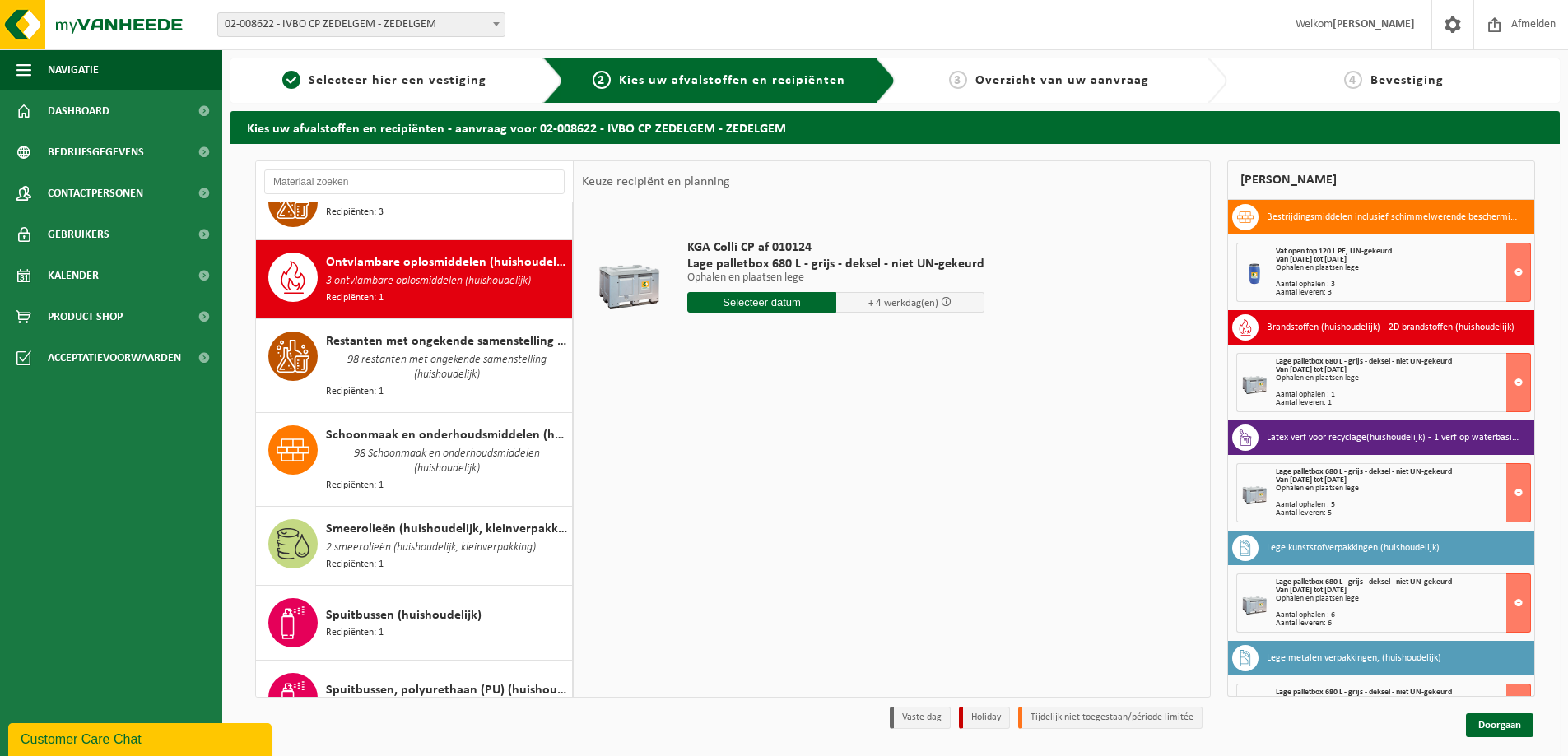
click at [769, 302] on input "text" at bounding box center [762, 302] width 149 height 20
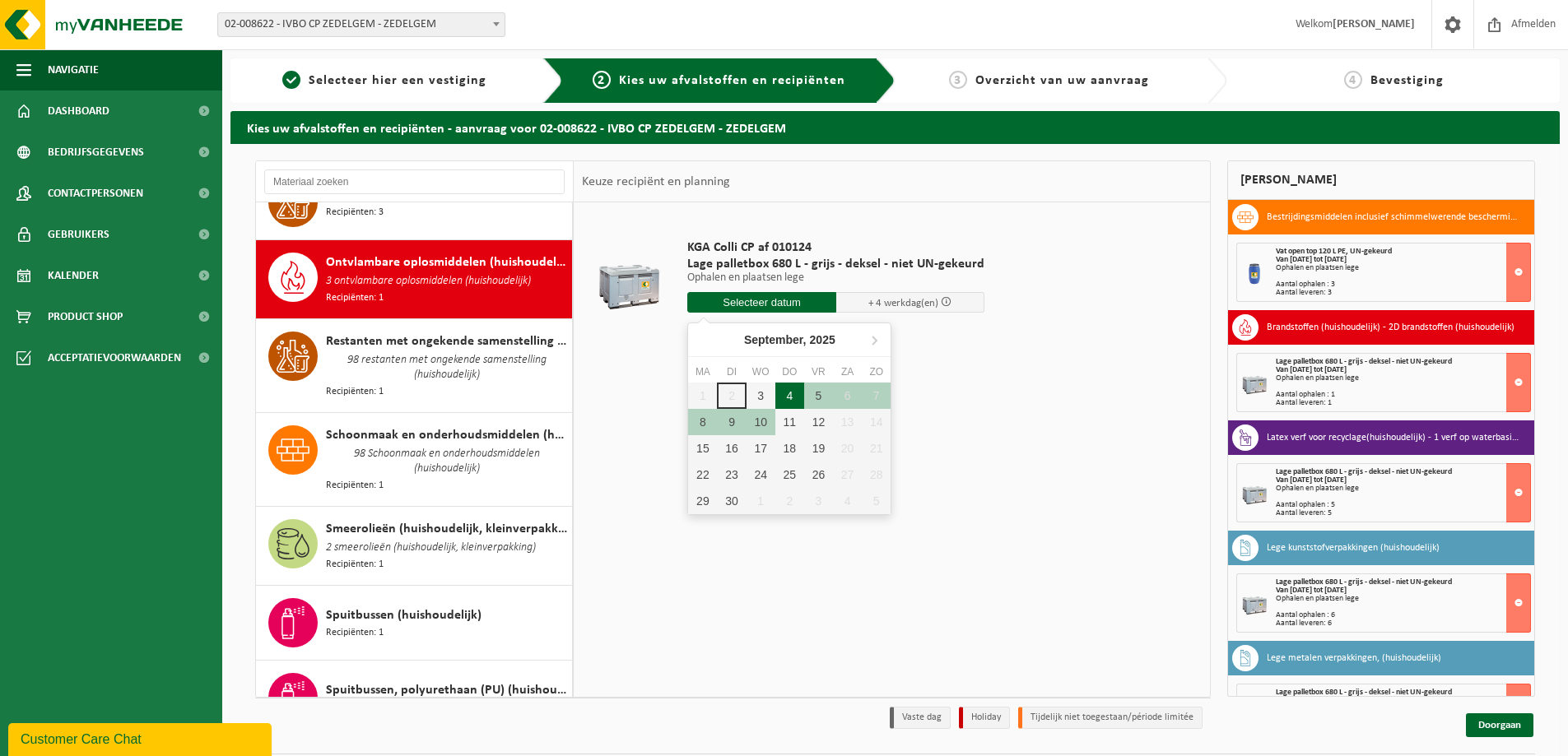
click at [795, 396] on div "4" at bounding box center [789, 396] width 29 height 27
type input "Van 2025-09-04"
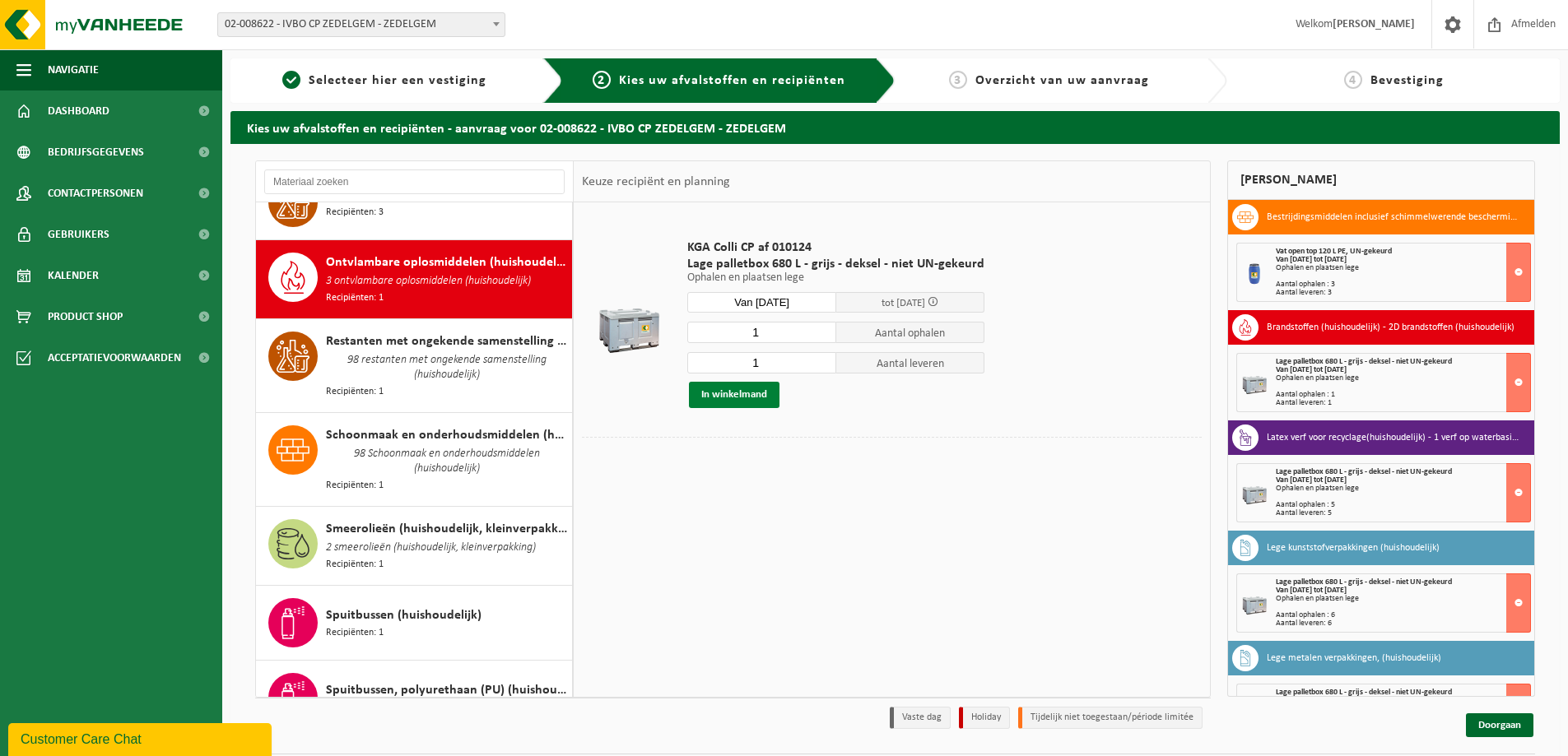
click at [739, 391] on button "In winkelmand" at bounding box center [734, 395] width 91 height 27
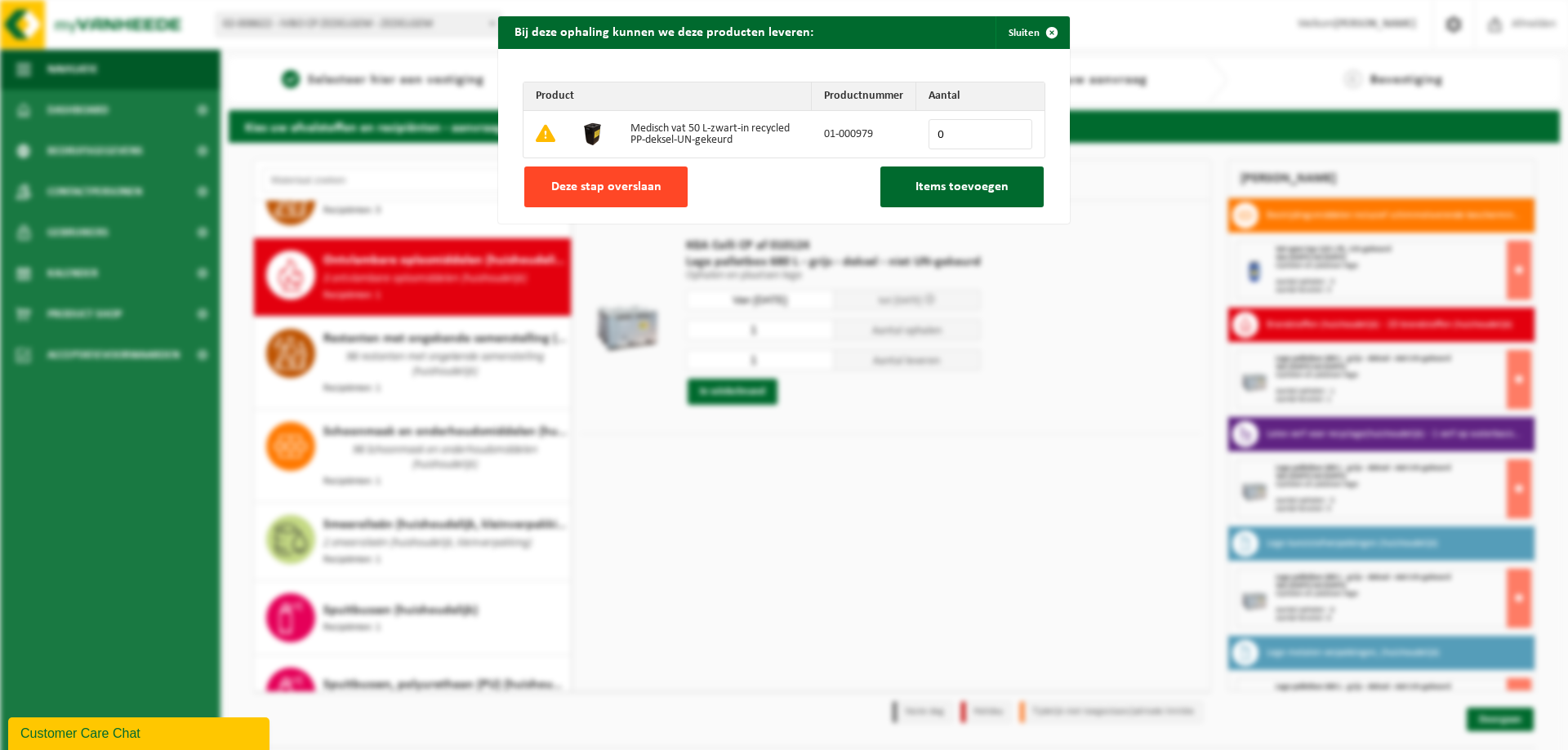
click at [598, 186] on span "Deze stap overslaan" at bounding box center [606, 186] width 110 height 13
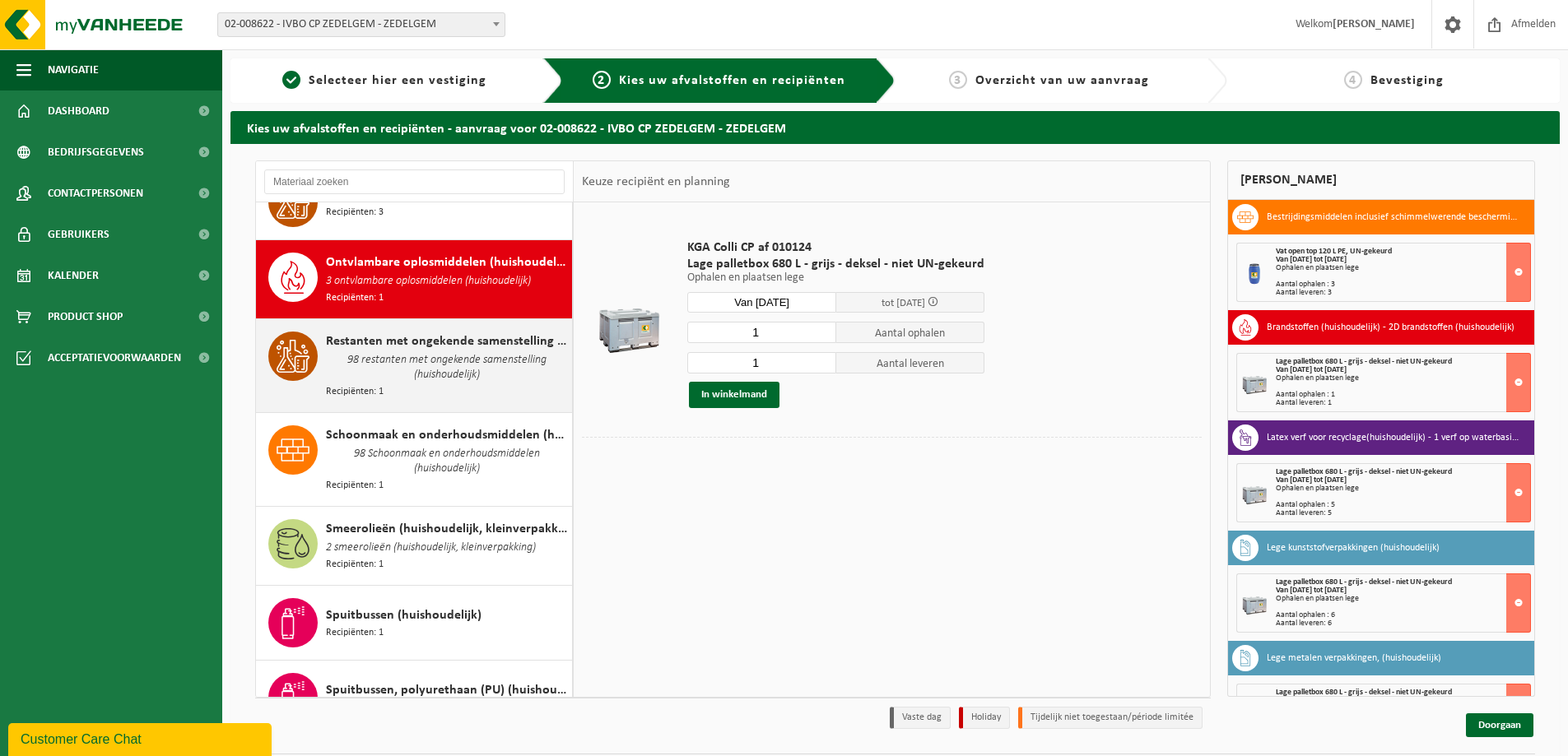
click at [443, 352] on span "98 restanten met ongekende samenstelling (huishoudelijk)" at bounding box center [447, 368] width 242 height 33
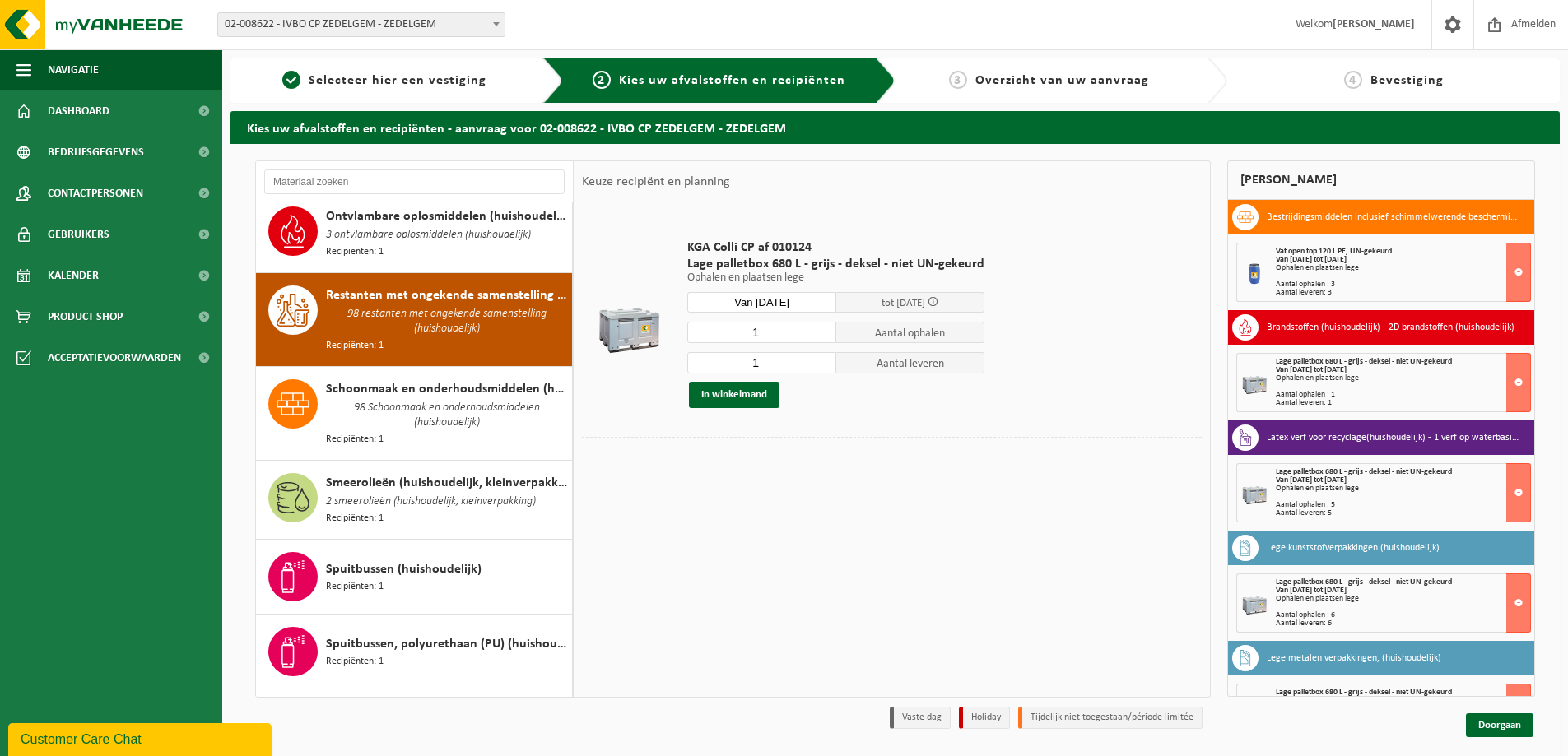
scroll to position [1878, 0]
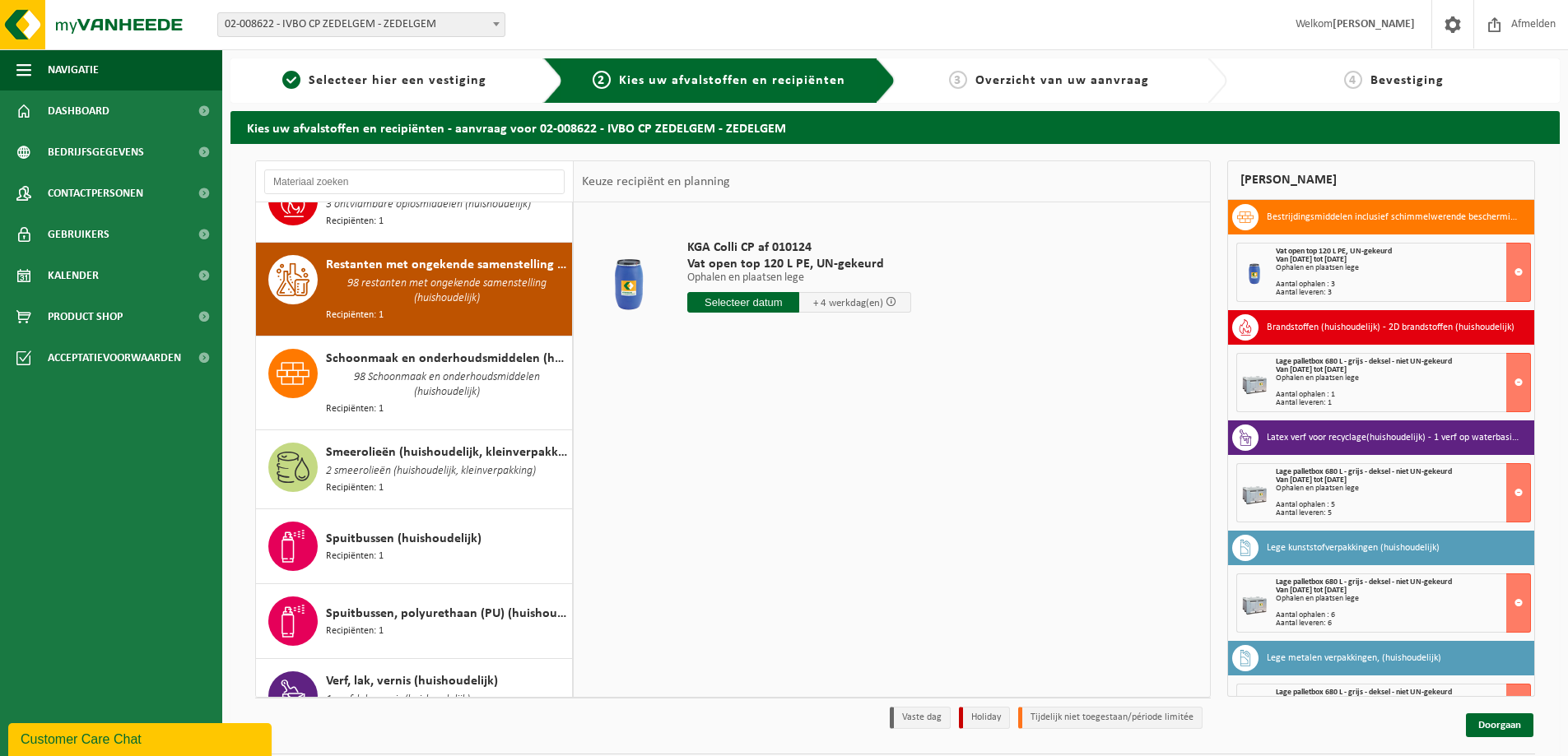
click at [755, 300] on input "text" at bounding box center [744, 302] width 112 height 20
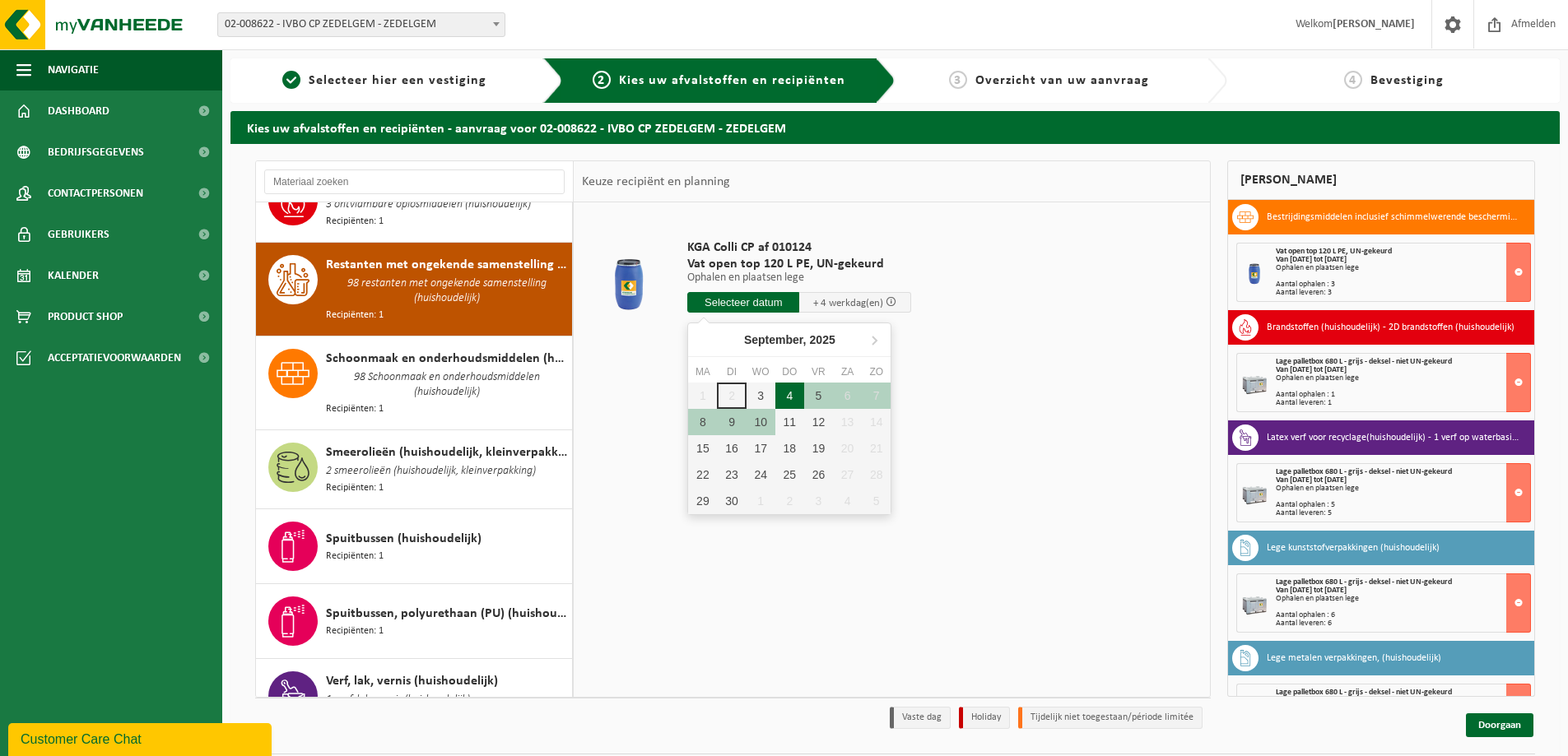
click at [789, 396] on div "4" at bounding box center [789, 396] width 29 height 27
type input "Van 2025-09-04"
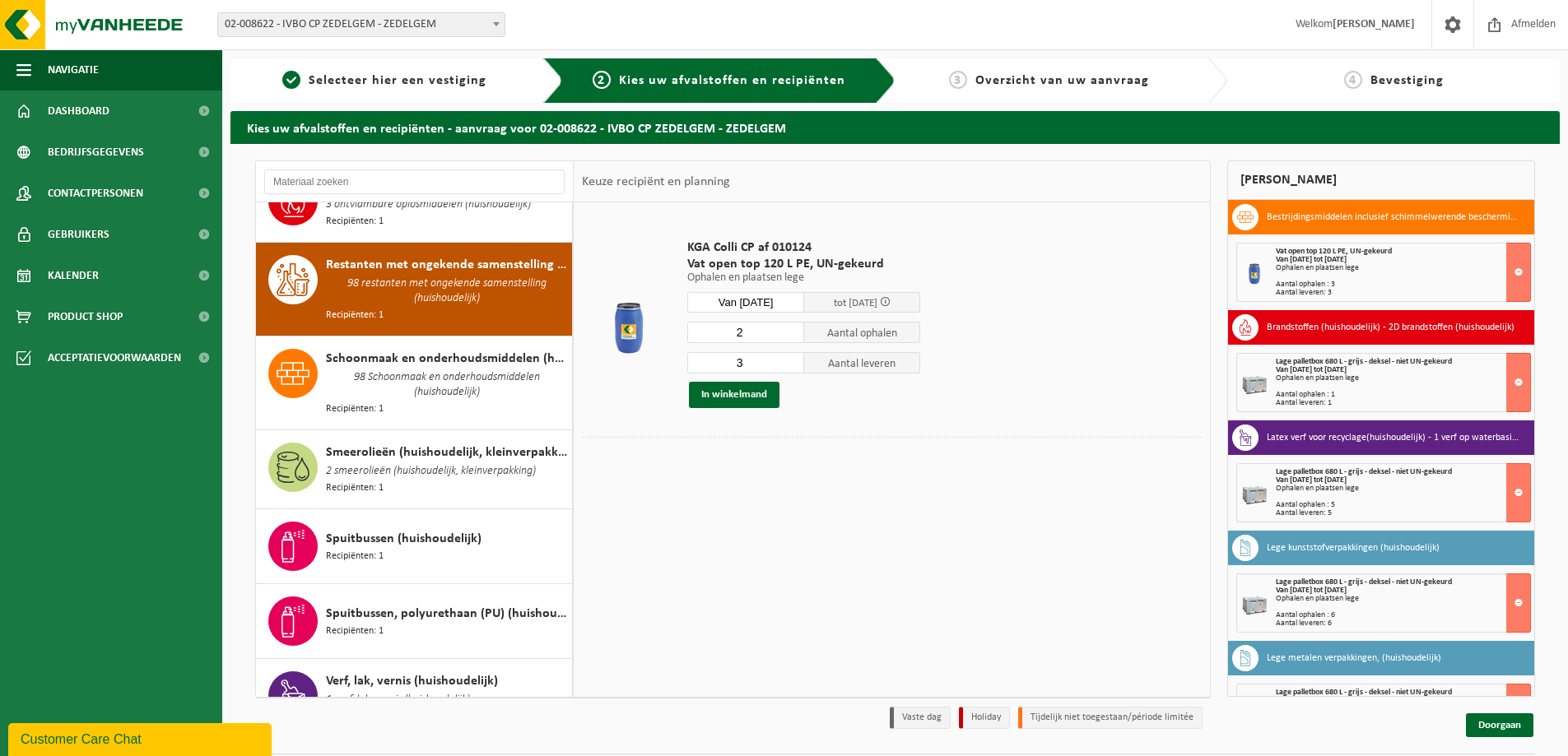
click at [792, 336] on input "2" at bounding box center [746, 332] width 117 height 21
type input "1"
click at [792, 336] on input "1" at bounding box center [746, 332] width 117 height 21
click at [790, 370] on input "3" at bounding box center [746, 363] width 117 height 21
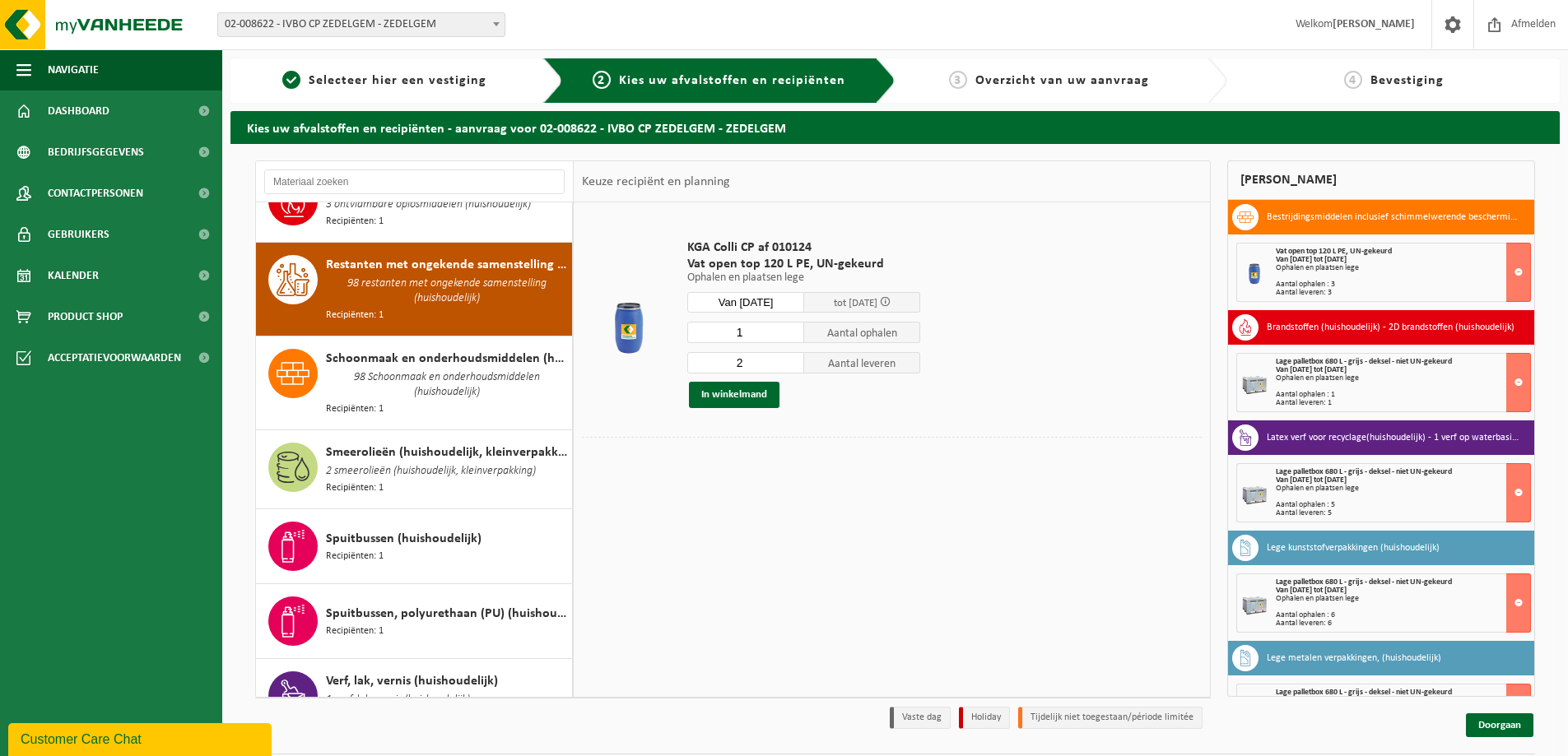
click at [790, 363] on input "2" at bounding box center [746, 363] width 117 height 21
type input "1"
click at [790, 363] on input "1" at bounding box center [746, 363] width 117 height 21
click at [738, 394] on button "In winkelmand" at bounding box center [734, 395] width 91 height 27
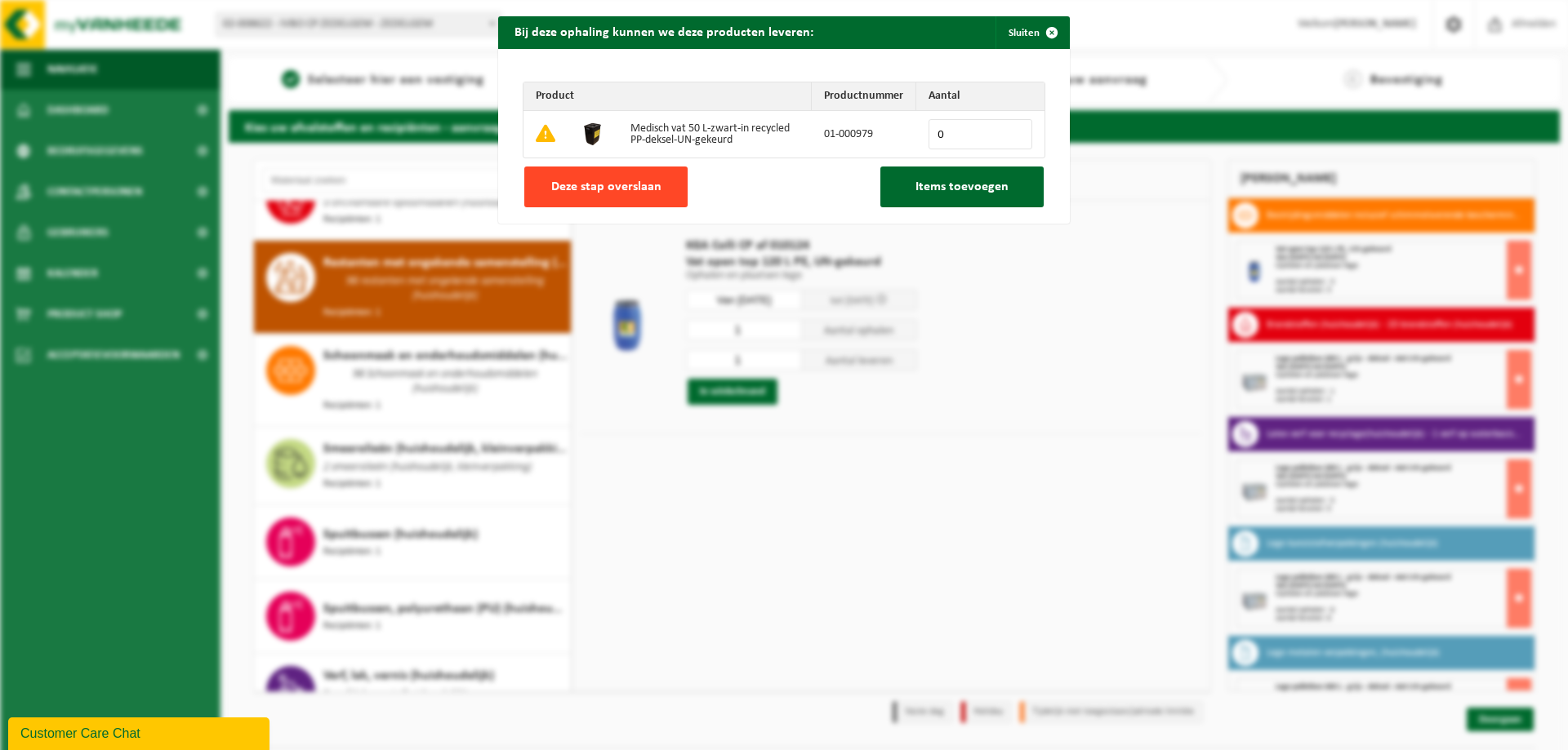
click at [595, 183] on span "Deze stap overslaan" at bounding box center [606, 186] width 110 height 13
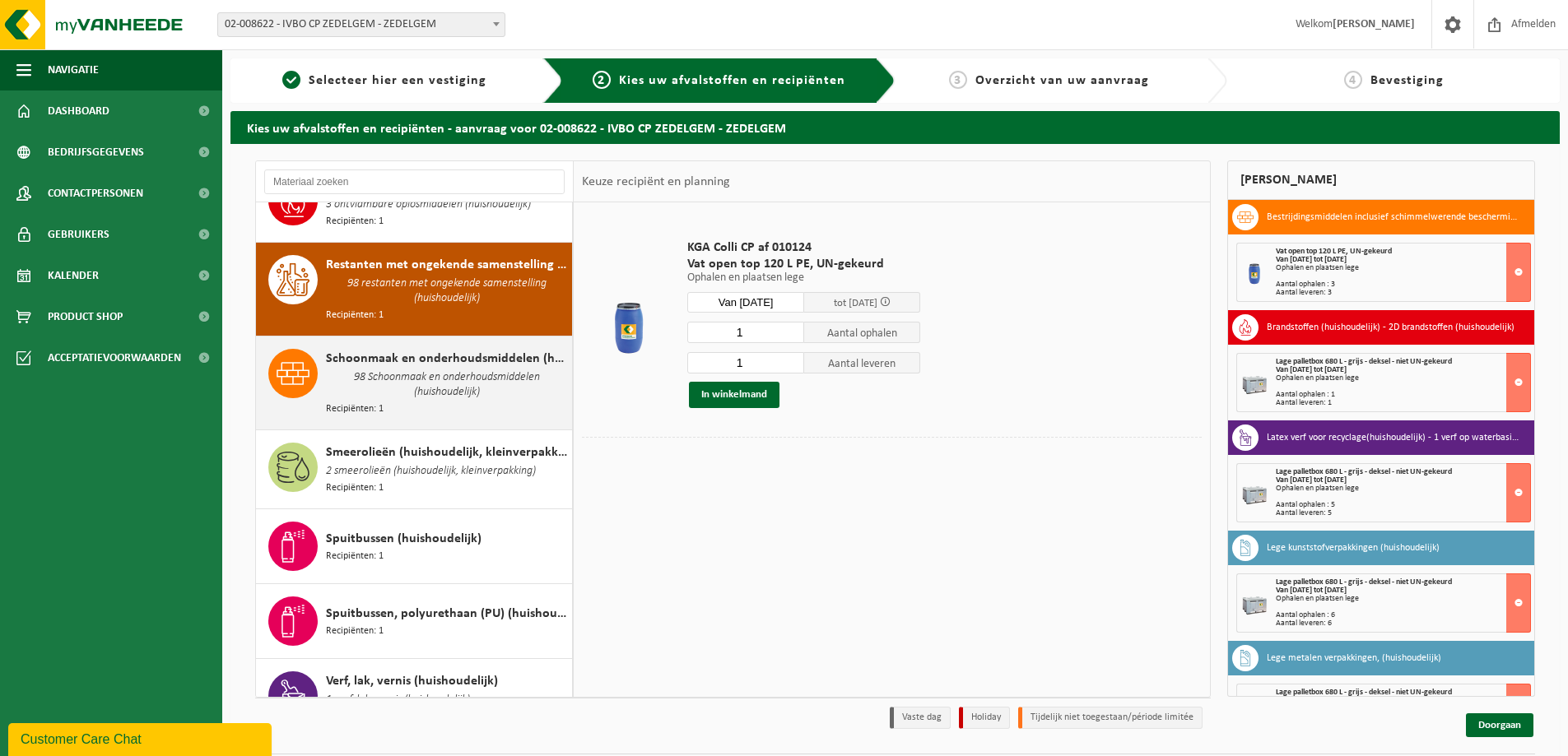
click at [457, 369] on span "98 Schoonmaak en onderhoudsmiddelen (huishoudelijk)" at bounding box center [447, 385] width 242 height 33
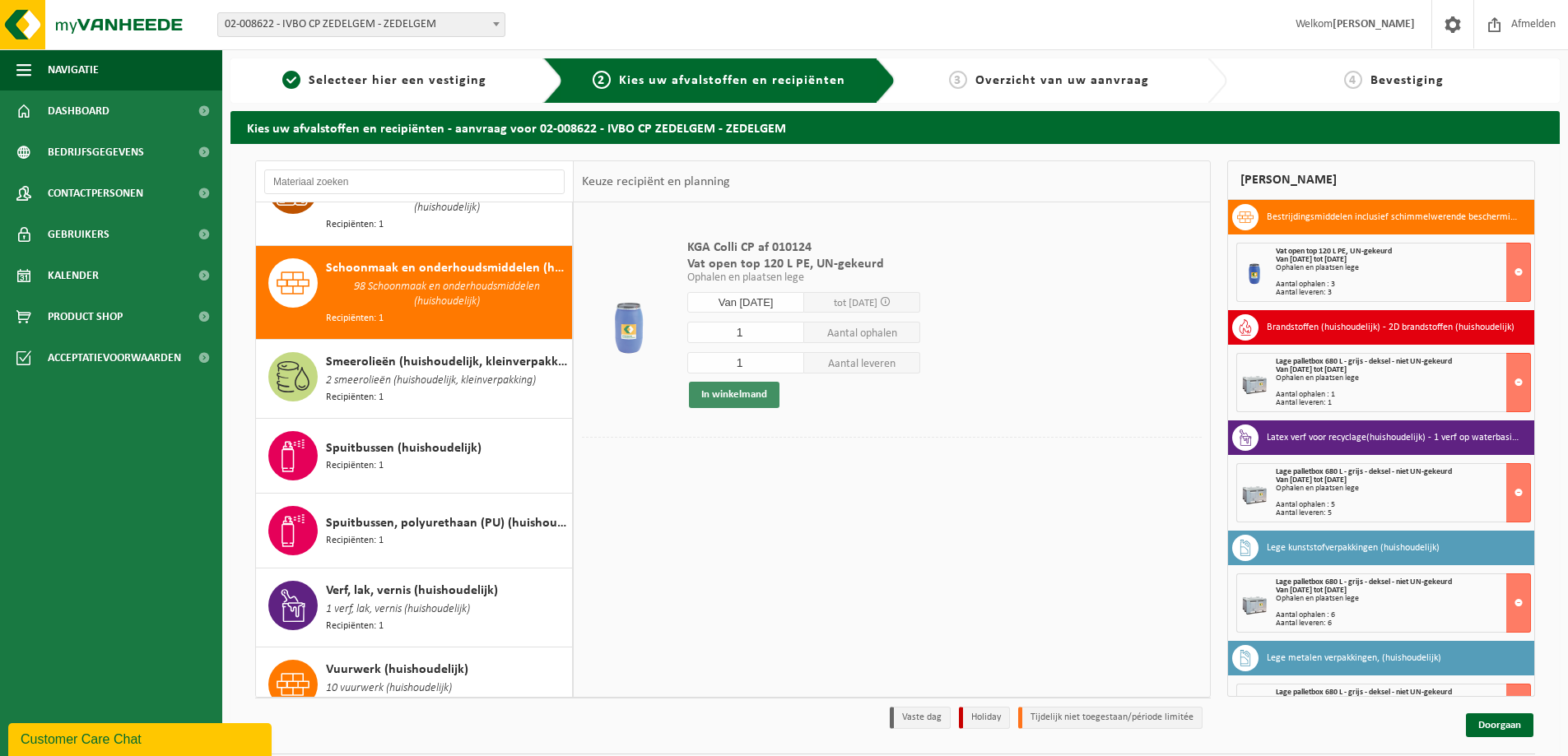
scroll to position [1968, 0]
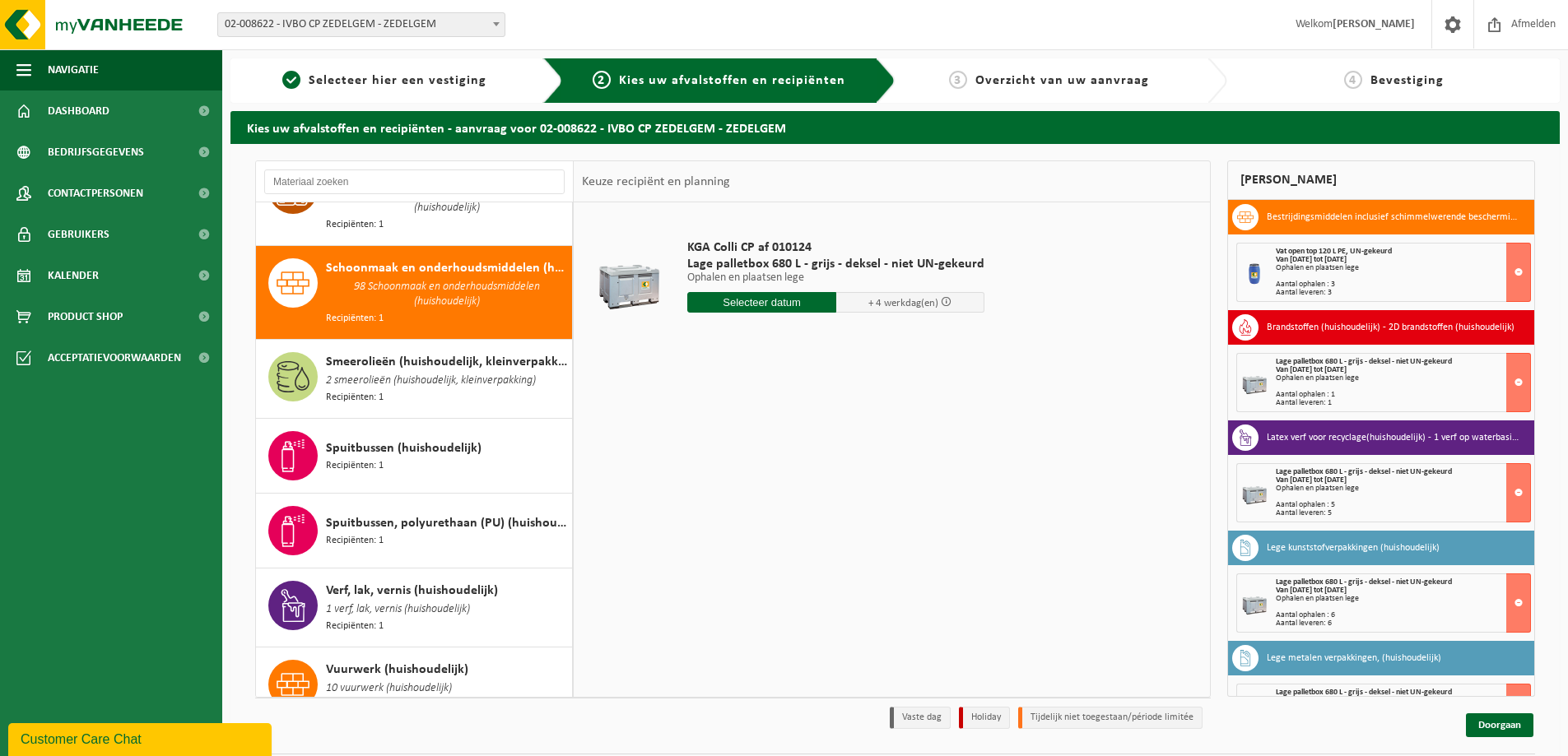
click at [767, 298] on input "text" at bounding box center [762, 302] width 149 height 20
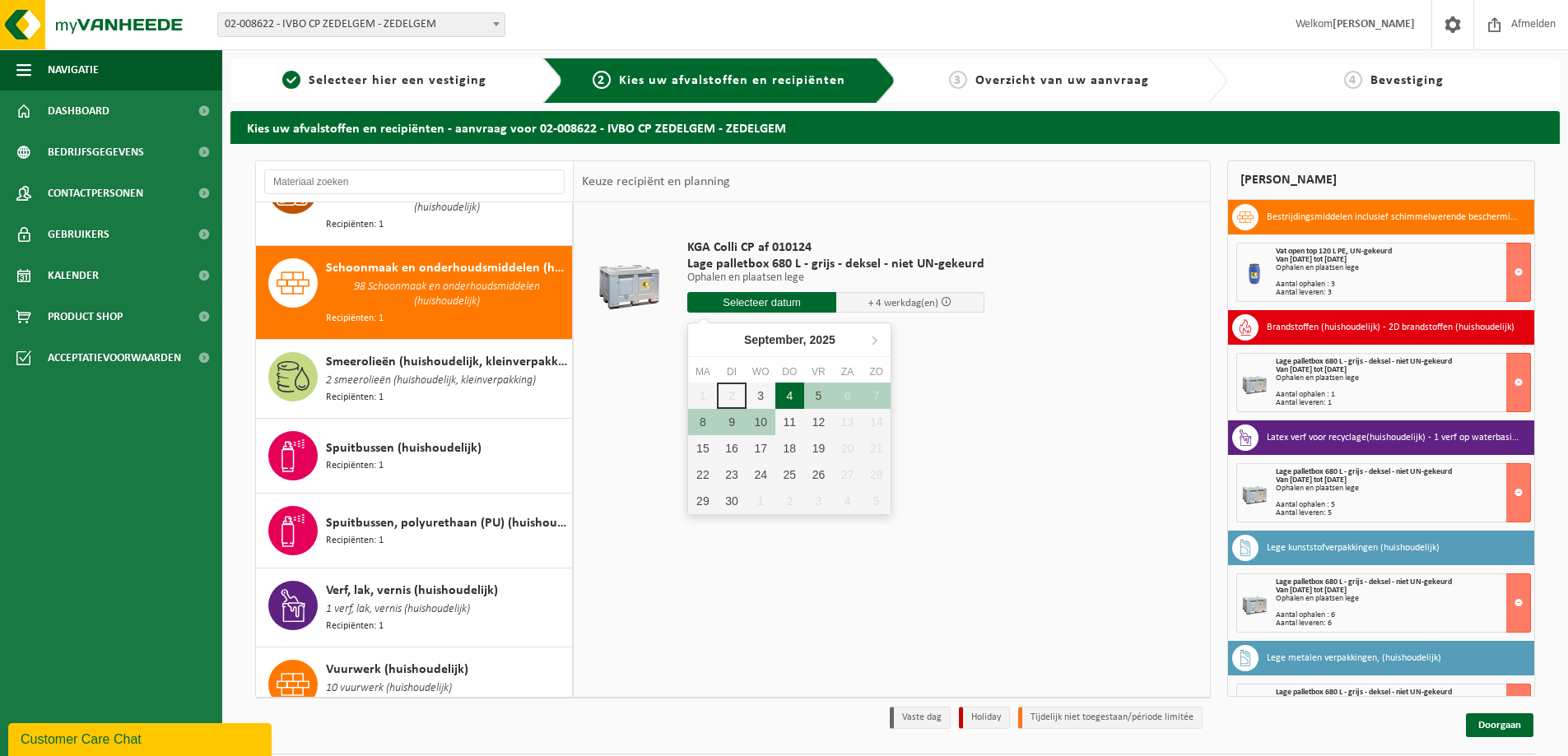
click at [781, 398] on div "4" at bounding box center [789, 396] width 29 height 27
type input "Van 2025-09-04"
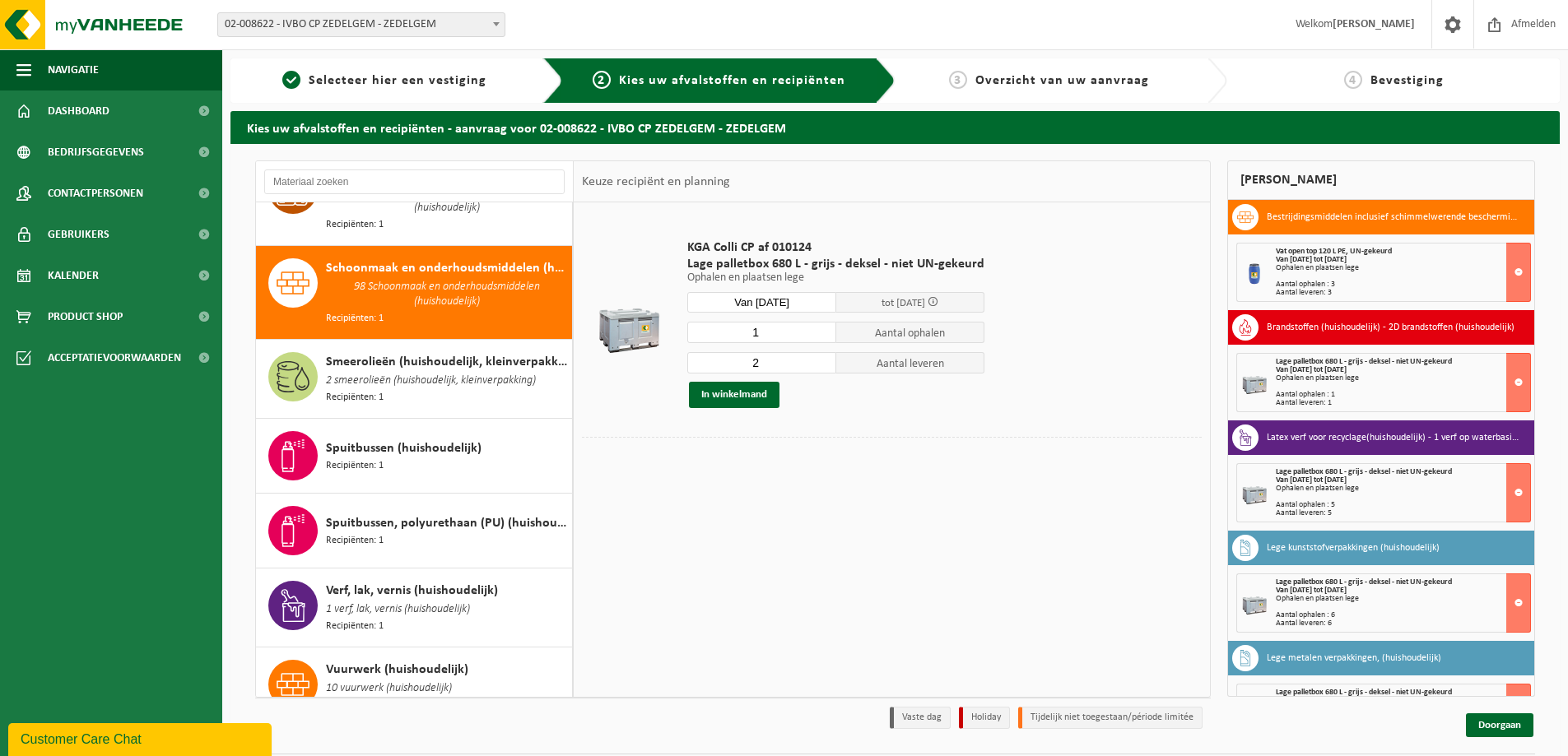
type input "1"
click at [819, 333] on input "1" at bounding box center [762, 332] width 149 height 21
type input "1"
click at [819, 368] on input "1" at bounding box center [762, 363] width 149 height 21
click at [743, 395] on button "In winkelmand" at bounding box center [734, 395] width 91 height 27
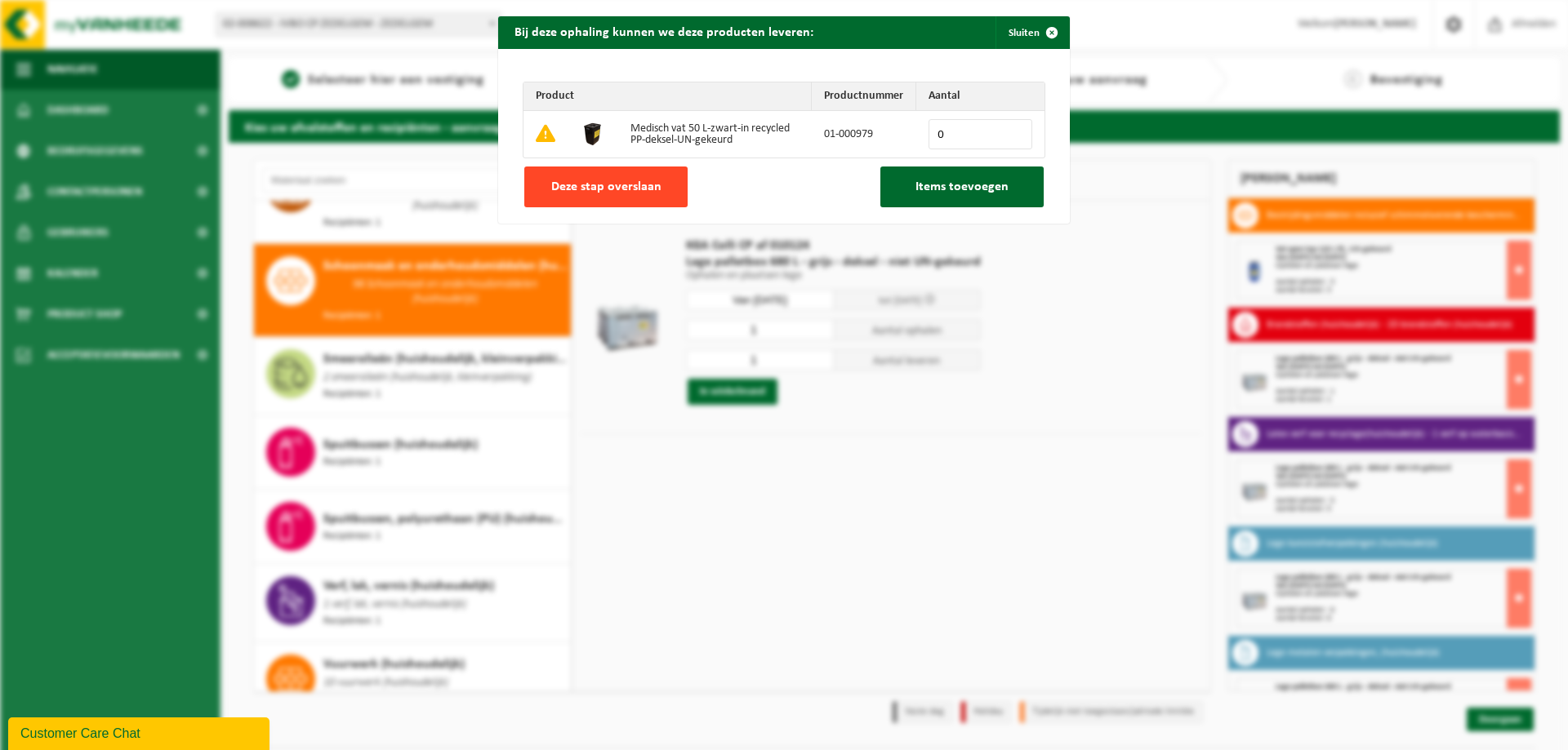
click at [622, 184] on span "Deze stap overslaan" at bounding box center [606, 186] width 110 height 13
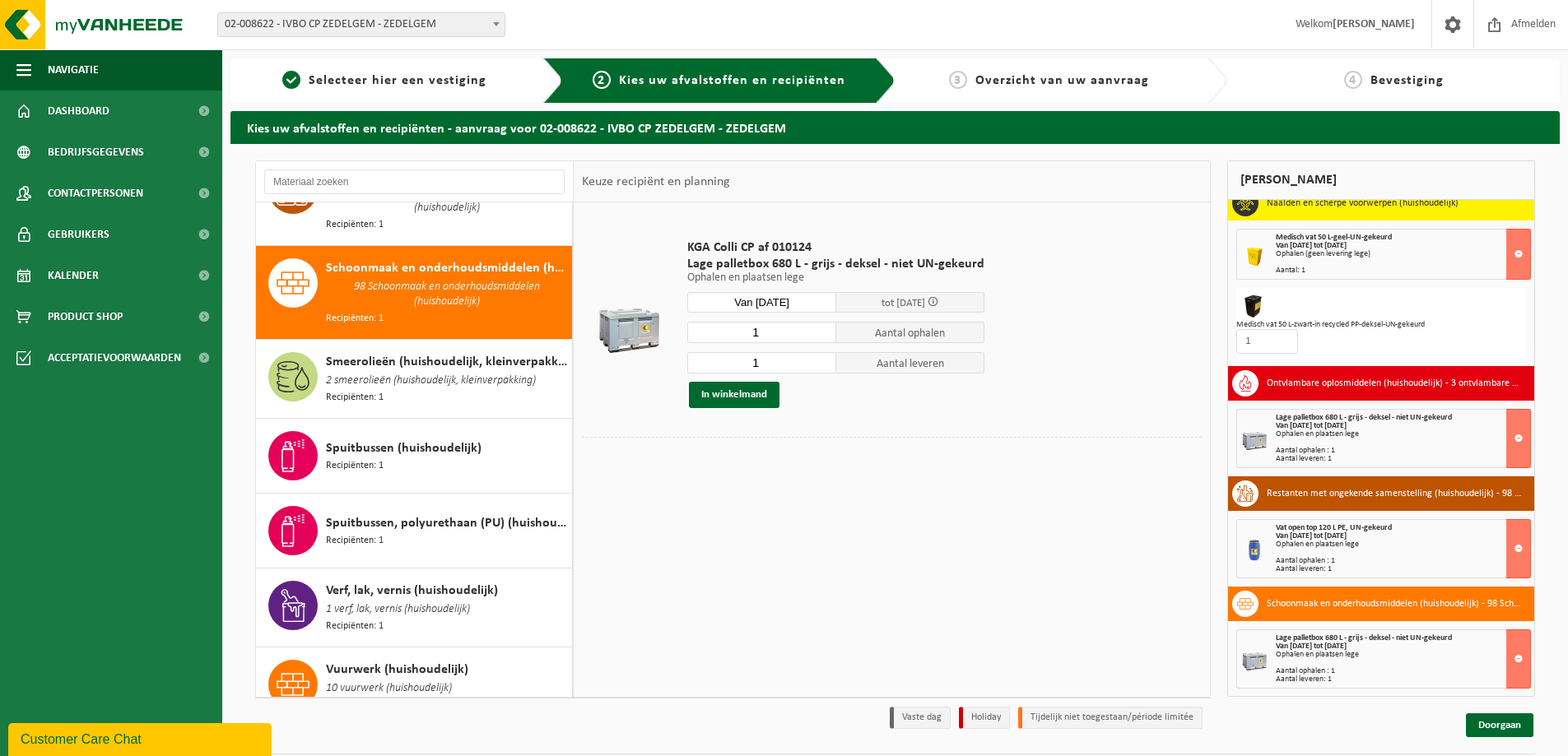
scroll to position [48, 0]
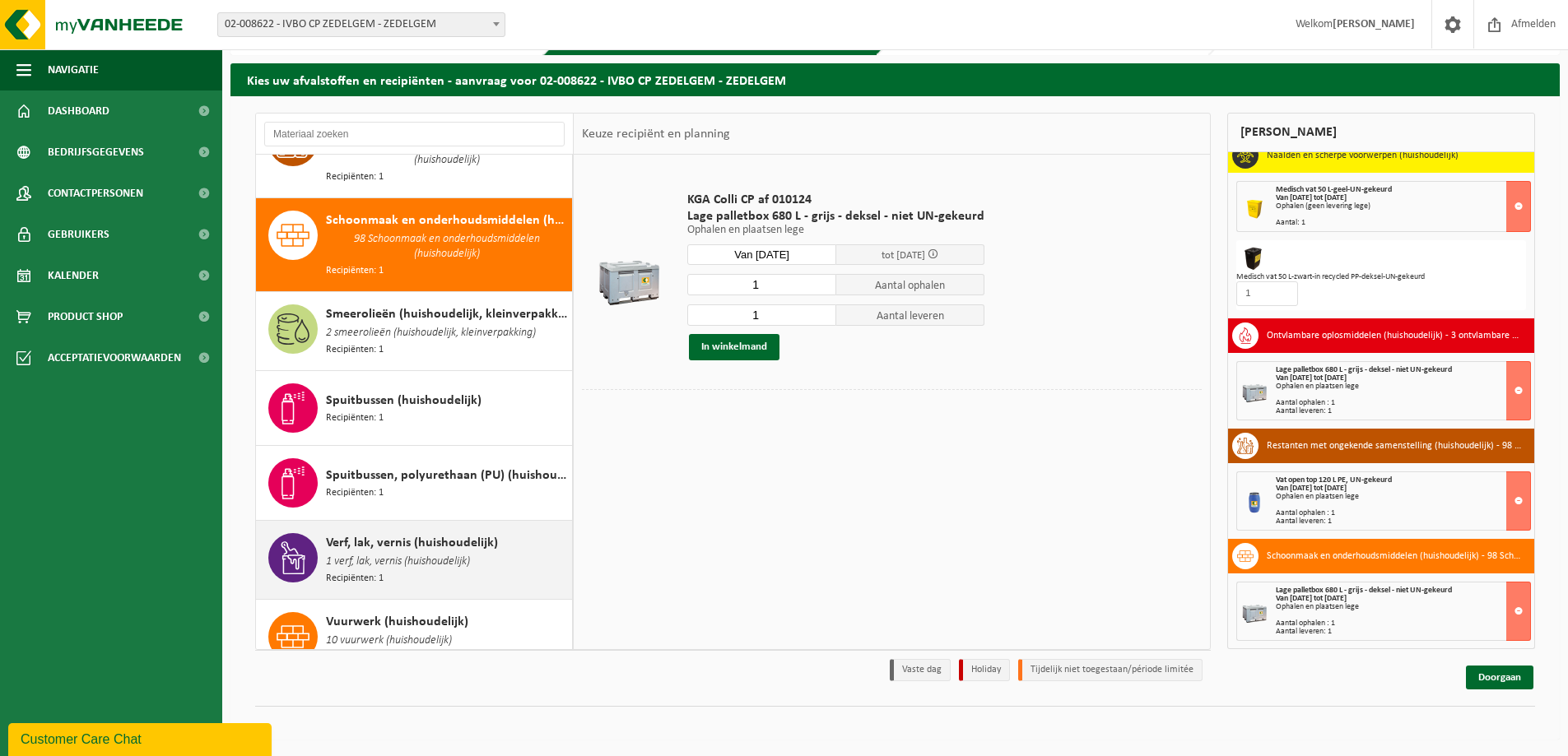
click at [355, 533] on span "Verf, lak, vernis (huishoudelijk)" at bounding box center [412, 543] width 172 height 20
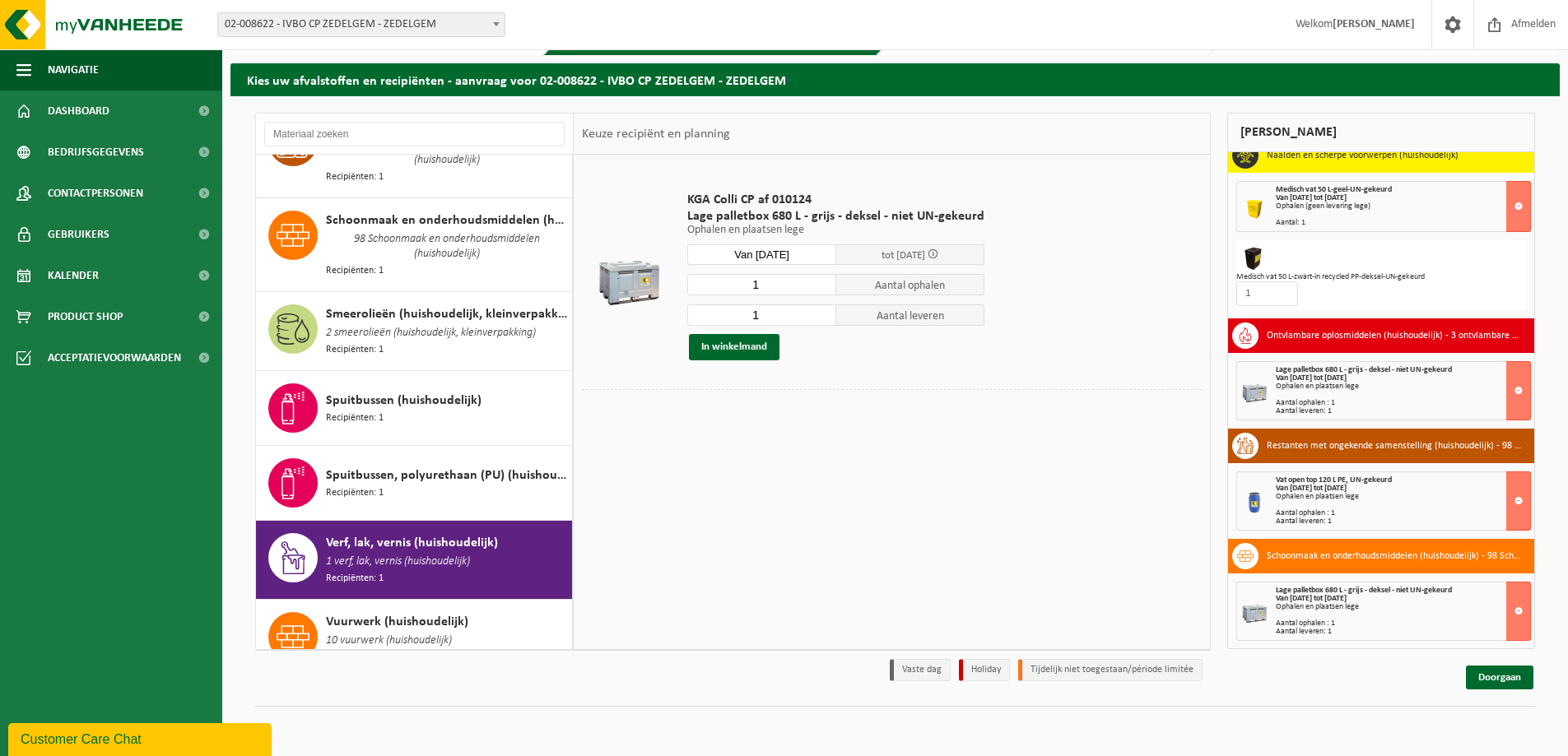
scroll to position [2020, 0]
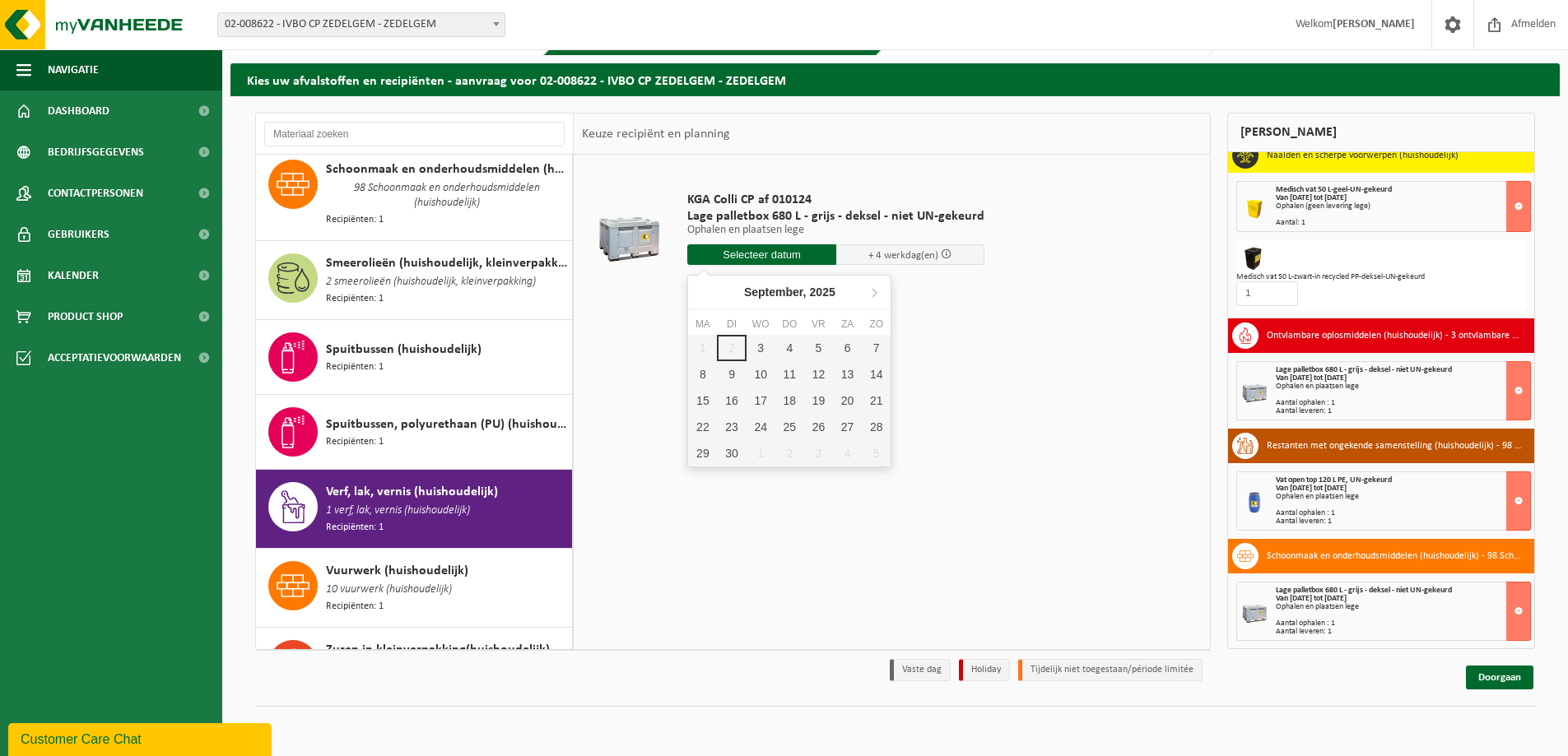
click at [754, 253] on input "text" at bounding box center [762, 254] width 149 height 20
click at [788, 353] on div "4" at bounding box center [789, 348] width 29 height 27
type input "Van 2025-09-04"
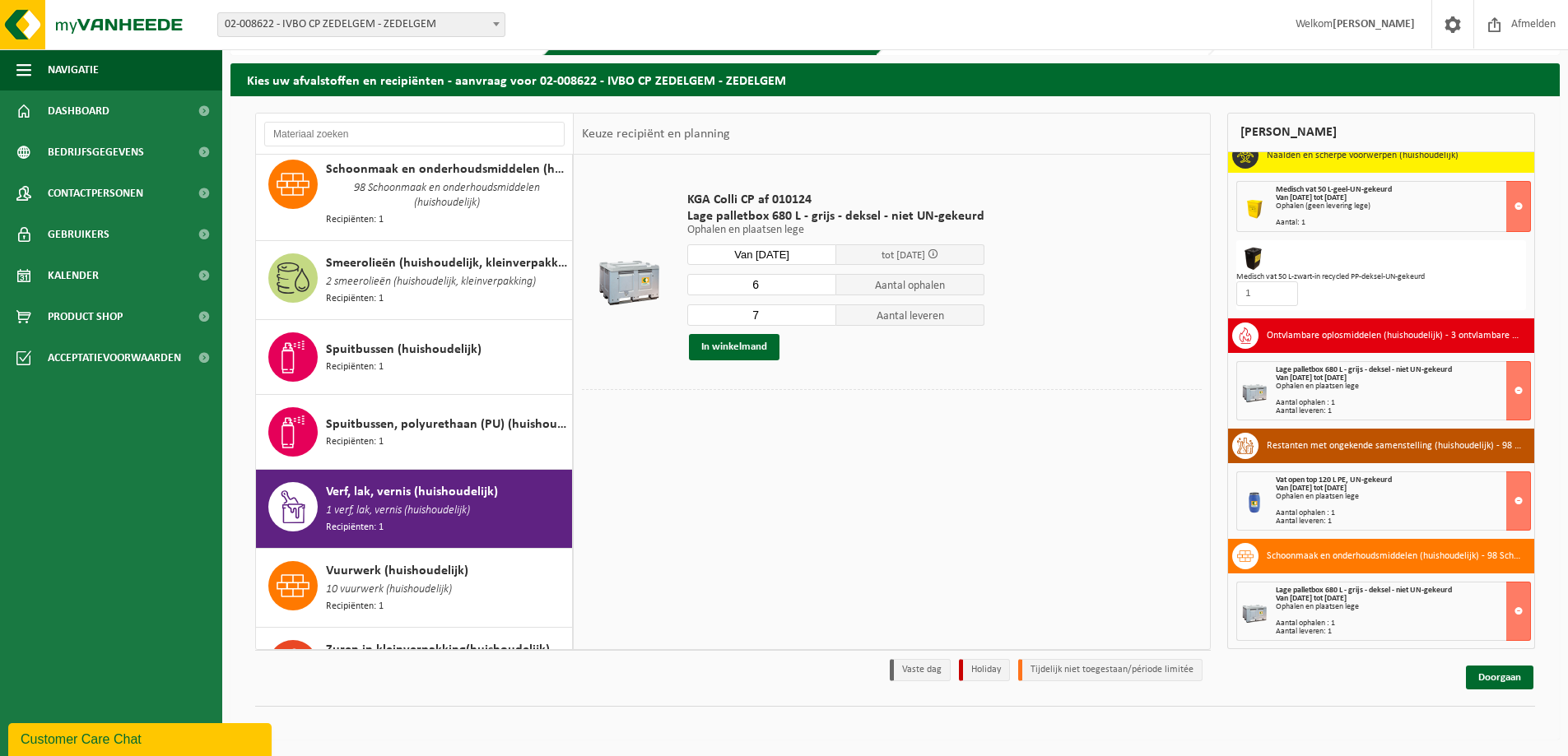
click at [818, 286] on input "6" at bounding box center [762, 285] width 149 height 21
click at [818, 286] on input "5" at bounding box center [762, 285] width 149 height 21
click at [818, 286] on input "4" at bounding box center [762, 285] width 149 height 21
click at [818, 286] on input "3" at bounding box center [762, 285] width 149 height 21
click at [818, 286] on input "2" at bounding box center [762, 285] width 149 height 21
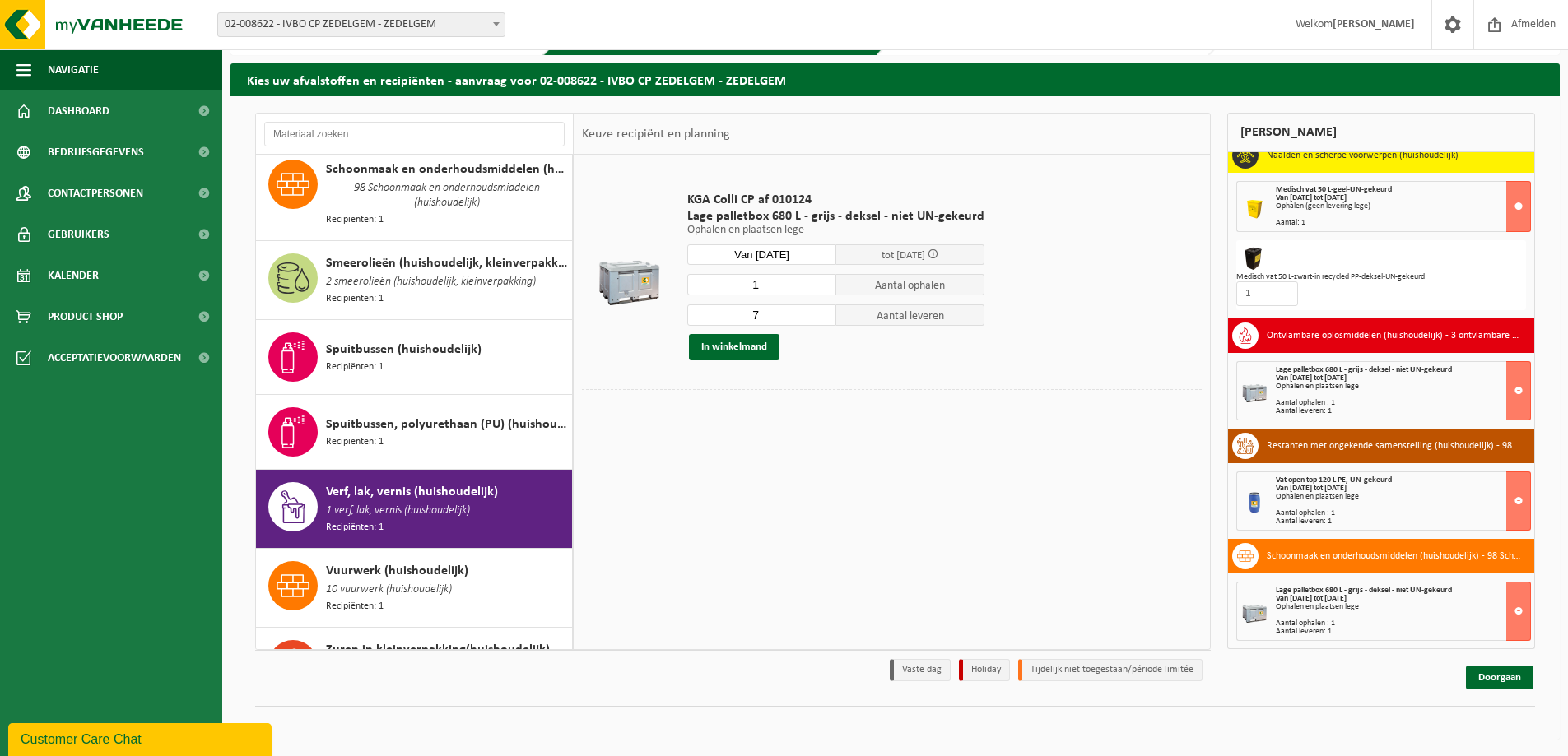
click at [818, 286] on input "1" at bounding box center [762, 285] width 149 height 21
type input "2"
click at [819, 278] on input "2" at bounding box center [762, 285] width 149 height 21
click at [819, 314] on input "8" at bounding box center [762, 315] width 149 height 21
click at [819, 314] on input "9" at bounding box center [762, 315] width 149 height 21
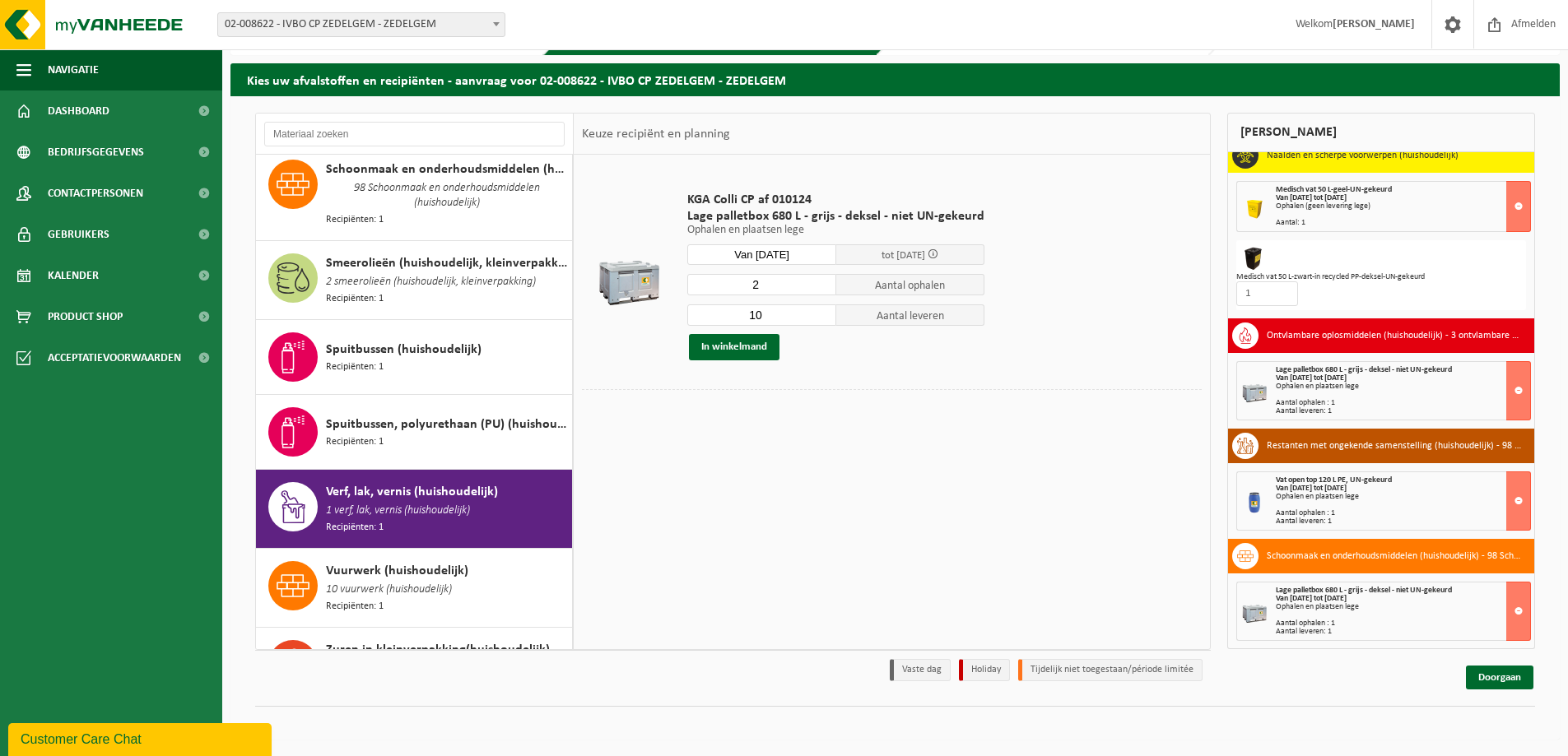
click at [819, 314] on input "10" at bounding box center [762, 315] width 149 height 21
click at [819, 314] on input "11" at bounding box center [762, 315] width 149 height 21
click at [819, 314] on input "12" at bounding box center [762, 315] width 149 height 21
click at [819, 314] on input "13" at bounding box center [762, 315] width 149 height 21
click at [819, 318] on input "12" at bounding box center [762, 315] width 149 height 21
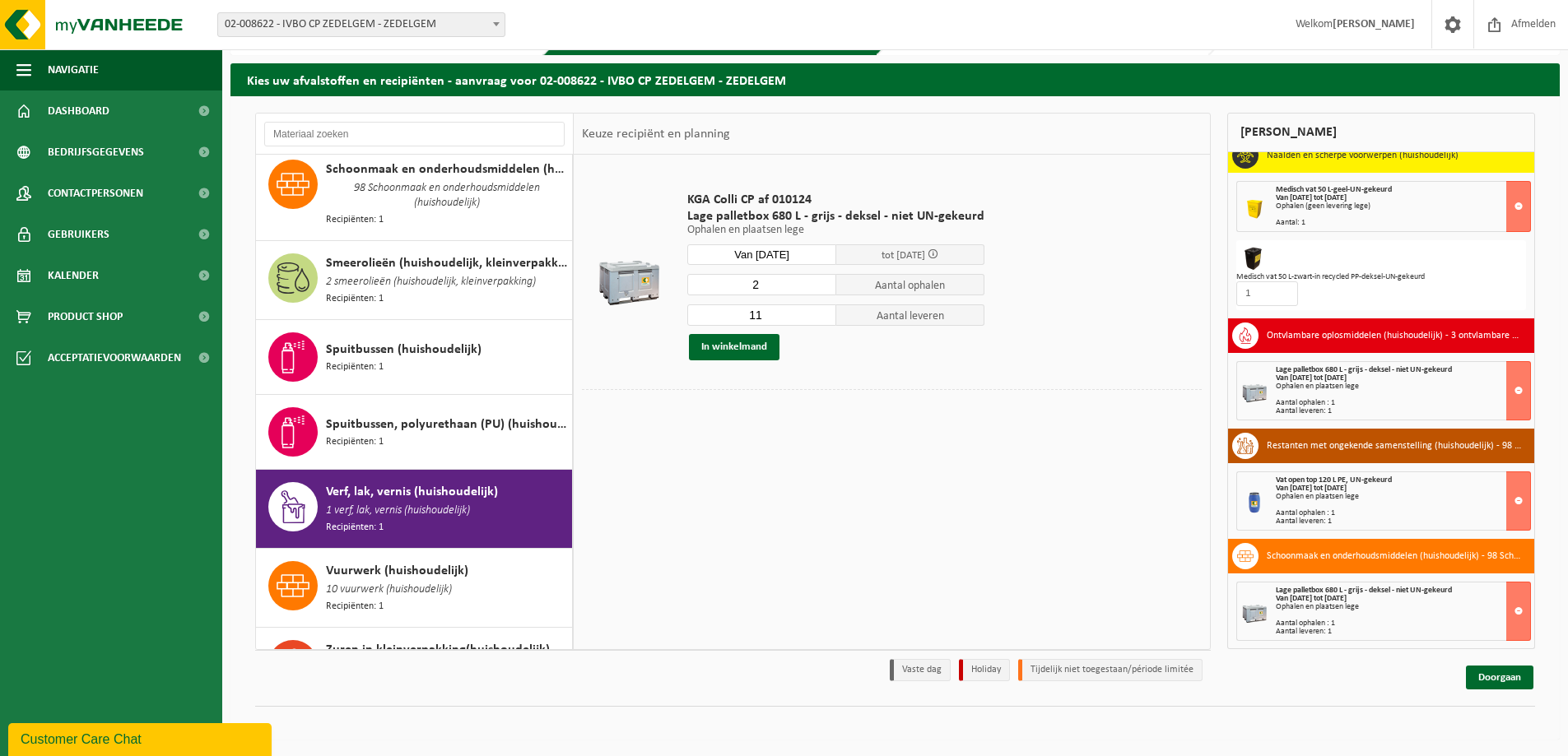
click at [819, 318] on input "11" at bounding box center [762, 315] width 149 height 21
click at [819, 318] on input "10" at bounding box center [762, 315] width 149 height 21
click at [819, 318] on input "9" at bounding box center [762, 315] width 149 height 21
click at [819, 318] on input "8" at bounding box center [762, 315] width 149 height 21
click at [819, 318] on input "7" at bounding box center [762, 315] width 149 height 21
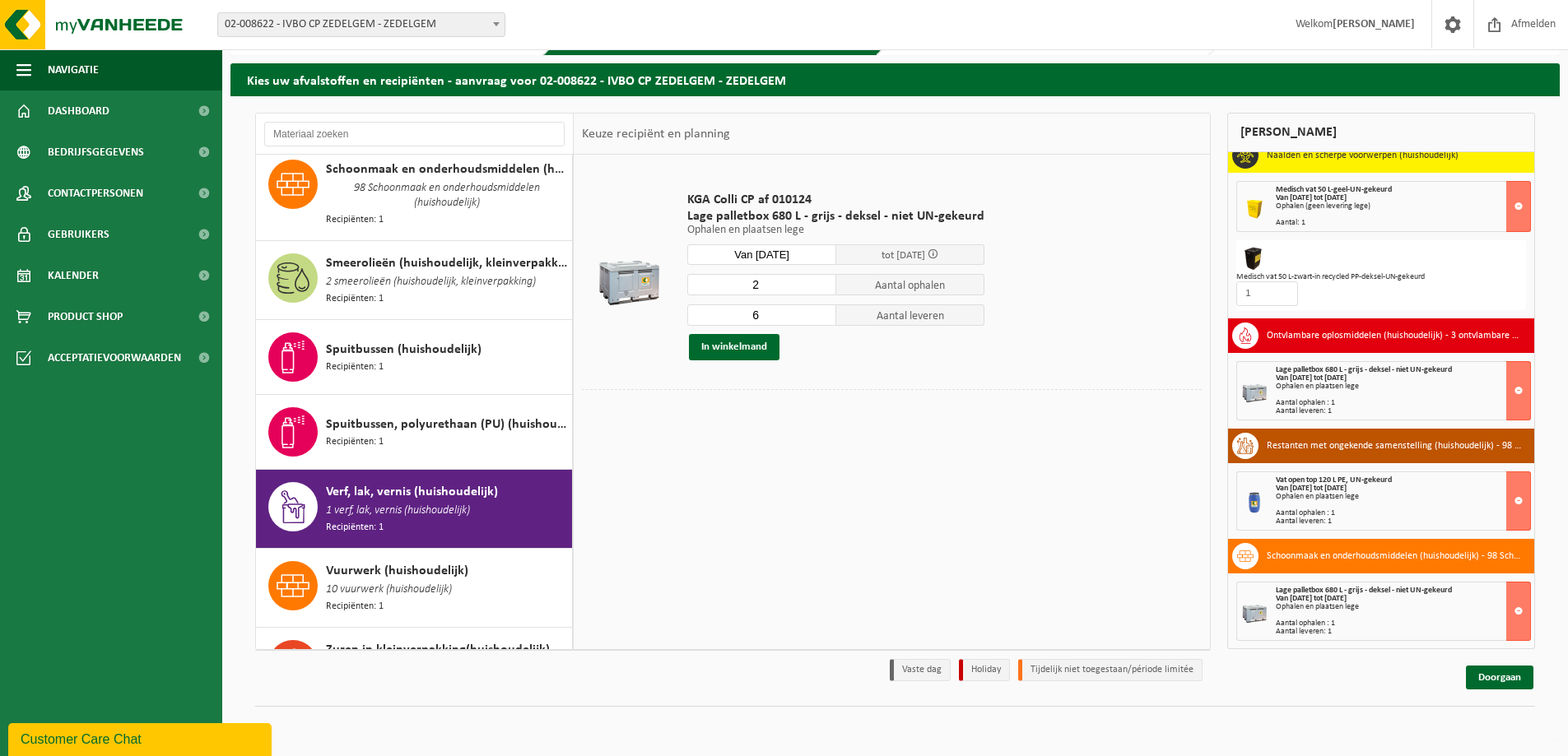
click at [819, 318] on input "6" at bounding box center [762, 315] width 149 height 21
click at [819, 318] on input "5" at bounding box center [762, 315] width 149 height 21
click at [819, 318] on input "4" at bounding box center [762, 315] width 149 height 21
click at [819, 318] on input "3" at bounding box center [762, 315] width 149 height 21
click at [819, 318] on input "2" at bounding box center [762, 315] width 149 height 21
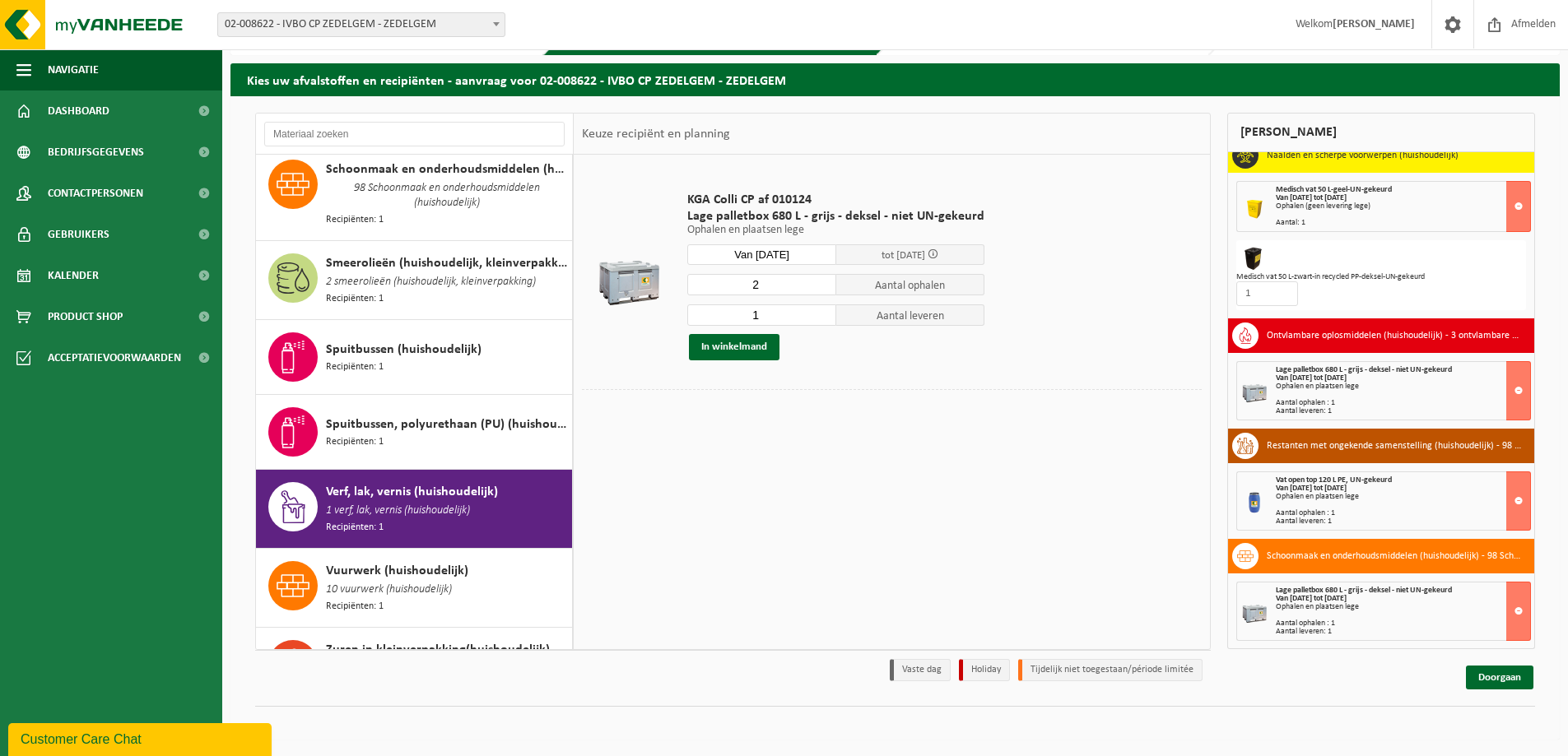
click at [819, 318] on input "1" at bounding box center [762, 315] width 149 height 21
type input "0"
click at [819, 318] on input "0" at bounding box center [762, 315] width 149 height 21
click at [727, 350] on button "In winkelmand" at bounding box center [734, 347] width 91 height 27
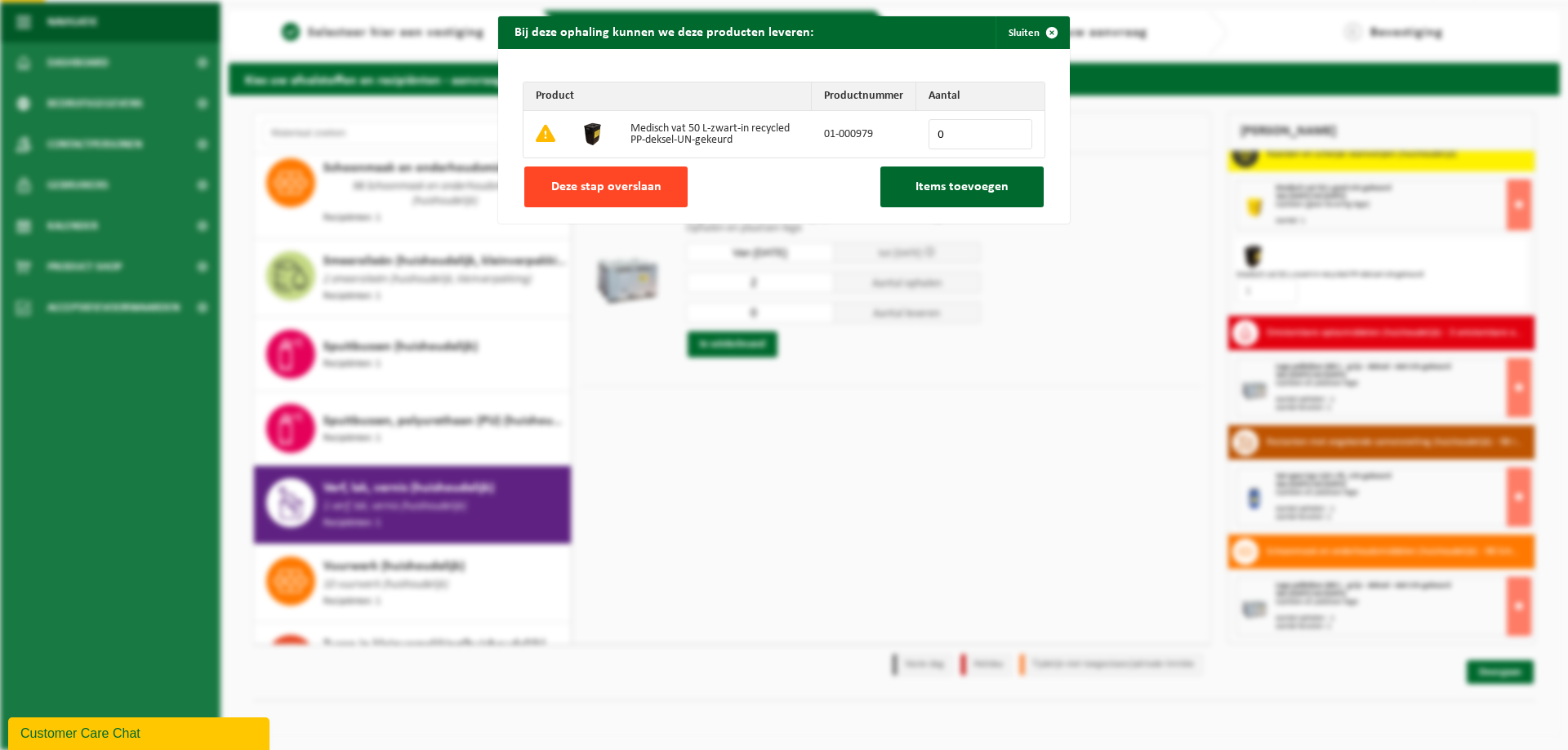
click at [600, 176] on button "Deze stap overslaan" at bounding box center [605, 187] width 164 height 41
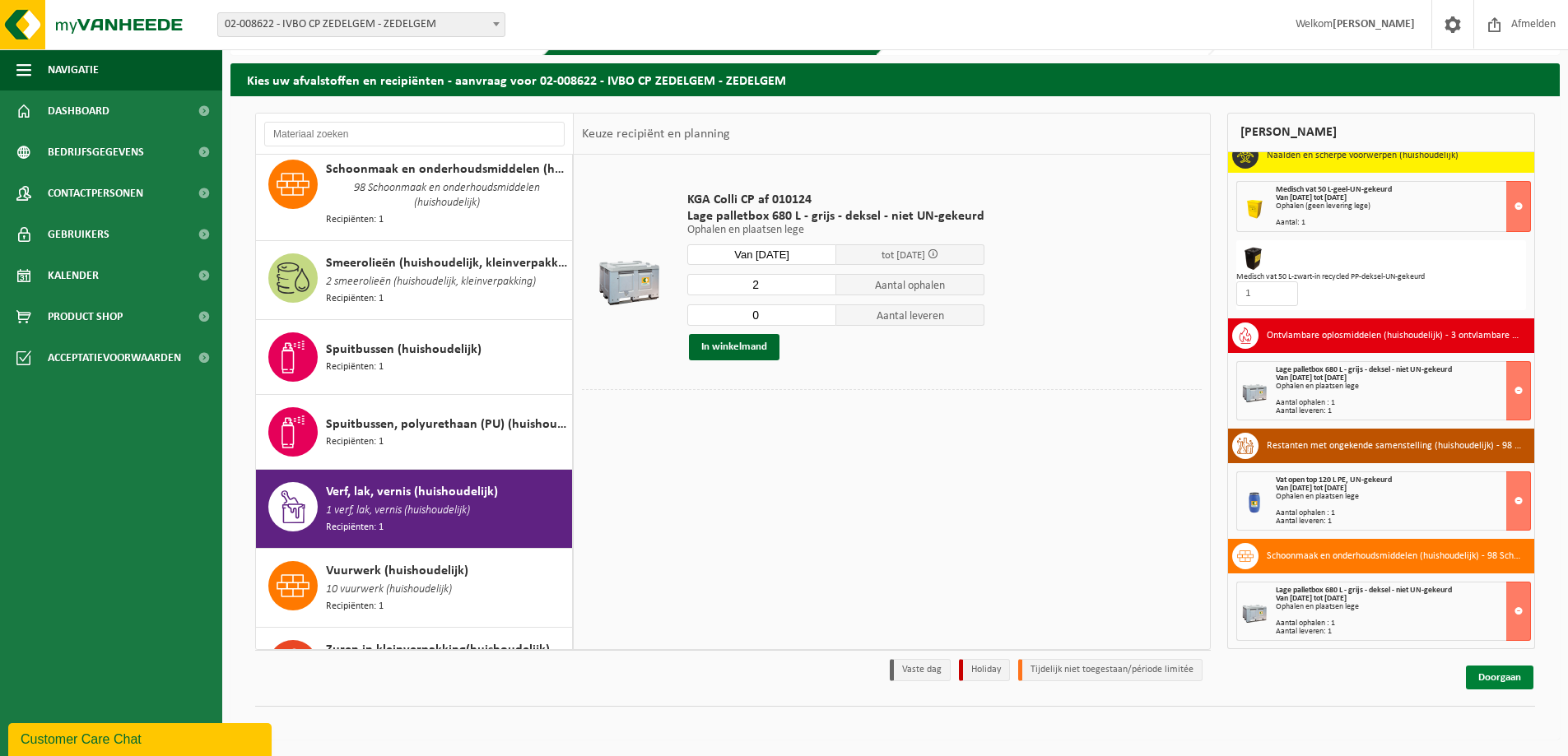
click at [1498, 676] on link "Doorgaan" at bounding box center [1500, 678] width 68 height 24
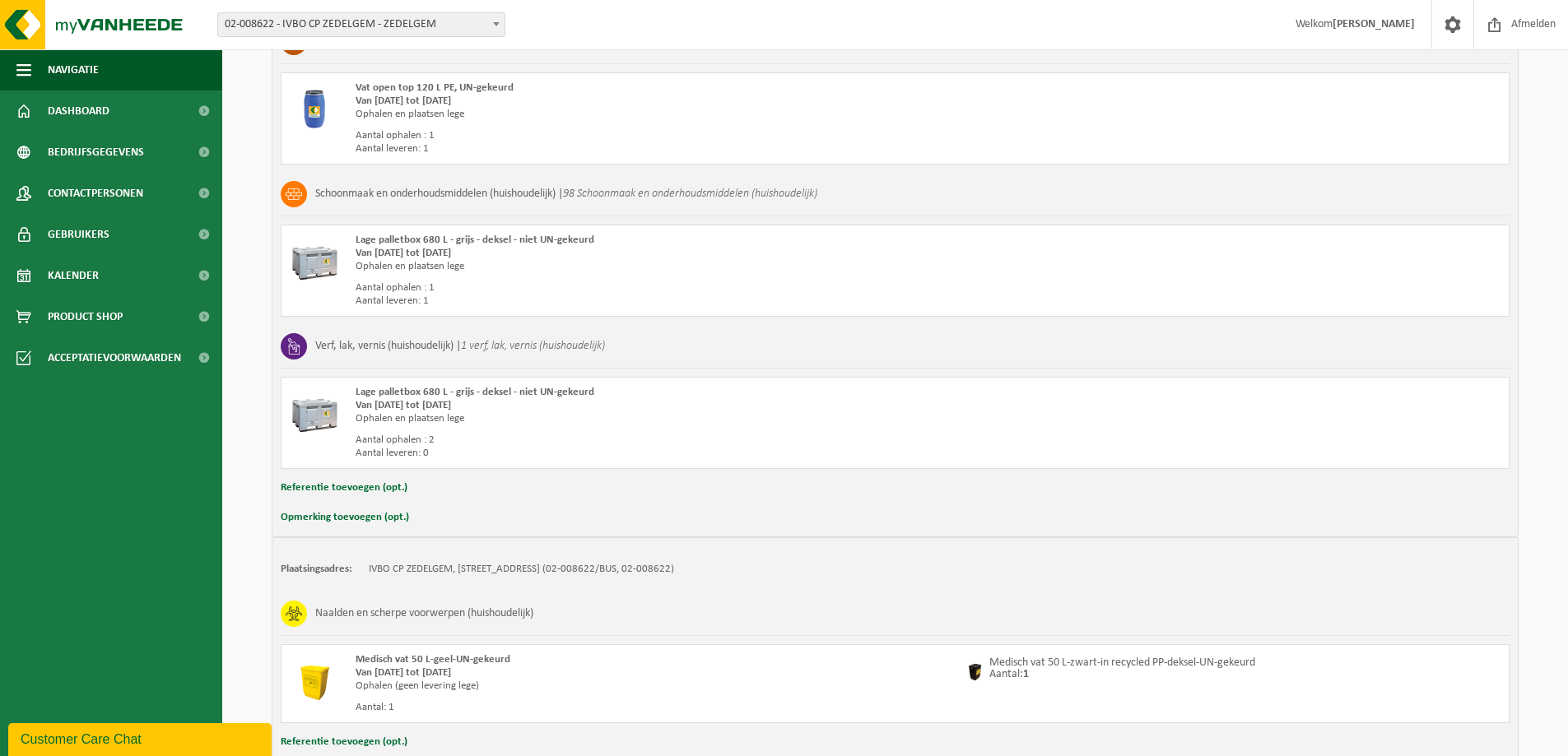
scroll to position [1435, 0]
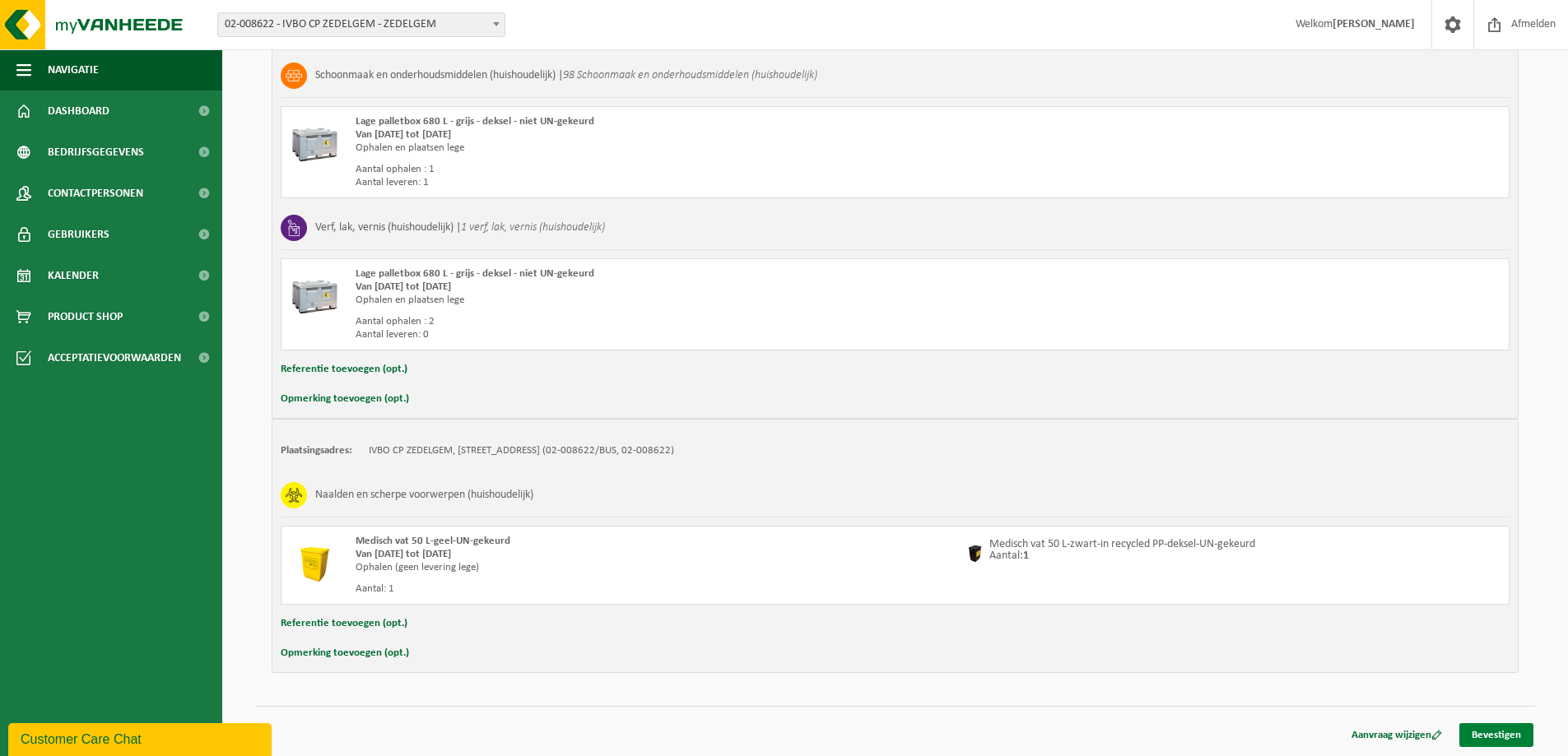
click at [1502, 737] on link "Bevestigen" at bounding box center [1496, 735] width 74 height 24
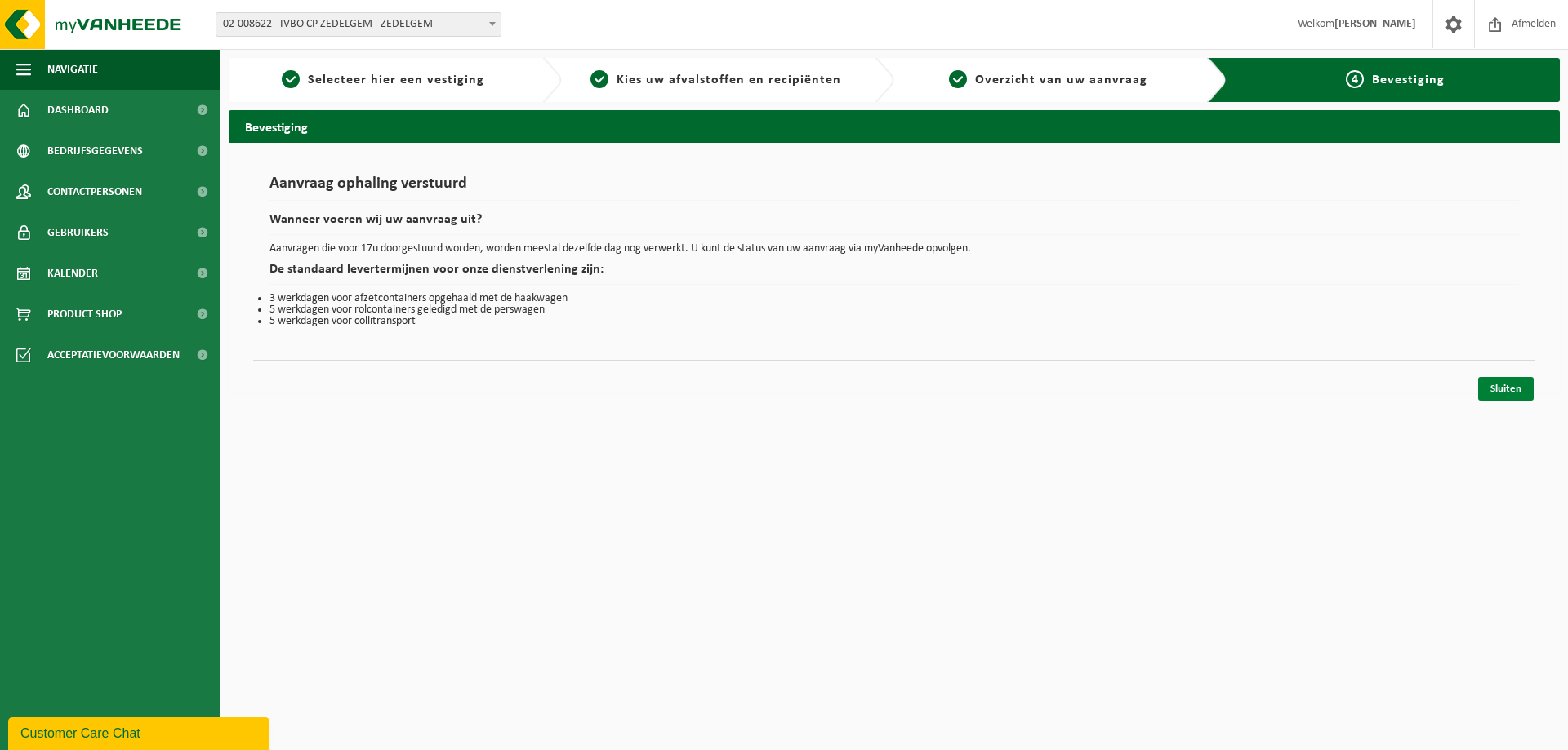
click at [1526, 388] on link "Sluiten" at bounding box center [1506, 389] width 56 height 24
